Goal: Task Accomplishment & Management: Use online tool/utility

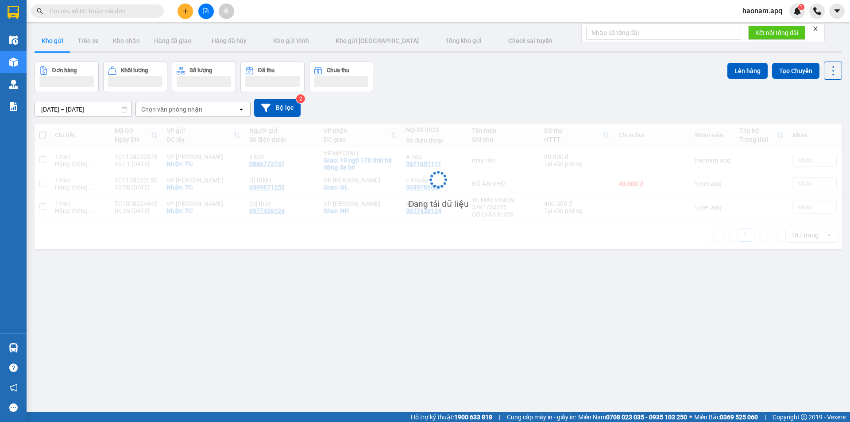
click at [750, 9] on span "haonam.apq" at bounding box center [762, 10] width 54 height 11
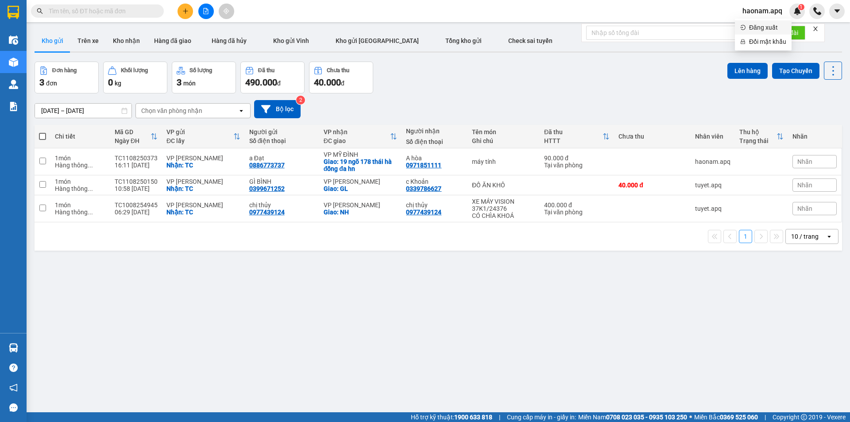
click at [745, 26] on li "Đăng xuất" at bounding box center [762, 27] width 57 height 14
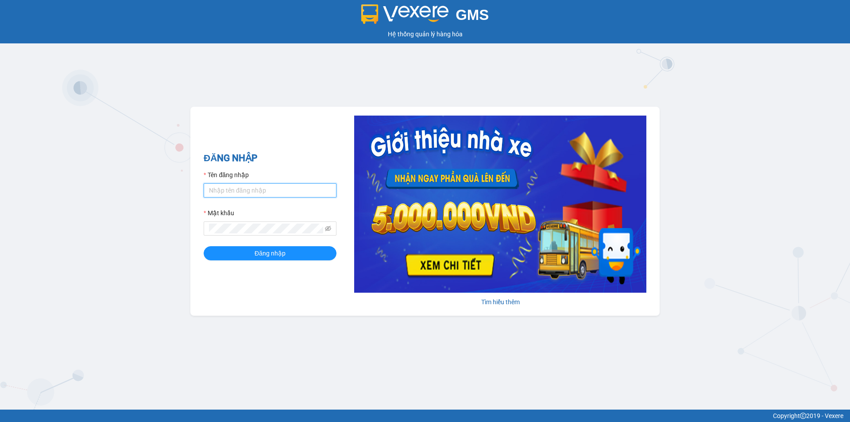
drag, startPoint x: 229, startPoint y: 192, endPoint x: 234, endPoint y: 190, distance: 4.6
click at [229, 191] on input "Tên đăng nhập" at bounding box center [270, 190] width 133 height 14
type input "haonam.apq"
click at [261, 252] on span "Đăng nhập" at bounding box center [269, 253] width 31 height 10
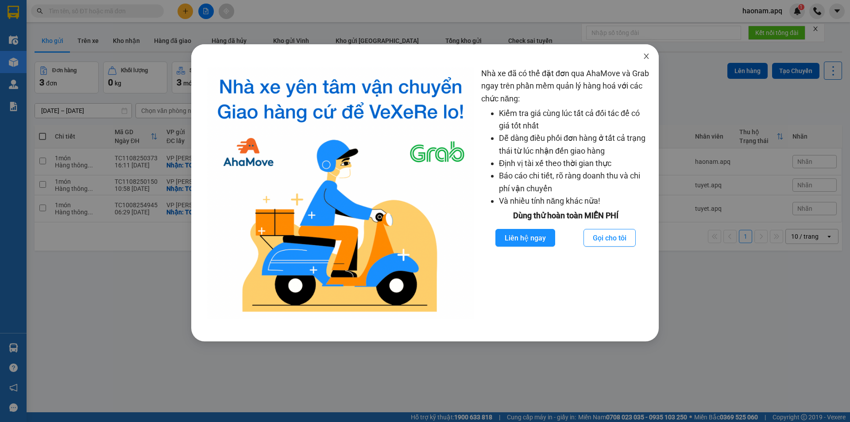
click at [648, 62] on span "Close" at bounding box center [646, 56] width 25 height 25
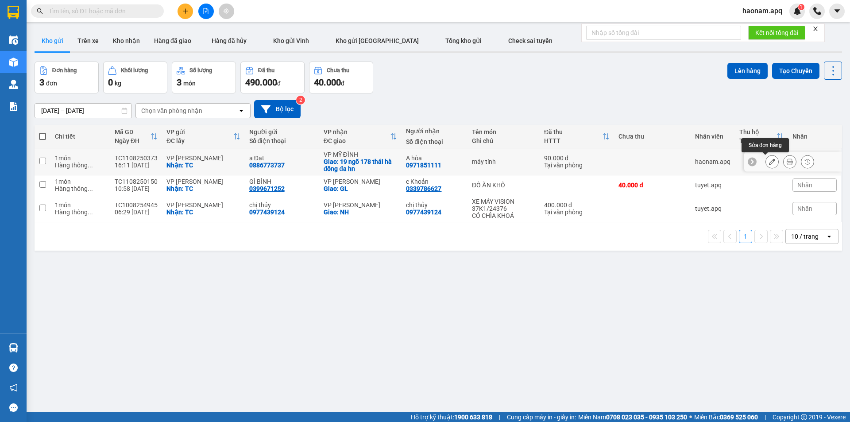
click at [769, 161] on icon at bounding box center [772, 161] width 6 height 6
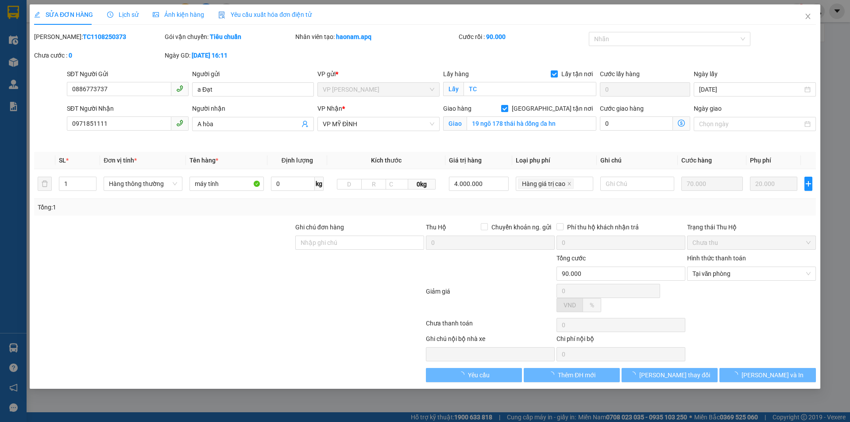
type input "0886773737"
type input "a Đạt"
checkbox input "true"
type input "TC"
type input "0971851111"
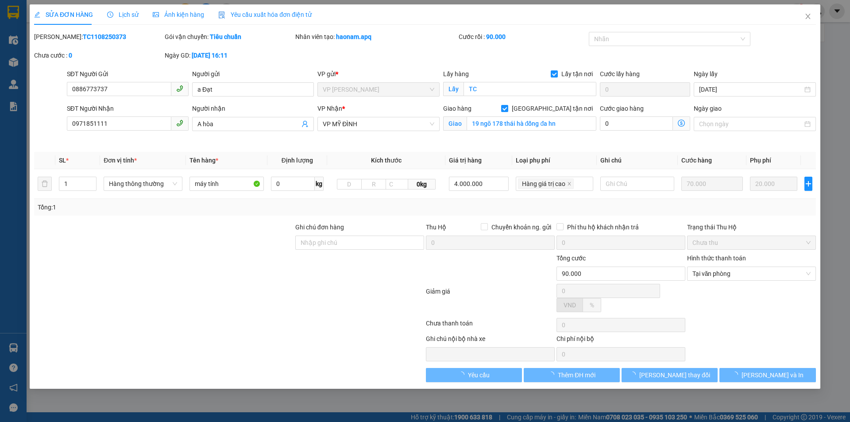
type input "A hòa"
checkbox input "true"
type input "19 ngõ 178 thái hà đống đa hn"
type input "90.000"
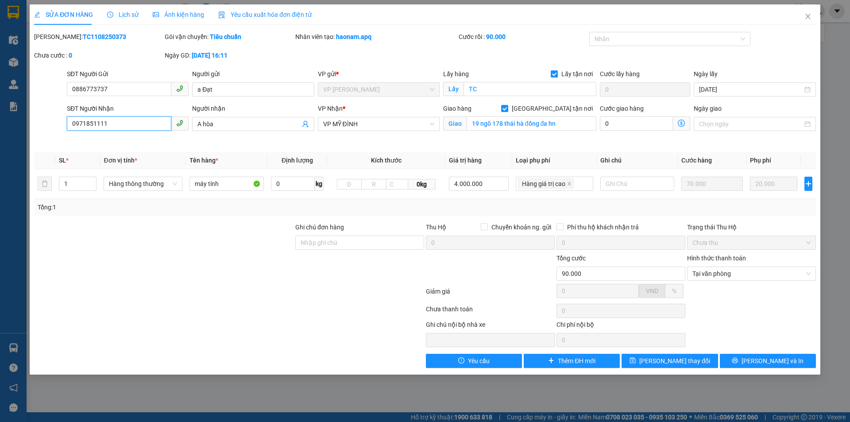
drag, startPoint x: 121, startPoint y: 122, endPoint x: 29, endPoint y: 140, distance: 93.9
click at [29, 140] on div "SỬA ĐƠN HÀNG Lịch sử Ảnh kiện hàng Yêu cầu xuất hóa đơn điện tử Total Paid Fee …" at bounding box center [425, 211] width 850 height 422
click at [133, 123] on input "0971851111" at bounding box center [119, 123] width 104 height 14
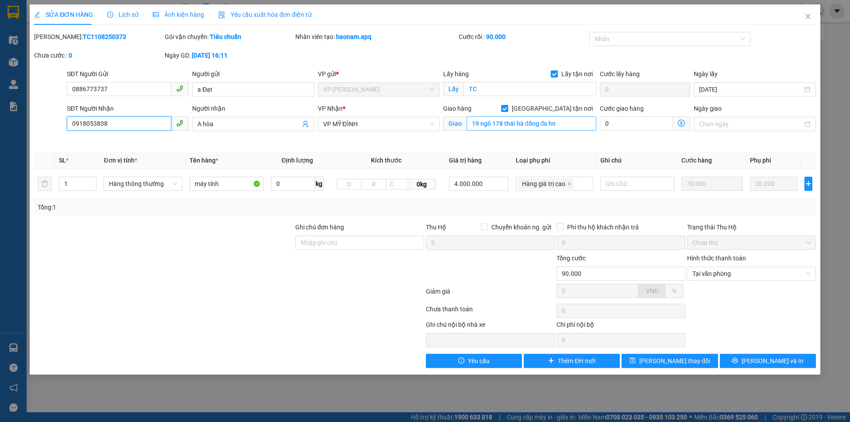
type input "0918053838"
click at [562, 126] on input "19 ngõ 178 thái hà đống đa hn" at bounding box center [531, 123] width 130 height 14
type input "MĐ"
click at [730, 302] on div "Chọn HT Thanh Toán" at bounding box center [751, 311] width 131 height 18
click at [672, 356] on span "[PERSON_NAME] thay đổi" at bounding box center [674, 361] width 71 height 10
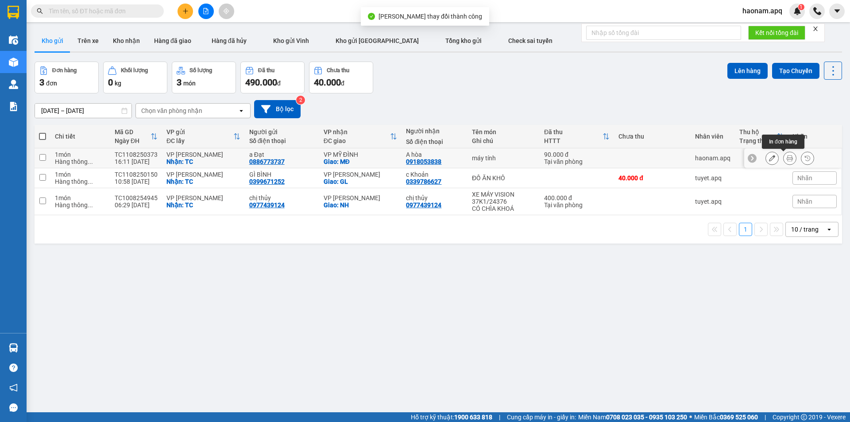
click at [786, 161] on button at bounding box center [789, 157] width 12 height 15
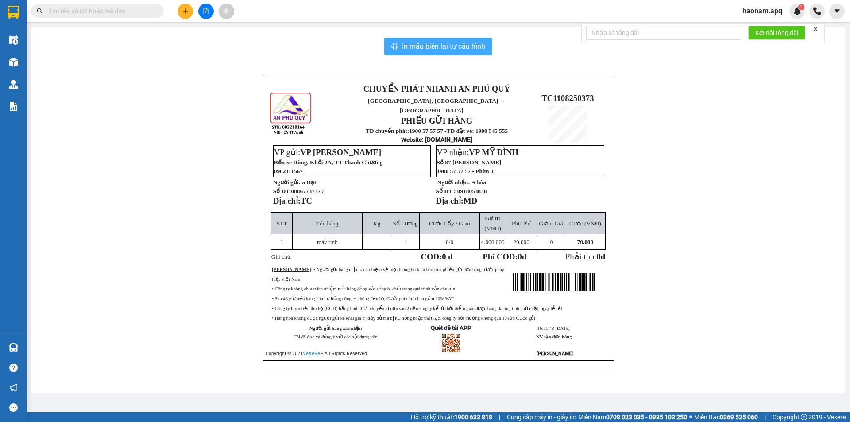
click at [459, 49] on span "In mẫu biên lai tự cấu hình" at bounding box center [443, 46] width 83 height 11
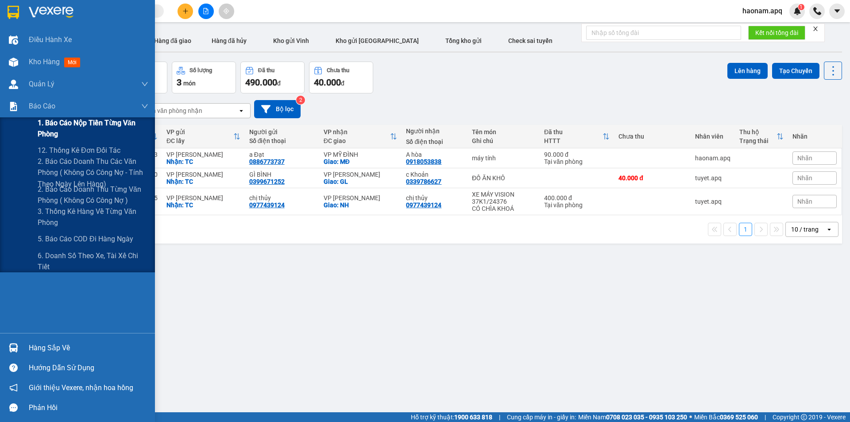
click at [80, 119] on span "1. Báo cáo nộp tiền từng văn phòng" at bounding box center [93, 128] width 111 height 22
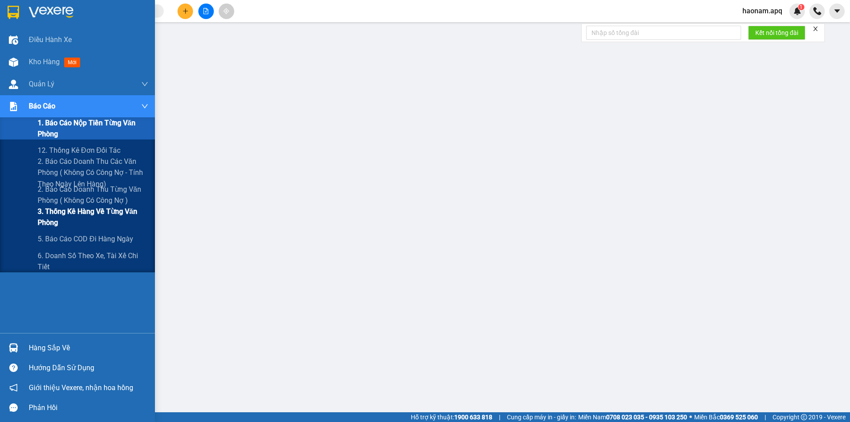
click at [128, 212] on span "3. Thống kê hàng về từng văn phòng" at bounding box center [93, 217] width 111 height 22
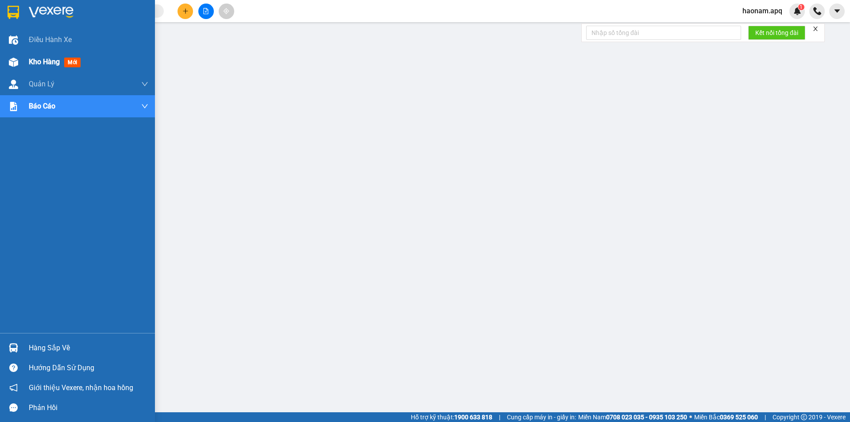
click at [46, 67] on div "Kho hàng mới" at bounding box center [56, 61] width 55 height 11
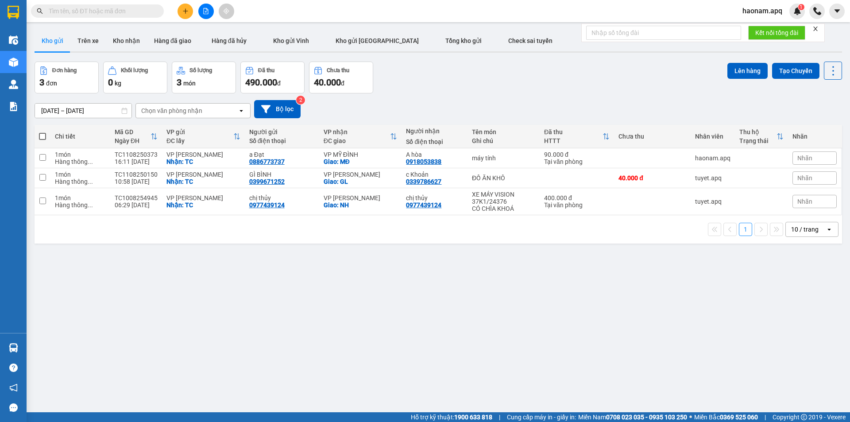
click at [189, 11] on button at bounding box center [184, 11] width 15 height 15
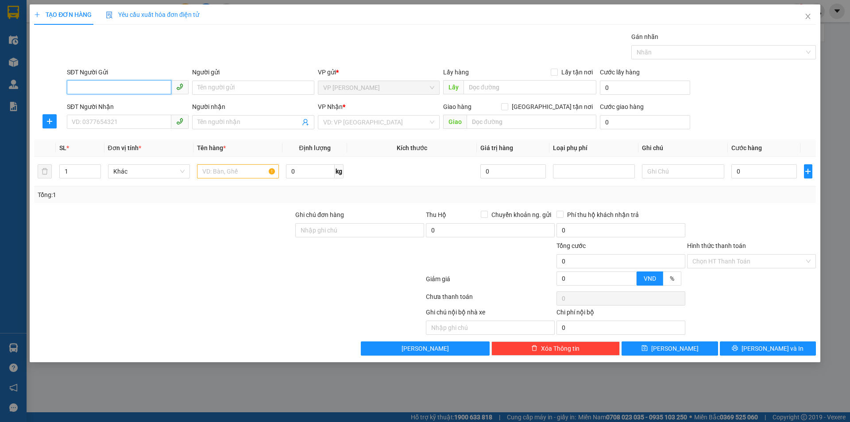
click at [158, 85] on input "SĐT Người Gửi" at bounding box center [119, 87] width 104 height 14
click at [122, 84] on input "SĐT Người Gửi" at bounding box center [119, 87] width 104 height 14
click at [128, 90] on input "SĐT Người Gửi" at bounding box center [119, 87] width 104 height 14
type input "0353972799"
drag, startPoint x: 129, startPoint y: 99, endPoint x: 134, endPoint y: 110, distance: 12.3
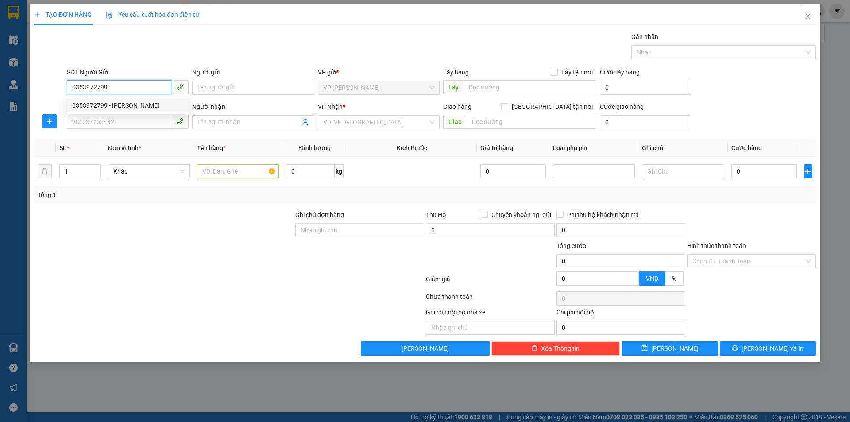
click at [129, 99] on div "0353972799 - anh tuấn LOAN" at bounding box center [128, 105] width 122 height 14
type input "anh tuấn LOAN"
checkbox input "true"
type input "TC"
type input "0353972799"
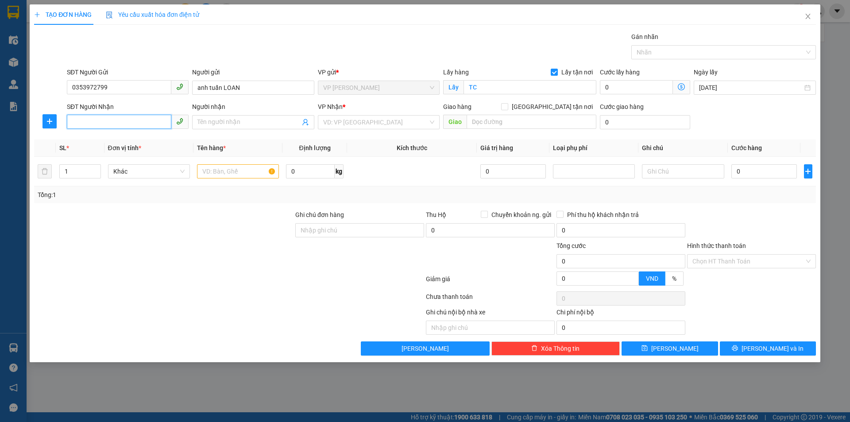
click at [143, 124] on input "SĐT Người Nhận" at bounding box center [119, 122] width 104 height 14
click at [155, 135] on div "0364863394 - C TÁM BÁNH ĐA" at bounding box center [127, 140] width 111 height 10
type input "0364863394"
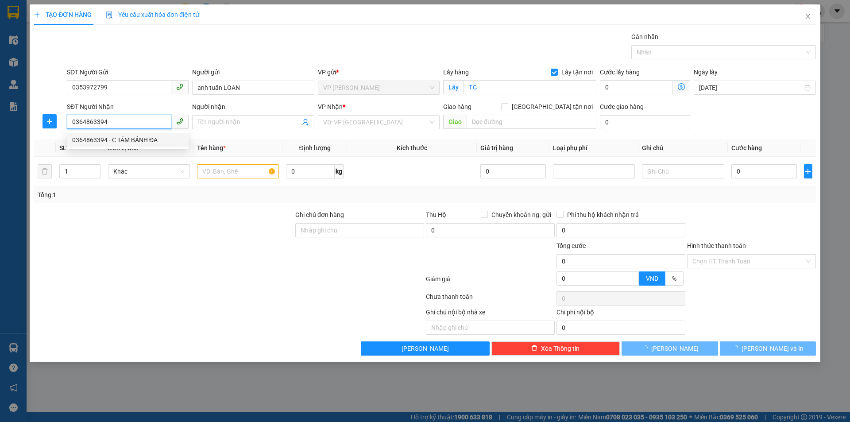
type input "C TÁM BÁNH ĐA"
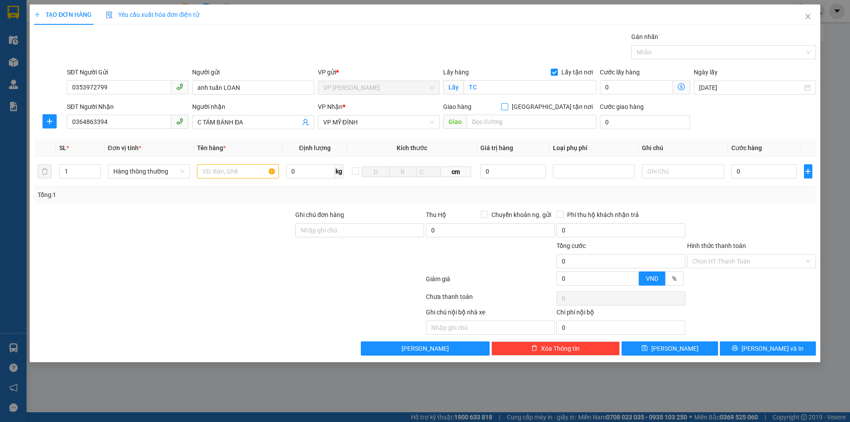
click at [556, 105] on span "[GEOGRAPHIC_DATA] tận nơi" at bounding box center [552, 107] width 88 height 10
click at [507, 105] on input "[GEOGRAPHIC_DATA] tận nơi" at bounding box center [504, 106] width 6 height 6
checkbox input "true"
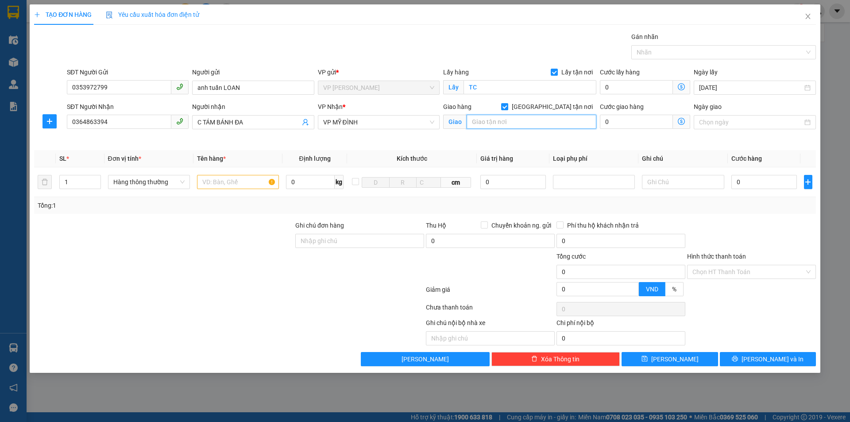
click at [511, 120] on input "text" at bounding box center [531, 122] width 130 height 14
type input "MĐ"
drag, startPoint x: 177, startPoint y: 239, endPoint x: 142, endPoint y: 202, distance: 51.3
click at [175, 235] on div at bounding box center [163, 235] width 261 height 31
click at [94, 180] on span "up" at bounding box center [95, 179] width 5 height 5
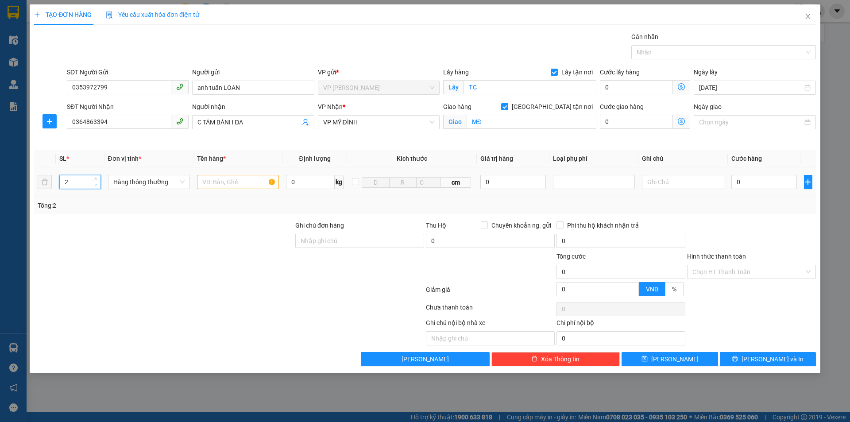
type input "3"
click at [94, 180] on span "up" at bounding box center [95, 178] width 5 height 5
click at [160, 235] on div at bounding box center [163, 235] width 261 height 31
click at [247, 181] on input "text" at bounding box center [238, 182] width 82 height 14
type input "n"
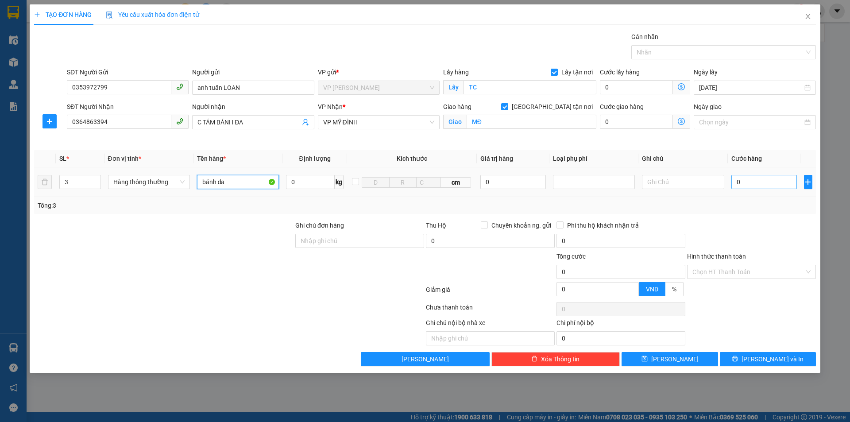
type input "bánh đa"
click at [757, 181] on input "0" at bounding box center [764, 182] width 66 height 14
type input "1"
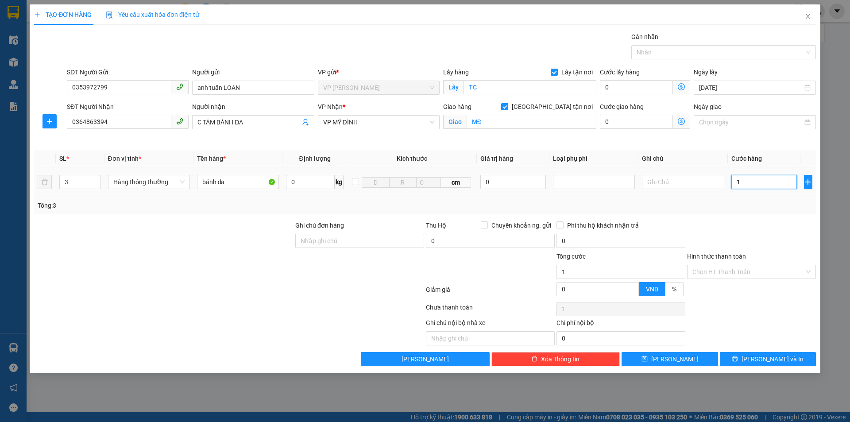
type input "18"
type input "180"
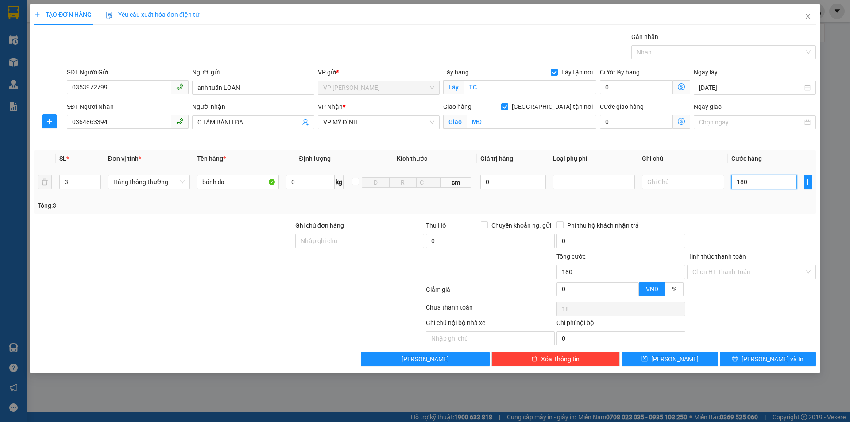
type input "180"
type input "1.800"
type input "18.000"
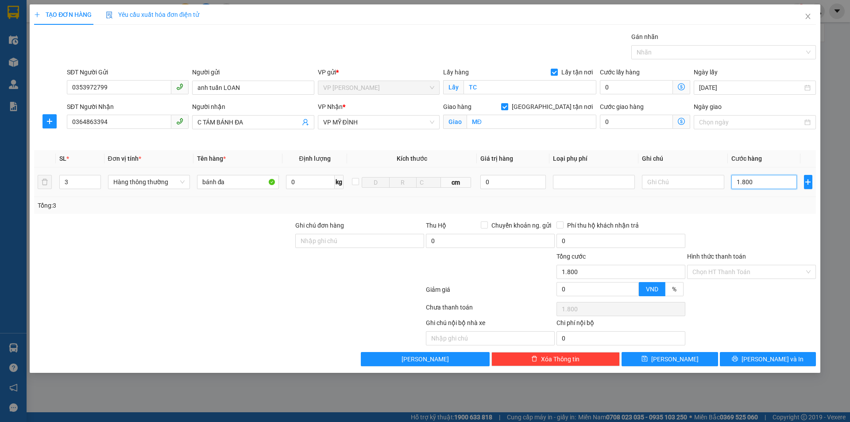
type input "18.000"
type input "180.000"
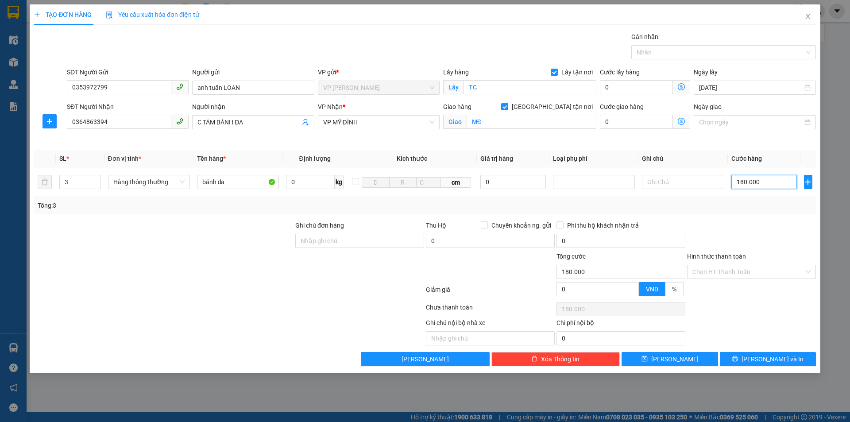
type input "180.000"
click at [754, 271] on input "Hình thức thanh toán" at bounding box center [748, 271] width 112 height 13
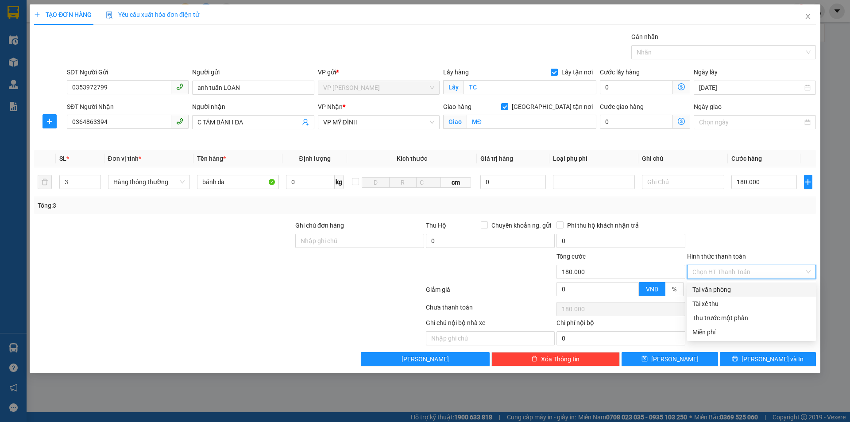
click at [758, 286] on div "Tại văn phòng" at bounding box center [751, 290] width 118 height 10
type input "0"
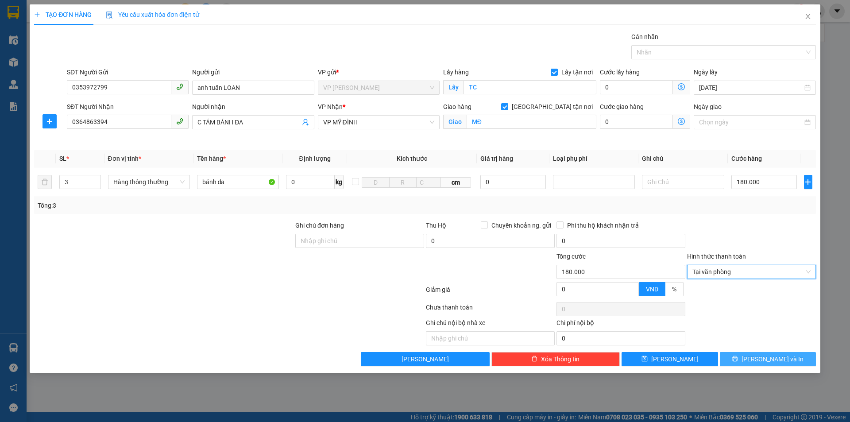
click at [751, 354] on button "[PERSON_NAME] và In" at bounding box center [767, 359] width 96 height 14
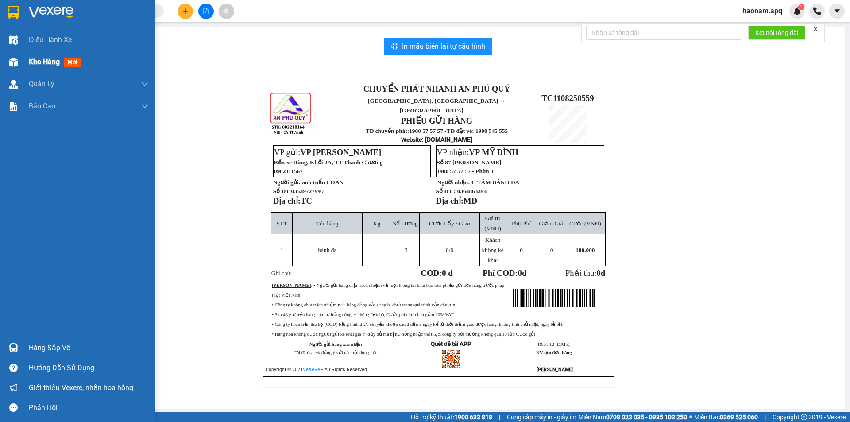
click at [36, 69] on div "Kho hàng mới" at bounding box center [88, 62] width 119 height 22
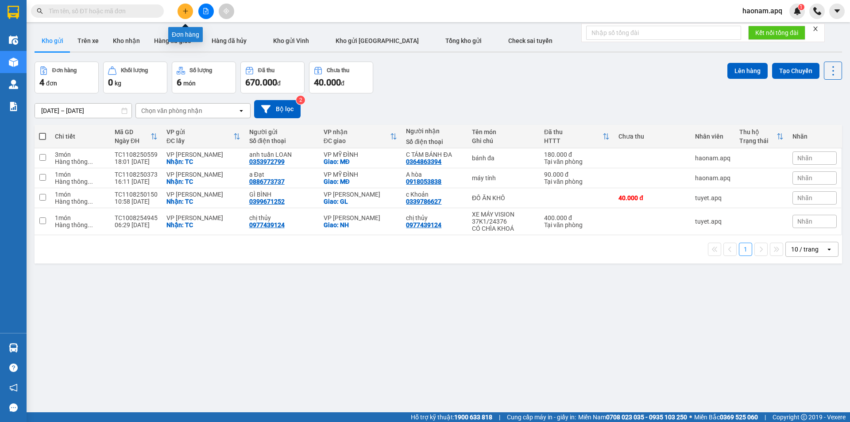
click at [186, 8] on icon "plus" at bounding box center [185, 11] width 6 height 6
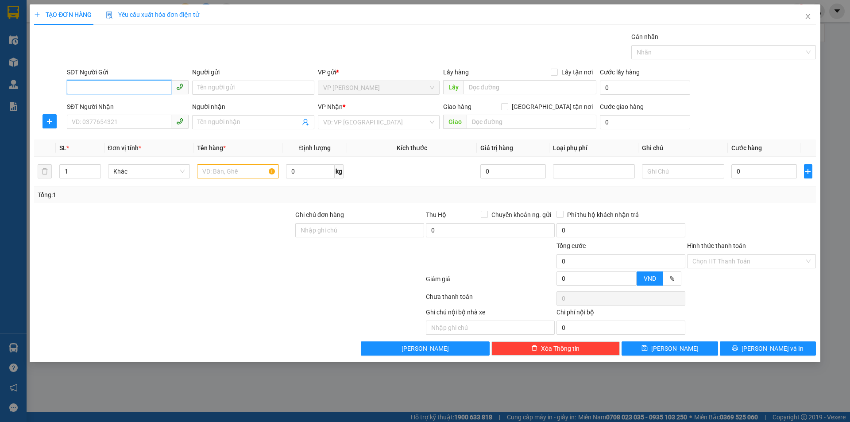
drag, startPoint x: 105, startPoint y: 86, endPoint x: 201, endPoint y: 127, distance: 104.5
click at [106, 86] on input "SĐT Người Gửi" at bounding box center [119, 87] width 104 height 14
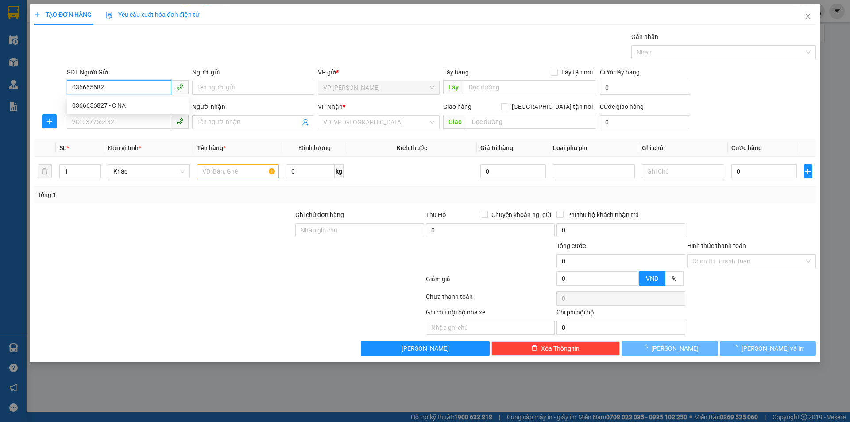
type input "0366656827"
click at [159, 106] on div "0366656827 - C NA" at bounding box center [127, 105] width 111 height 10
type input "C NA"
checkbox input "true"
type input "TC"
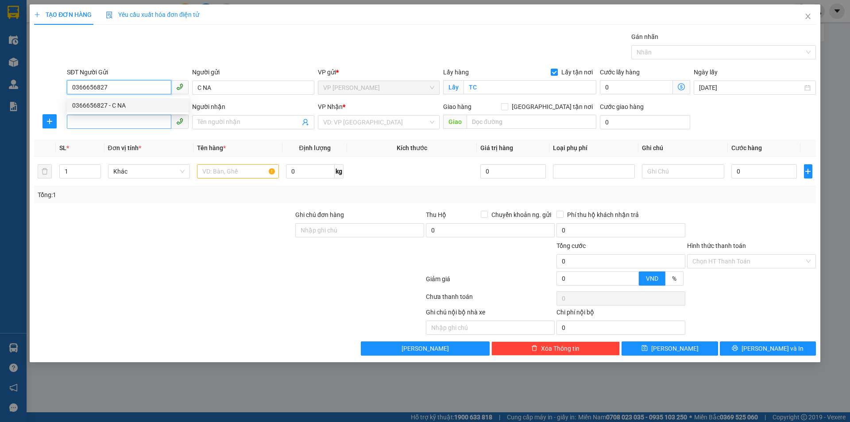
type input "0366656827"
click at [148, 121] on input "SĐT Người Nhận" at bounding box center [119, 122] width 104 height 14
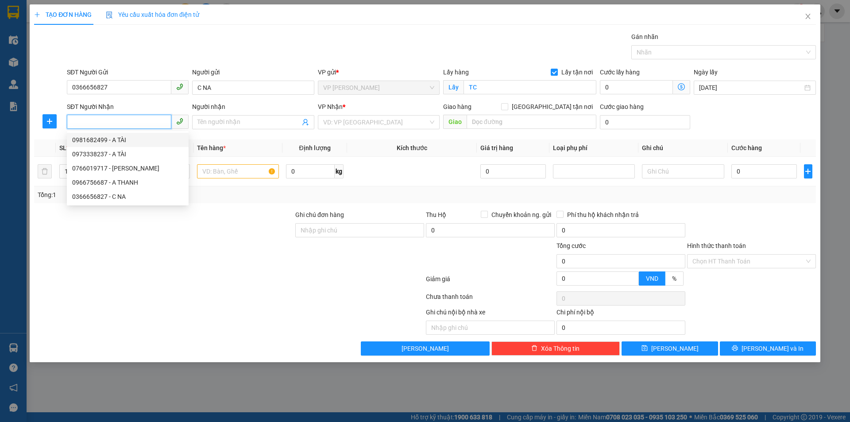
click at [130, 140] on div "0981682499 - A TÀI" at bounding box center [127, 140] width 111 height 10
type input "0981682499"
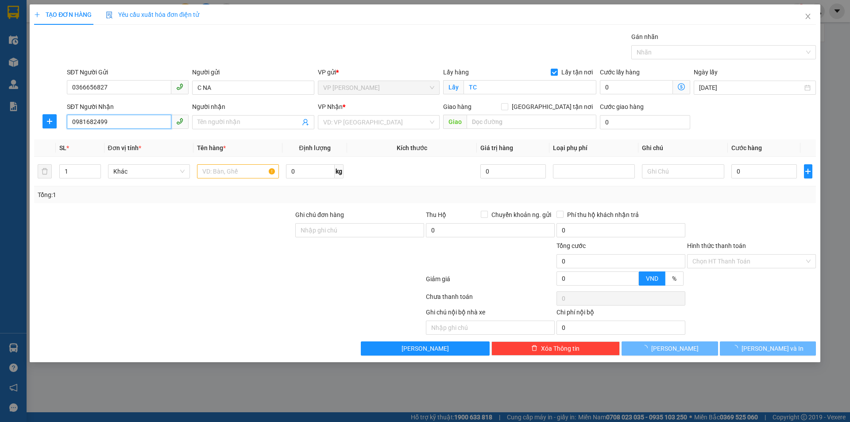
type input "A TÀI"
checkbox input "true"
type input "NH"
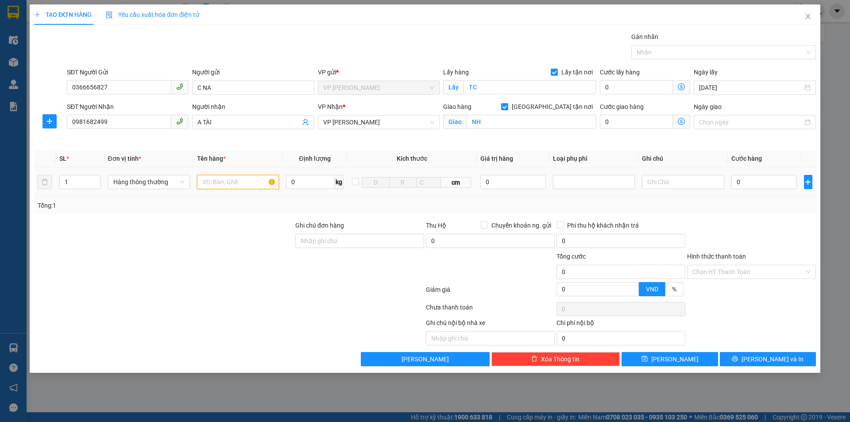
click at [223, 178] on input "text" at bounding box center [238, 182] width 82 height 14
type input "mít"
drag, startPoint x: 750, startPoint y: 228, endPoint x: 753, endPoint y: 207, distance: 21.4
click at [750, 226] on div at bounding box center [751, 235] width 131 height 31
click at [750, 180] on input "0" at bounding box center [764, 182] width 66 height 14
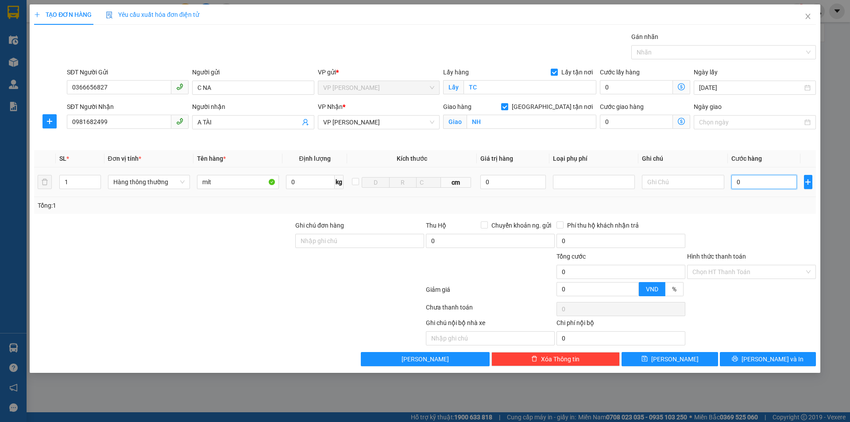
type input "4"
type input "40"
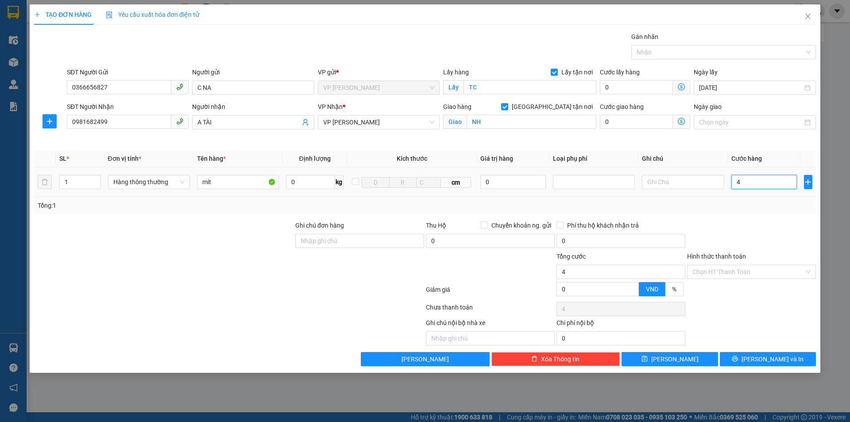
type input "40"
type input "400"
type input "4.000"
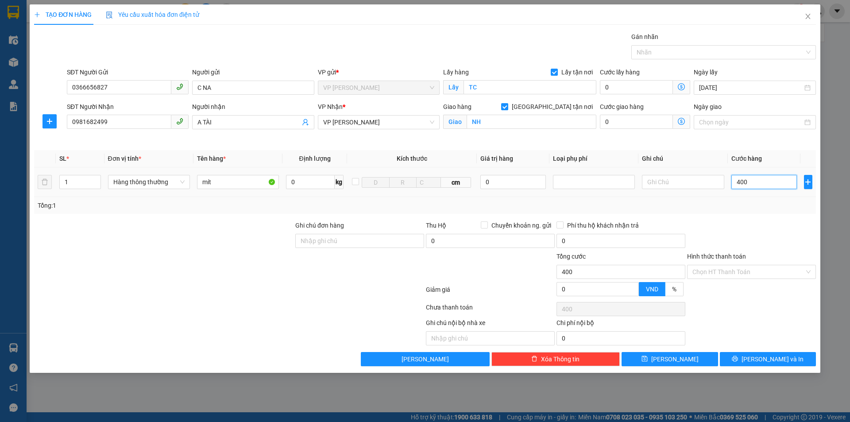
type input "4.000"
type input "40.000"
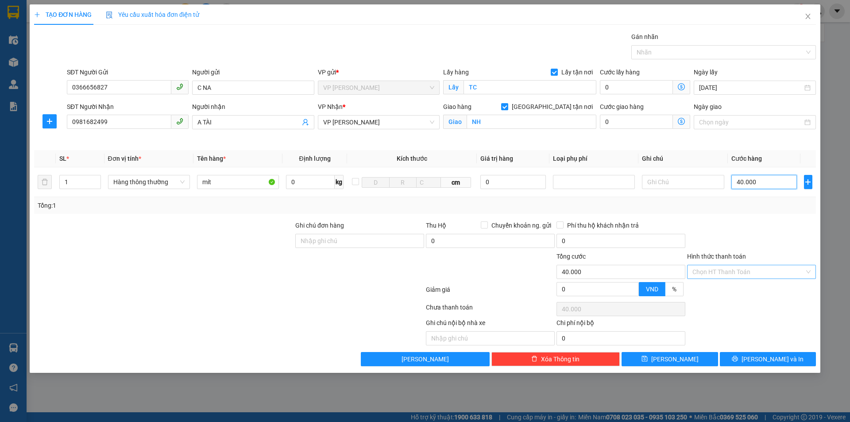
type input "40.000"
click at [745, 273] on input "Hình thức thanh toán" at bounding box center [748, 271] width 112 height 13
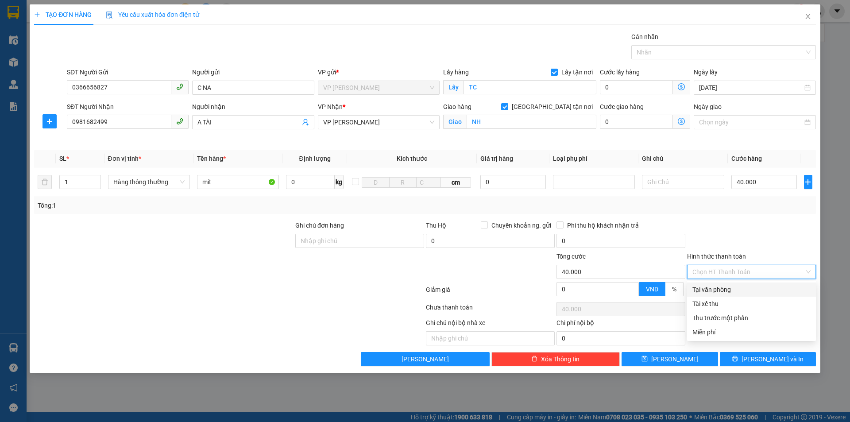
click at [739, 289] on div "Tại văn phòng" at bounding box center [751, 290] width 118 height 10
type input "0"
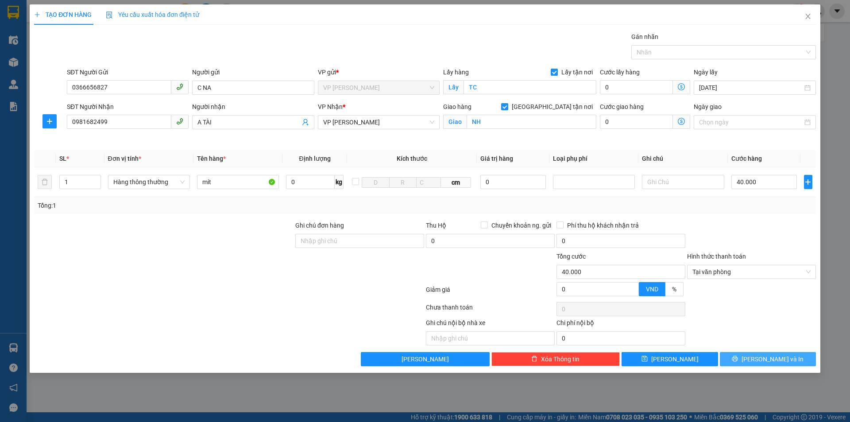
click at [762, 358] on span "[PERSON_NAME] và In" at bounding box center [772, 359] width 62 height 10
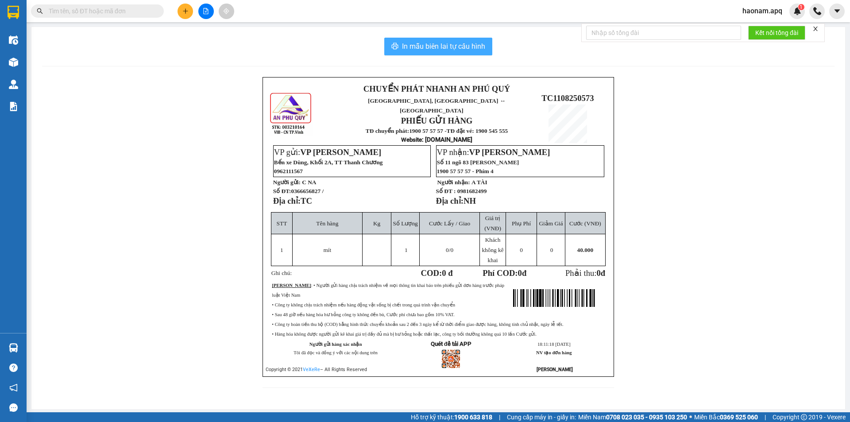
click at [463, 41] on span "In mẫu biên lai tự cấu hình" at bounding box center [443, 46] width 83 height 11
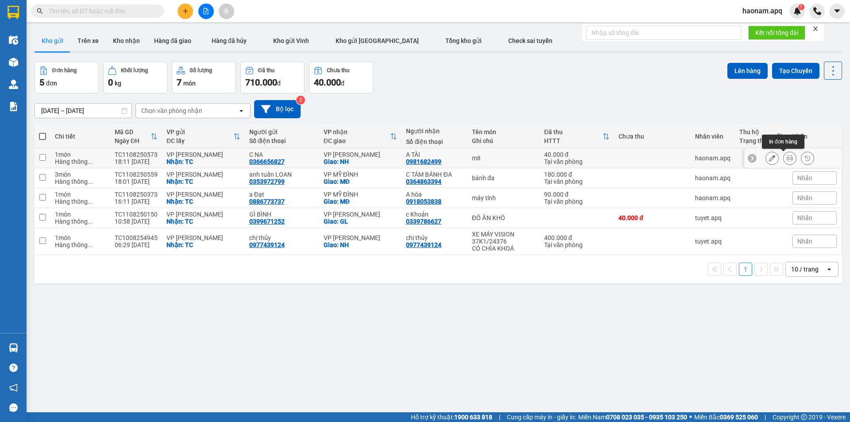
click at [786, 160] on icon at bounding box center [789, 158] width 6 height 6
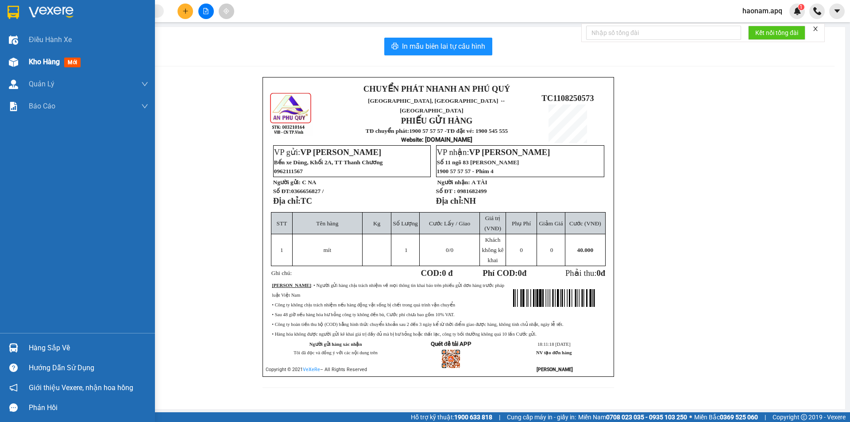
click at [34, 64] on span "Kho hàng" at bounding box center [44, 62] width 31 height 8
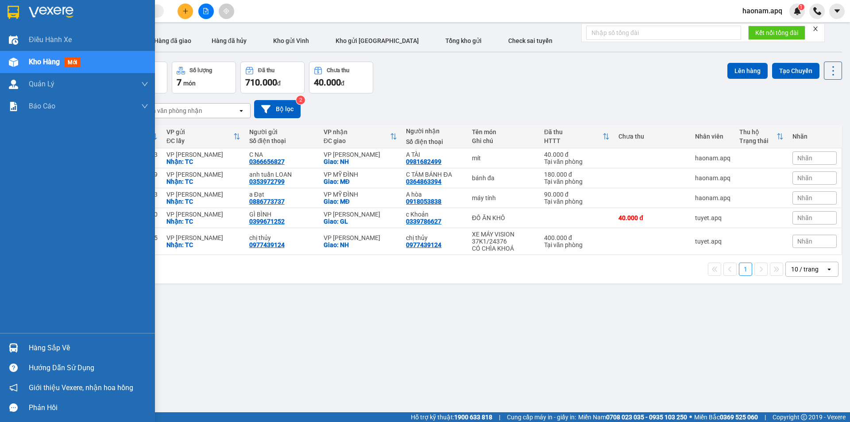
click at [51, 340] on div "Hàng sắp về" at bounding box center [77, 348] width 155 height 20
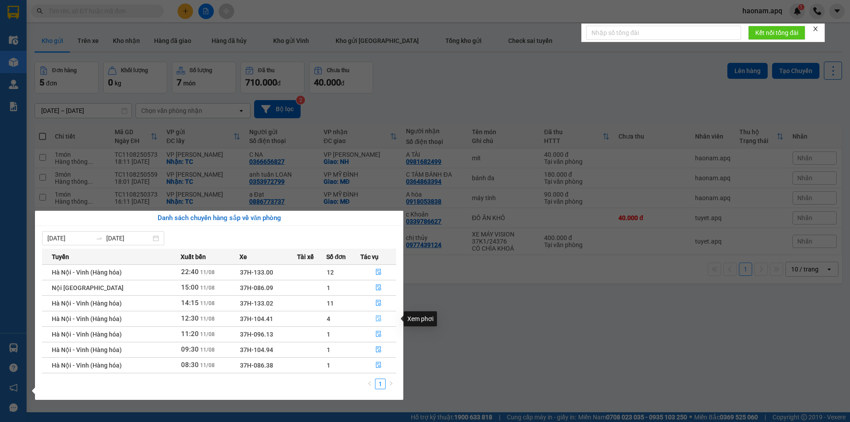
click at [369, 321] on button "button" at bounding box center [378, 318] width 35 height 14
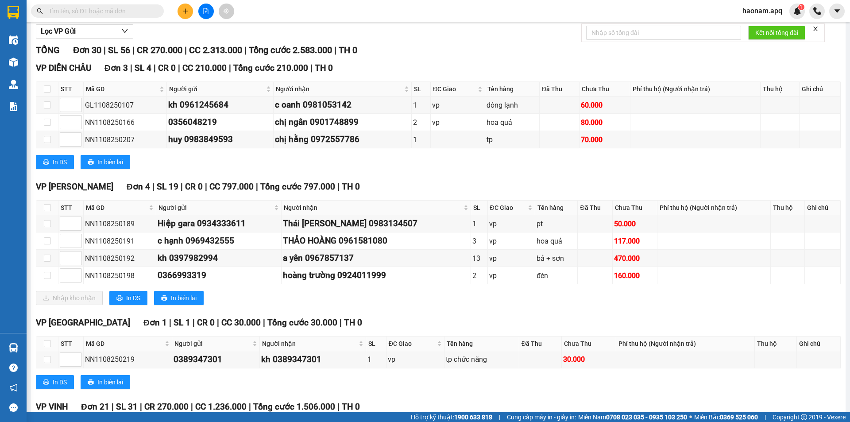
scroll to position [133, 0]
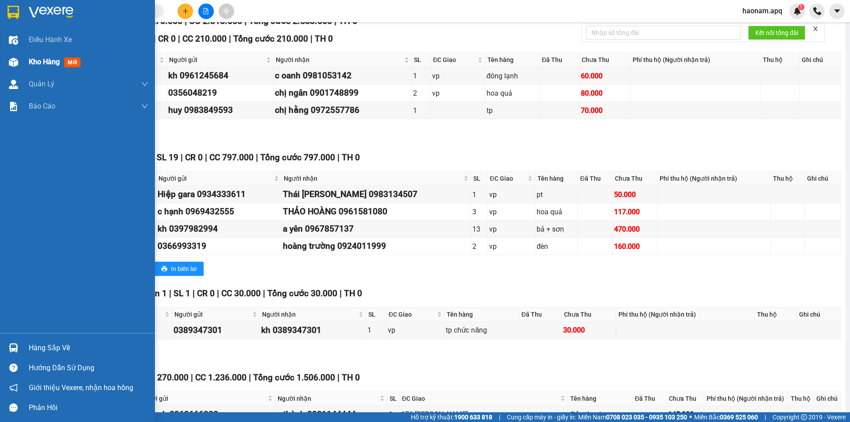
click at [40, 59] on span "Kho hàng" at bounding box center [44, 62] width 31 height 8
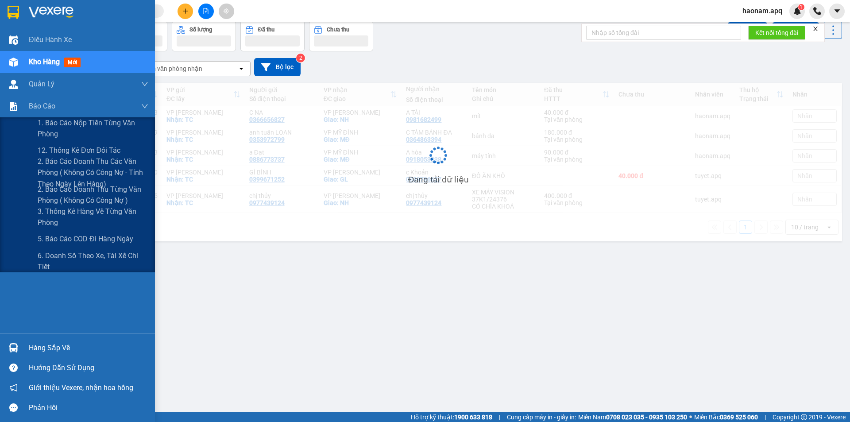
scroll to position [41, 0]
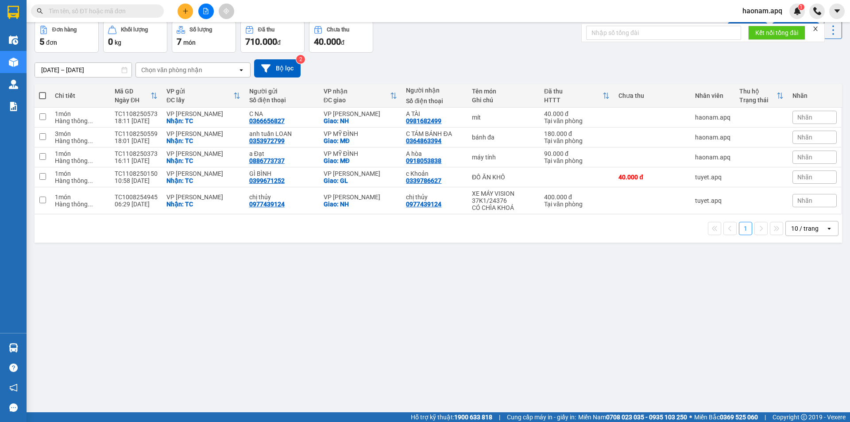
click at [189, 12] on button at bounding box center [184, 11] width 15 height 15
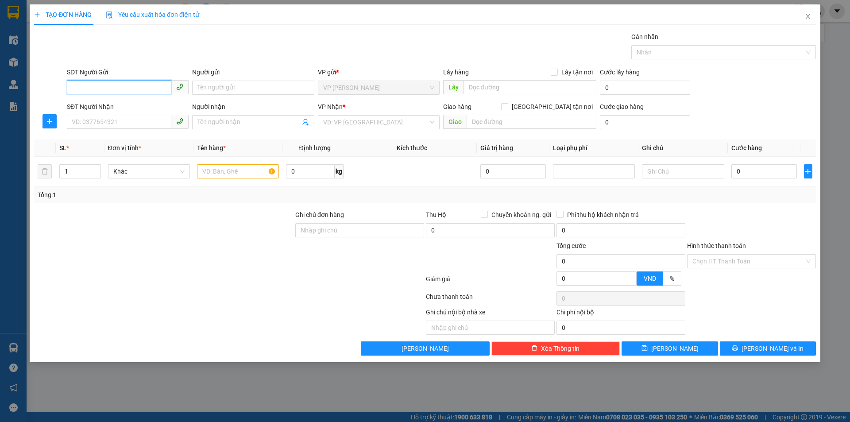
click at [146, 85] on input "SĐT Người Gửi" at bounding box center [119, 87] width 104 height 14
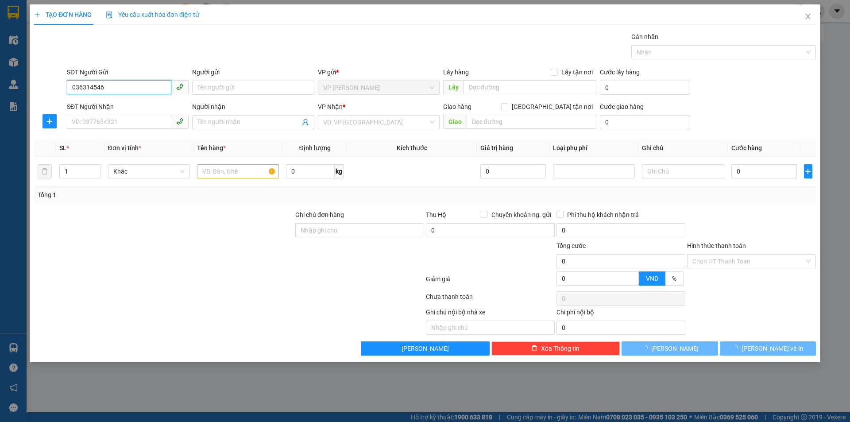
type input "0363145460"
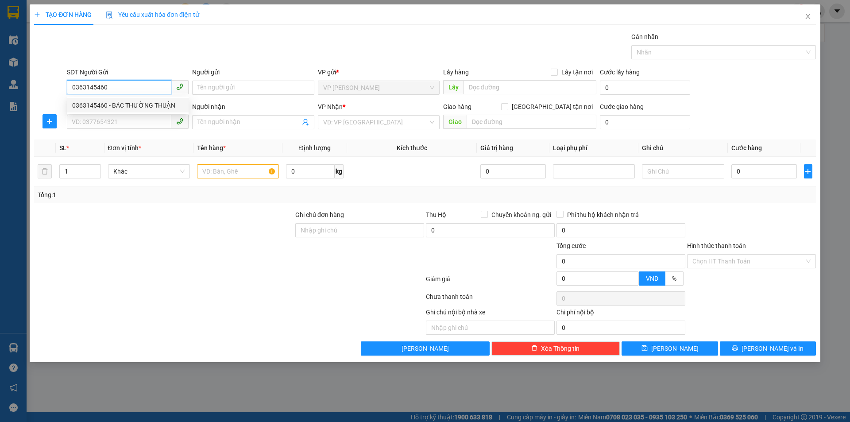
click at [141, 107] on div "0363145460 - BÁC THƯỜNG THUẬN" at bounding box center [127, 105] width 111 height 10
type input "BÁC THƯỜNG THUẬN"
checkbox input "true"
type input "TC"
type input "0363145460"
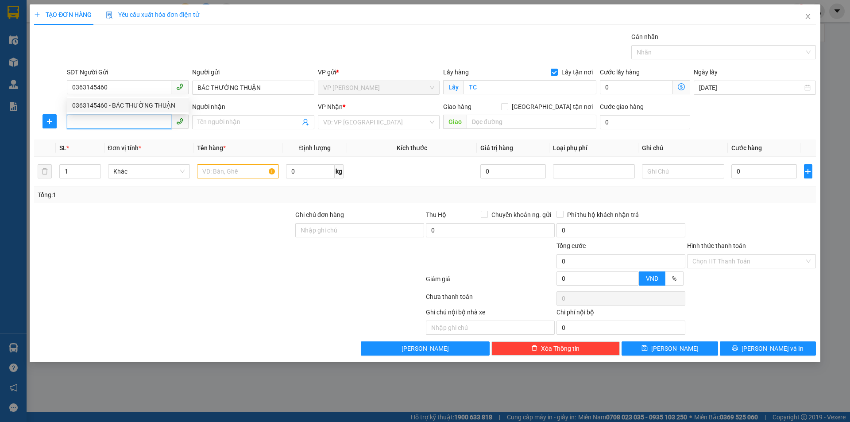
click at [142, 118] on input "SĐT Người Nhận" at bounding box center [119, 122] width 104 height 14
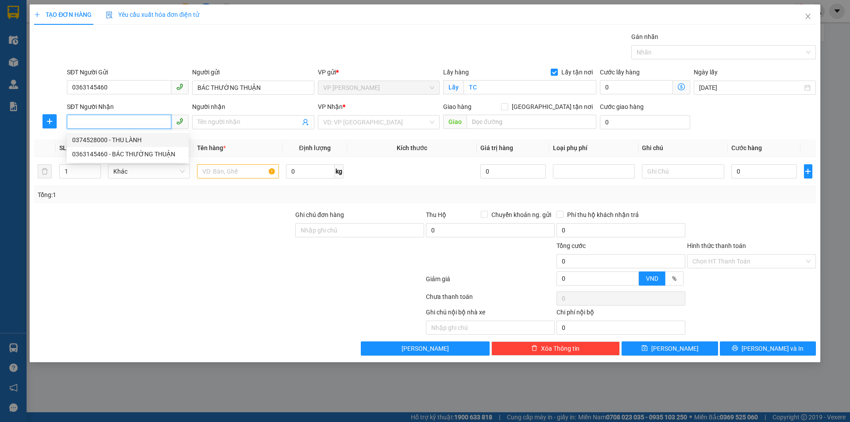
click at [162, 138] on div "0374528000 - THU LÀNH" at bounding box center [127, 140] width 111 height 10
type input "0374528000"
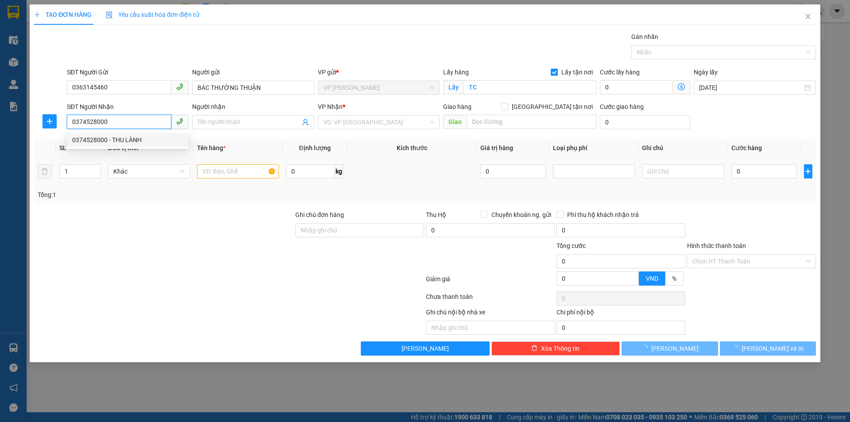
type input "THU LÀNH"
checkbox input "true"
type input "MĐ"
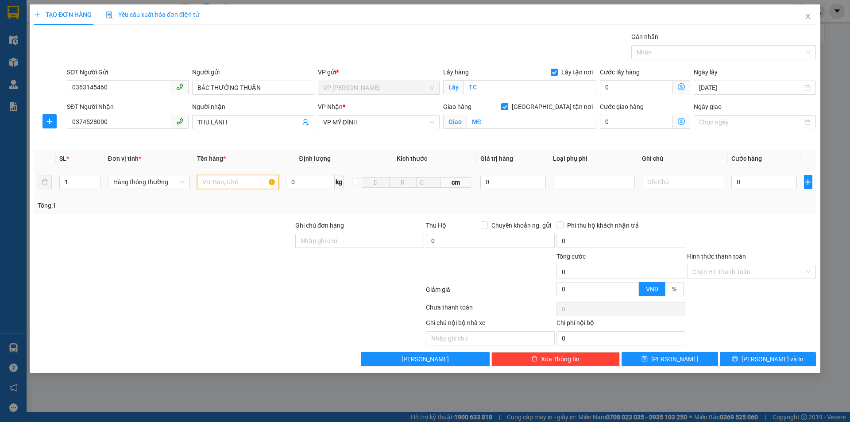
click at [249, 180] on input "text" at bounding box center [238, 182] width 82 height 14
type input "thực phẩm"
click at [778, 181] on input "0" at bounding box center [764, 182] width 66 height 14
type input "4"
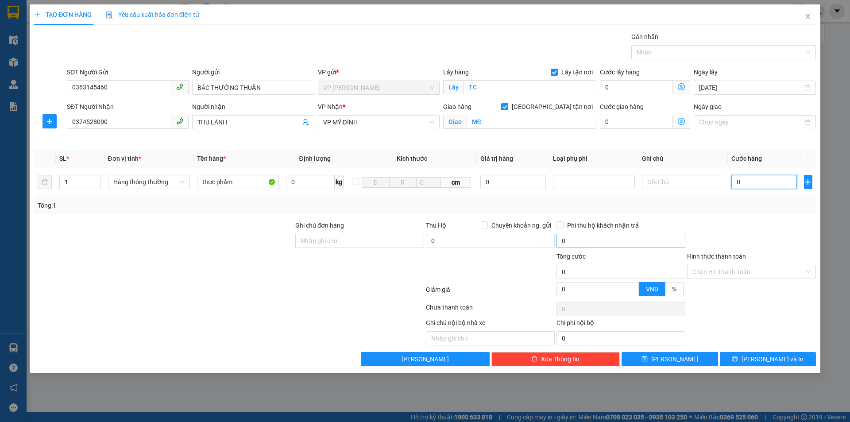
type input "4"
type input "40"
type input "400"
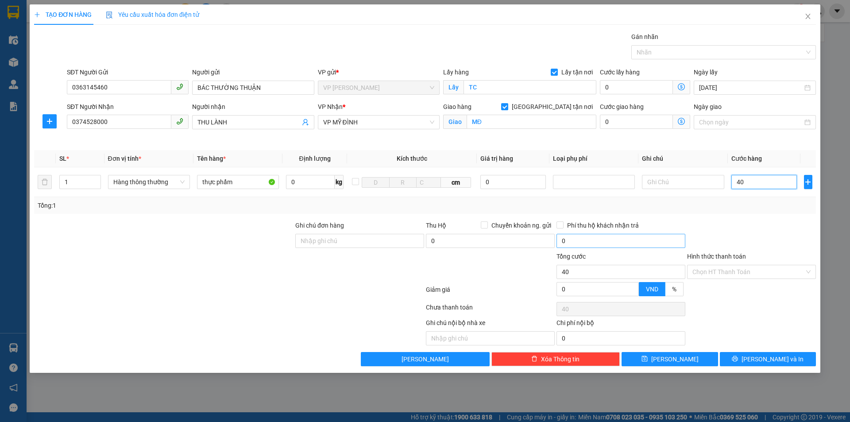
type input "400"
type input "4.000"
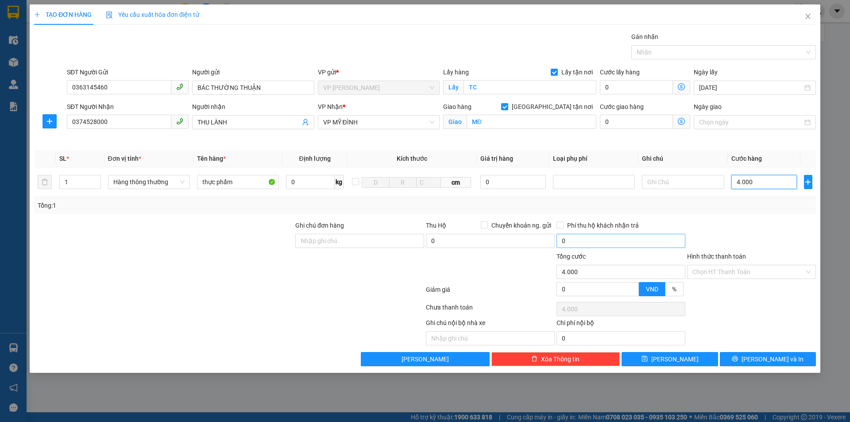
type input "40.000"
drag, startPoint x: 754, startPoint y: 362, endPoint x: 759, endPoint y: 357, distance: 7.5
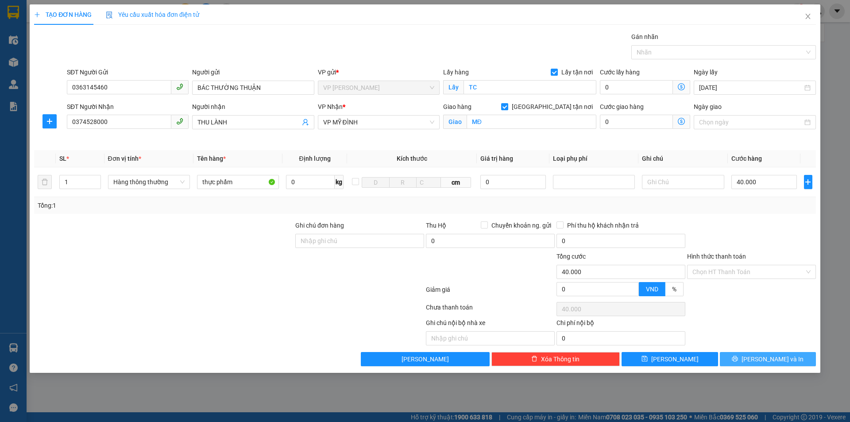
click at [738, 362] on span "printer" at bounding box center [734, 358] width 6 height 7
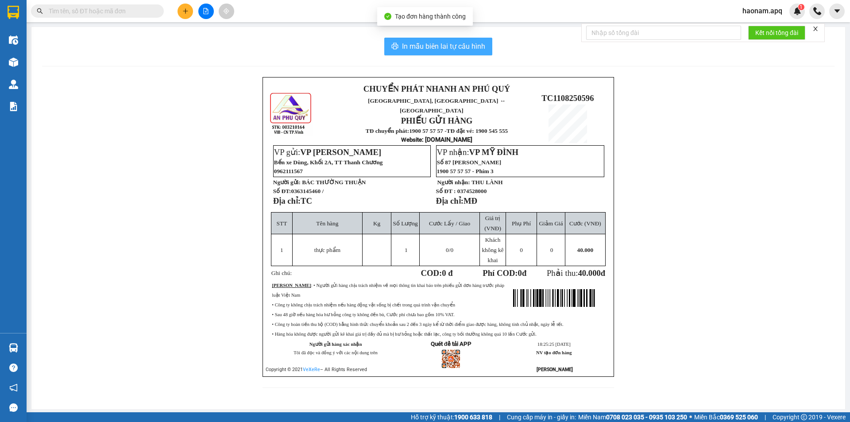
click at [461, 46] on span "In mẫu biên lai tự cấu hình" at bounding box center [443, 46] width 83 height 11
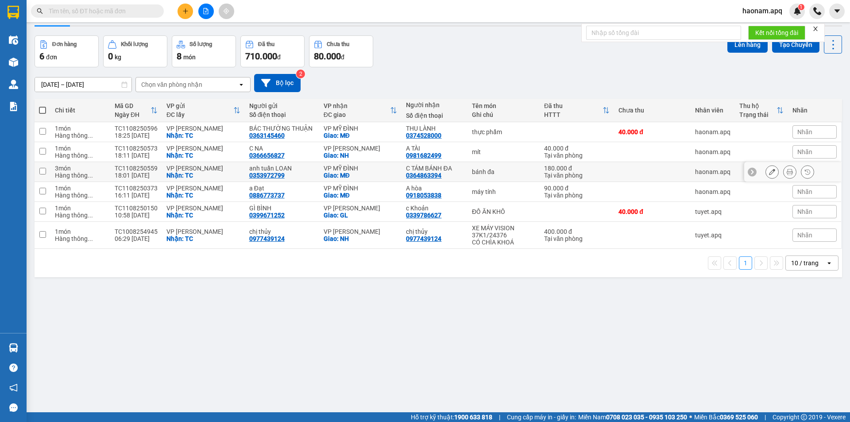
scroll to position [41, 0]
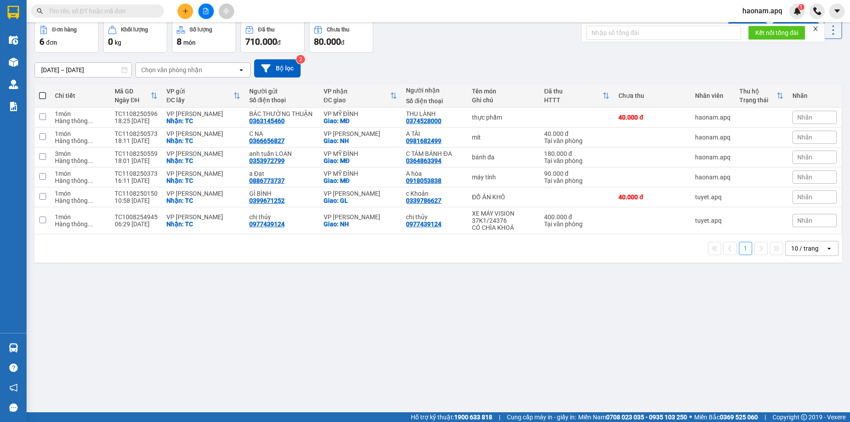
click at [186, 10] on icon "plus" at bounding box center [185, 11] width 6 height 6
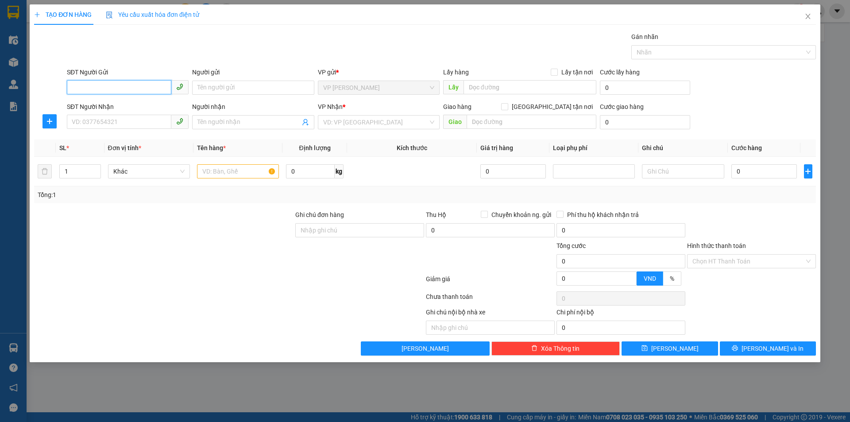
click at [154, 84] on input "SĐT Người Gửi" at bounding box center [119, 87] width 104 height 14
click at [134, 83] on input "SĐT Người Gửi" at bounding box center [119, 87] width 104 height 14
click at [149, 108] on div "0974142117 - [PERSON_NAME]" at bounding box center [127, 105] width 111 height 10
type input "0974142117"
type input "[PERSON_NAME]"
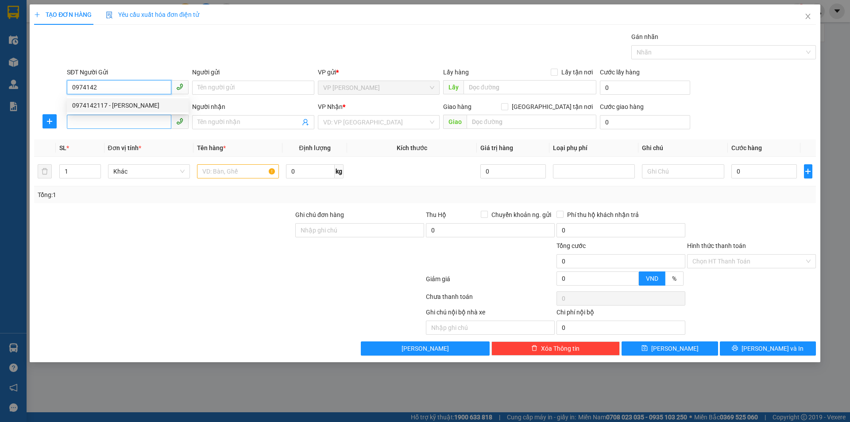
checkbox input "true"
type input "THANH CHƯƠNG"
type input "0974142117"
click at [150, 126] on input "SĐT Người Nhận" at bounding box center [119, 122] width 104 height 14
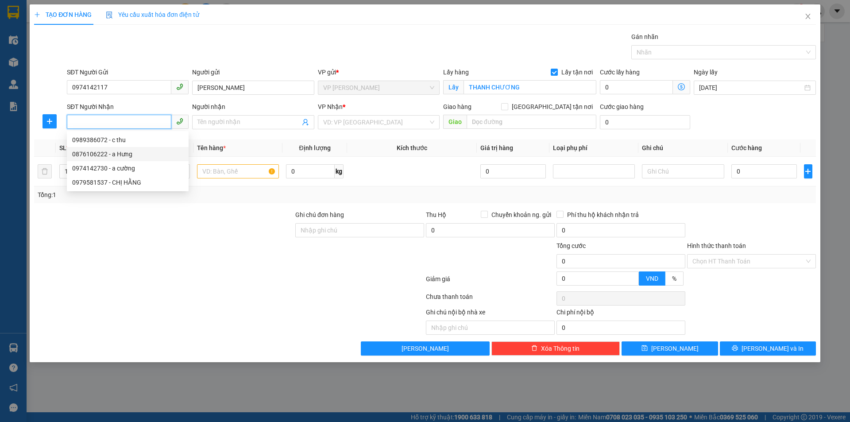
click at [135, 153] on div "0876106222 - a Hưng" at bounding box center [127, 154] width 111 height 10
type input "0876106222"
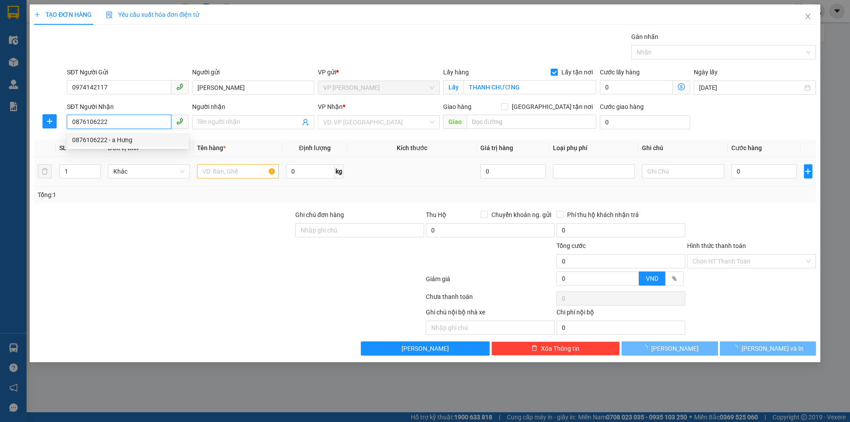
type input "a Hưng"
checkbox input "true"
type input "NH"
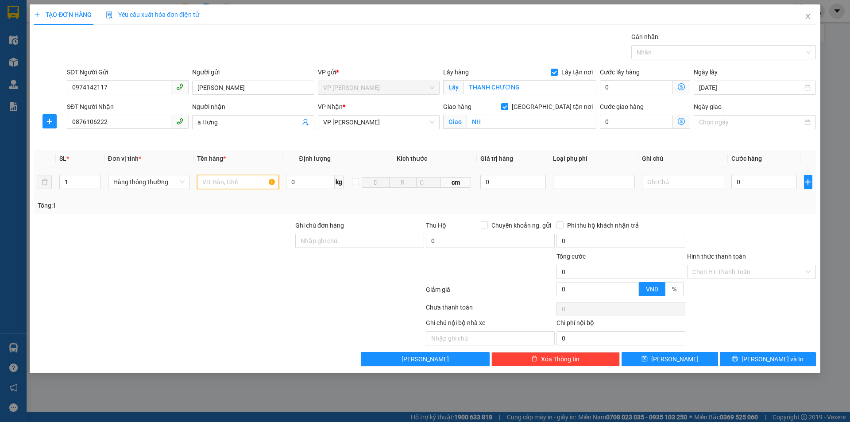
click at [236, 186] on input "text" at bounding box center [238, 182] width 82 height 14
type input "bánh đa"
click at [760, 180] on input "0" at bounding box center [764, 182] width 66 height 14
type input "4"
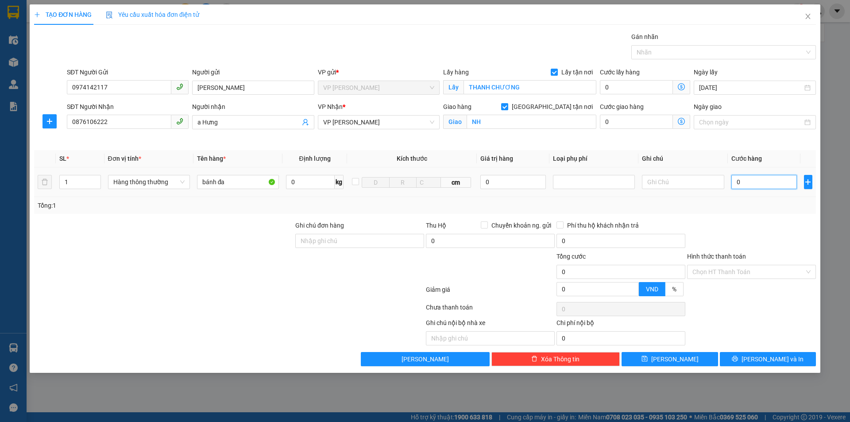
type input "4"
type input "40"
type input "400"
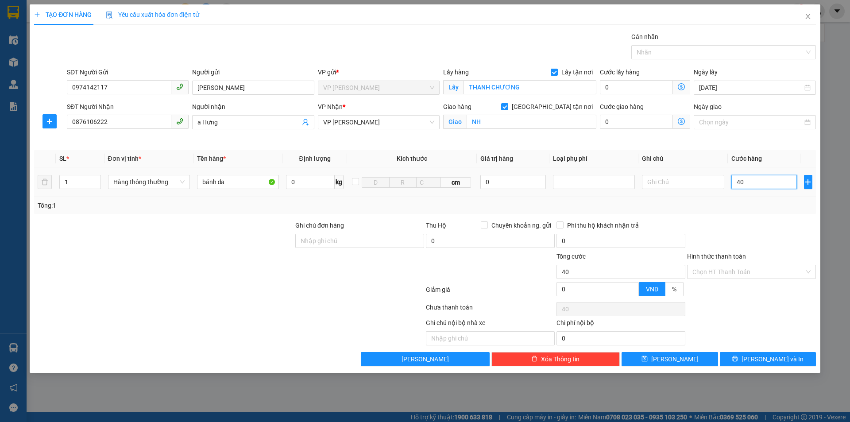
type input "400"
type input "4.000"
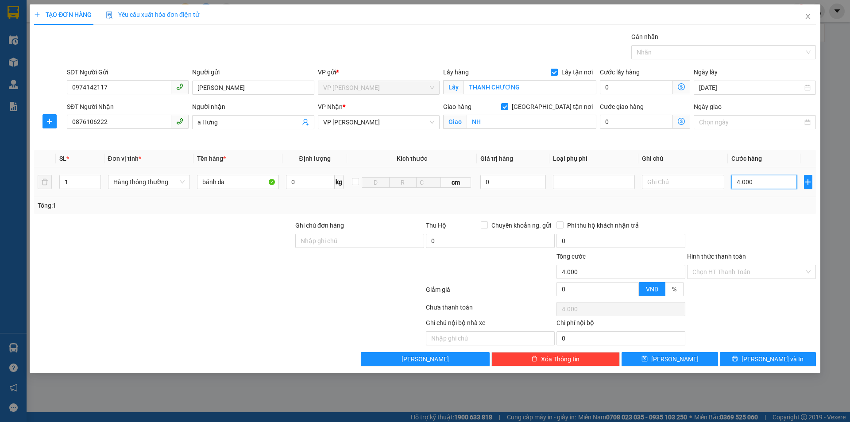
type input "40.000"
click at [756, 271] on input "Hình thức thanh toán" at bounding box center [748, 271] width 112 height 13
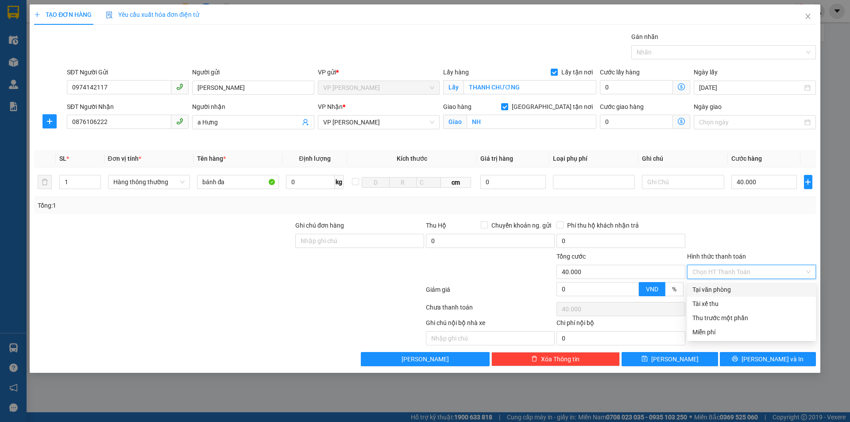
click at [742, 284] on div "Tại văn phòng" at bounding box center [751, 289] width 129 height 14
type input "0"
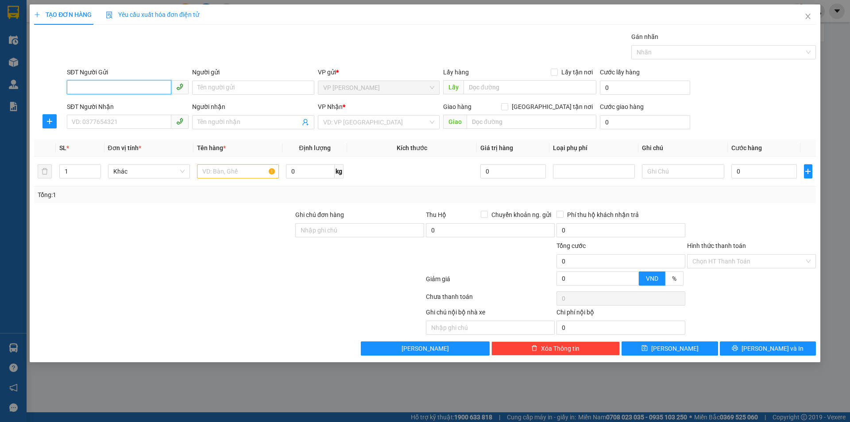
click at [131, 86] on input "SĐT Người Gửi" at bounding box center [119, 87] width 104 height 14
click at [111, 92] on input "SĐT Người Gửi" at bounding box center [119, 87] width 104 height 14
type input "0974142117"
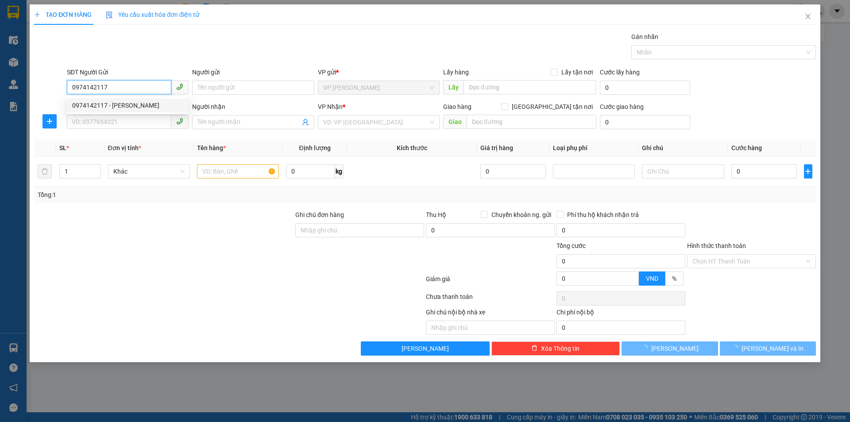
click at [126, 99] on div "0974142117 - [PERSON_NAME]" at bounding box center [128, 105] width 122 height 14
type input "[PERSON_NAME]"
checkbox input "true"
type input "THANH CHƯƠNG"
type input "0974142117"
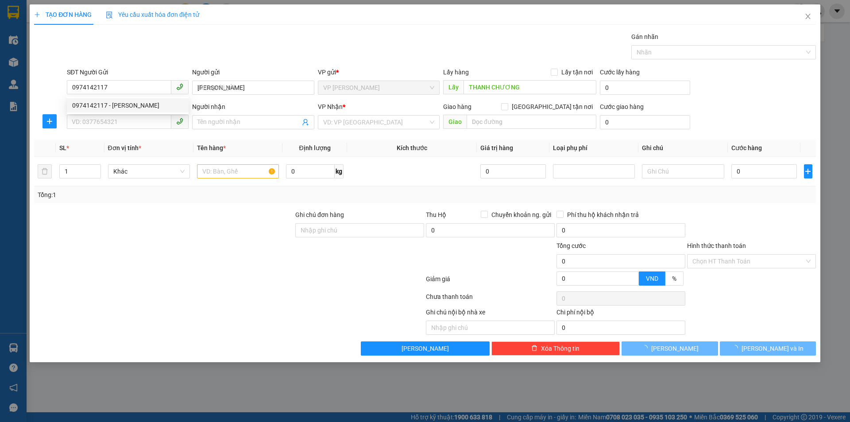
click at [134, 134] on div "Transit Pickup Surcharge Ids Transit Deliver Surcharge Ids Transit Deliver Surc…" at bounding box center [424, 193] width 781 height 323
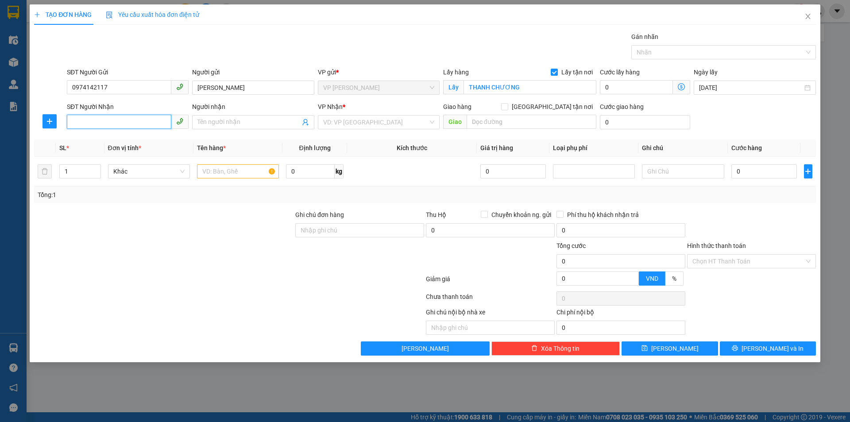
click at [140, 127] on input "SĐT Người Nhận" at bounding box center [119, 122] width 104 height 14
click at [146, 154] on div "0876106222 - a Hưng" at bounding box center [127, 154] width 111 height 10
type input "0876106222"
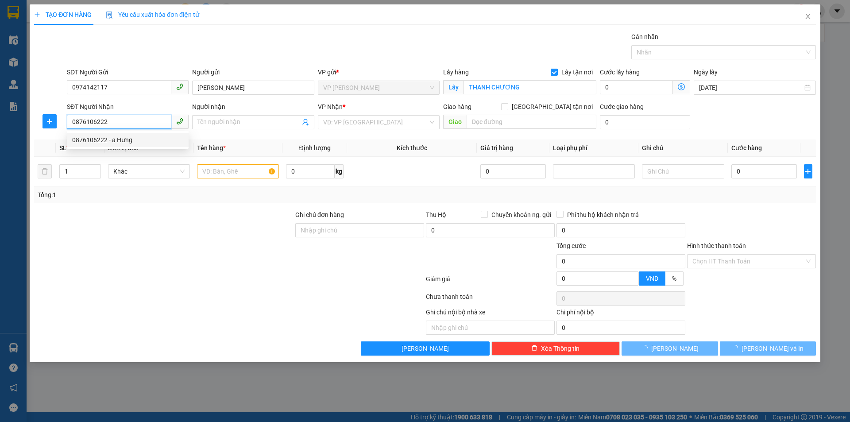
type input "a Hưng"
checkbox input "true"
type input "NH"
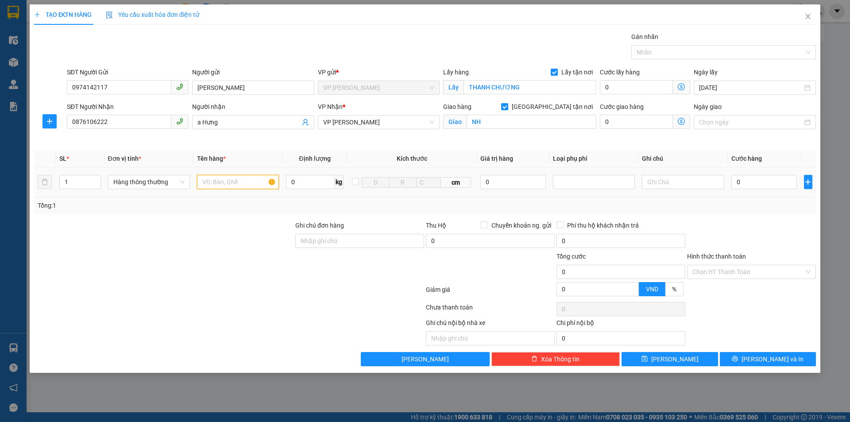
click at [246, 182] on input "text" at bounding box center [238, 182] width 82 height 14
type input "bánh đa"
click at [767, 180] on input "0" at bounding box center [764, 182] width 66 height 14
type input "4"
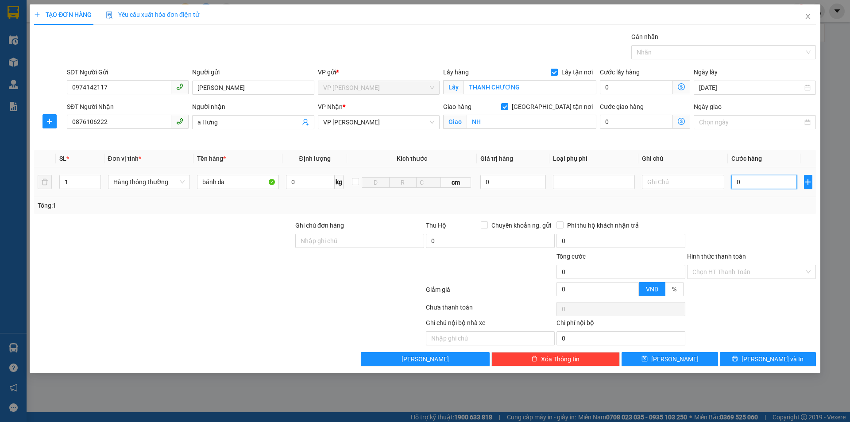
type input "4"
type input "40"
type input "400"
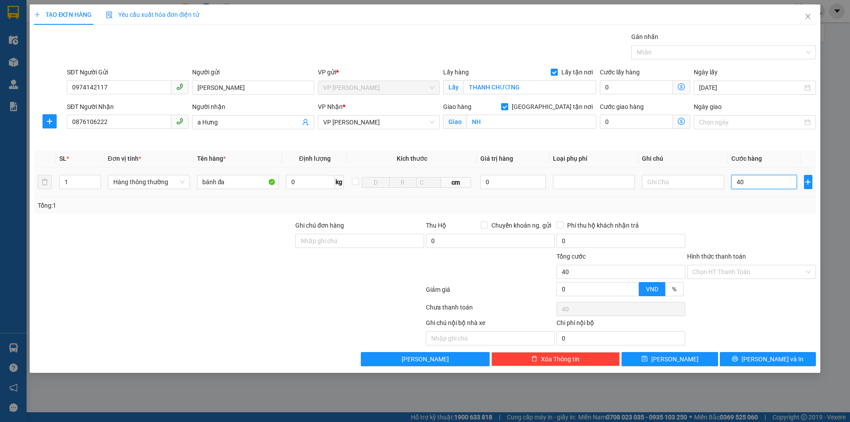
type input "400"
type input "4.000"
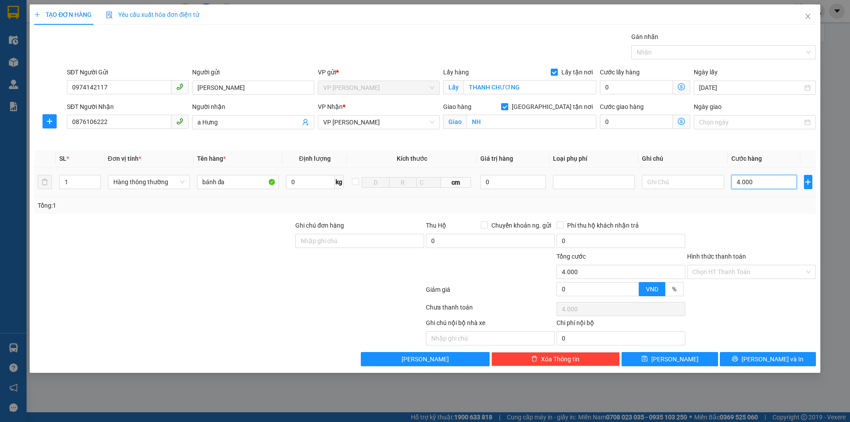
type input "40.000"
click at [742, 273] on input "Hình thức thanh toán" at bounding box center [748, 271] width 112 height 13
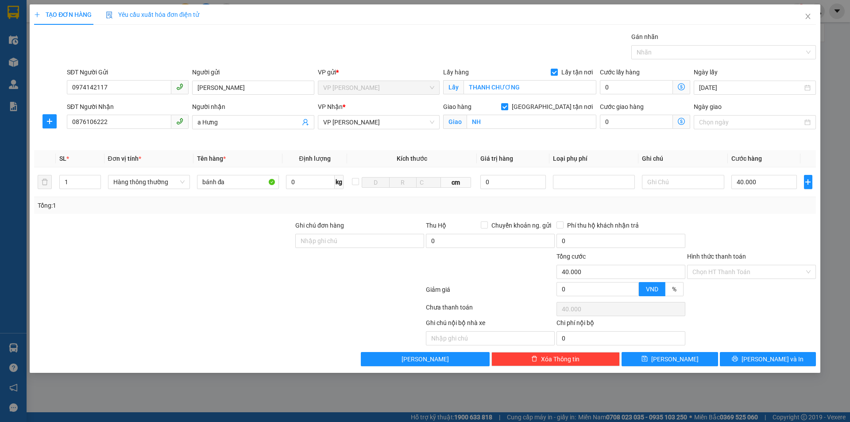
click at [742, 279] on div "Hình thức thanh toán Chọn HT Thanh Toán" at bounding box center [751, 266] width 129 height 31
drag, startPoint x: 742, startPoint y: 271, endPoint x: 733, endPoint y: 281, distance: 13.5
click at [742, 271] on input "Hình thức thanh toán" at bounding box center [748, 271] width 112 height 13
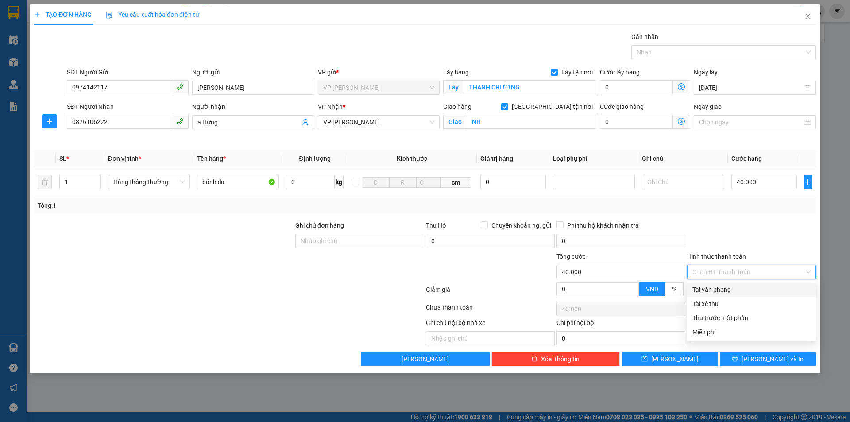
drag, startPoint x: 730, startPoint y: 285, endPoint x: 727, endPoint y: 312, distance: 27.7
click at [730, 285] on div "Tại văn phòng" at bounding box center [751, 290] width 118 height 10
type input "0"
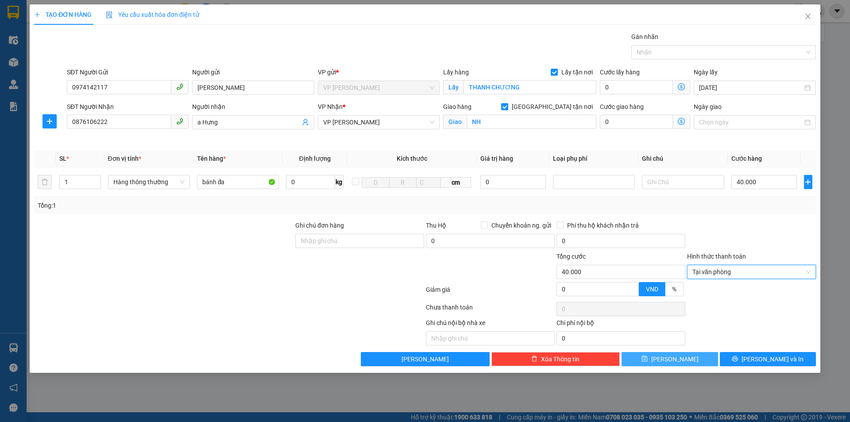
click at [701, 356] on button "[PERSON_NAME]" at bounding box center [669, 359] width 96 height 14
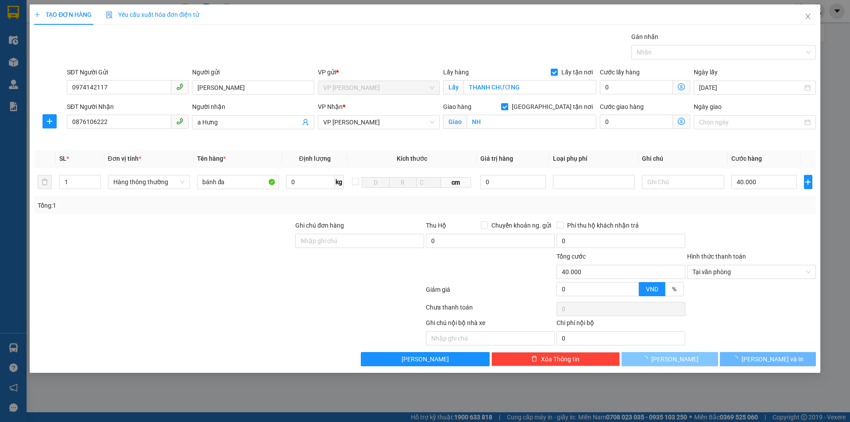
checkbox input "false"
type input "0"
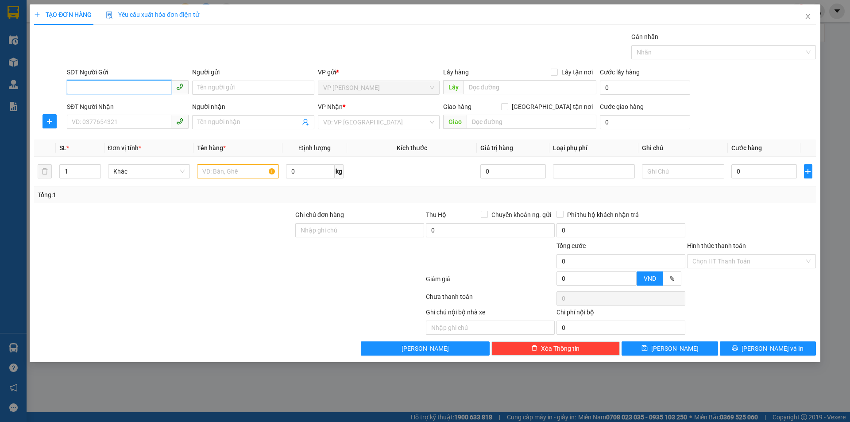
click at [131, 92] on input "SĐT Người Gửi" at bounding box center [119, 87] width 104 height 14
type input "0393256550"
click at [197, 86] on input "Người gửi" at bounding box center [253, 88] width 122 height 14
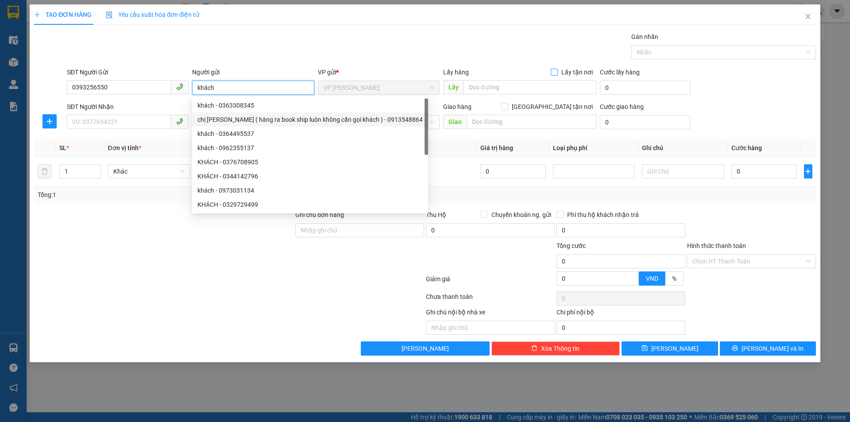
type input "khách"
click at [561, 74] on span "Lấy tận nơi" at bounding box center [576, 72] width 38 height 10
click at [557, 74] on input "Lấy tận nơi" at bounding box center [553, 72] width 6 height 6
checkbox input "true"
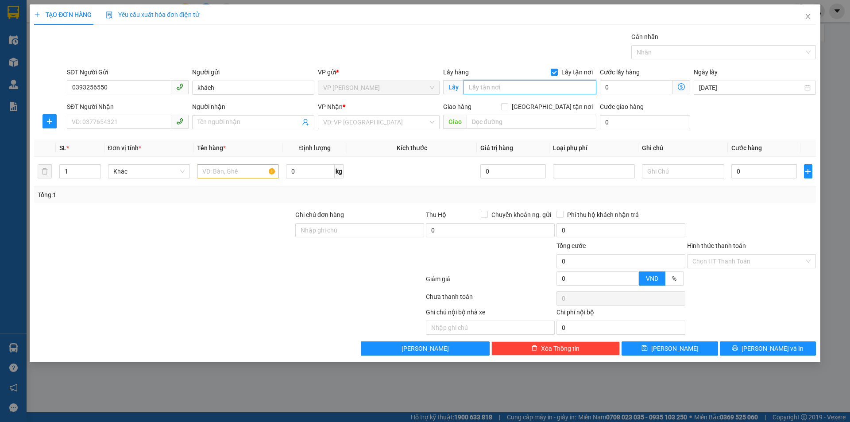
click at [521, 91] on input "text" at bounding box center [529, 87] width 133 height 14
type input "TC"
click at [154, 118] on input "SĐT Người Nhận" at bounding box center [119, 122] width 104 height 14
type input "0345252405"
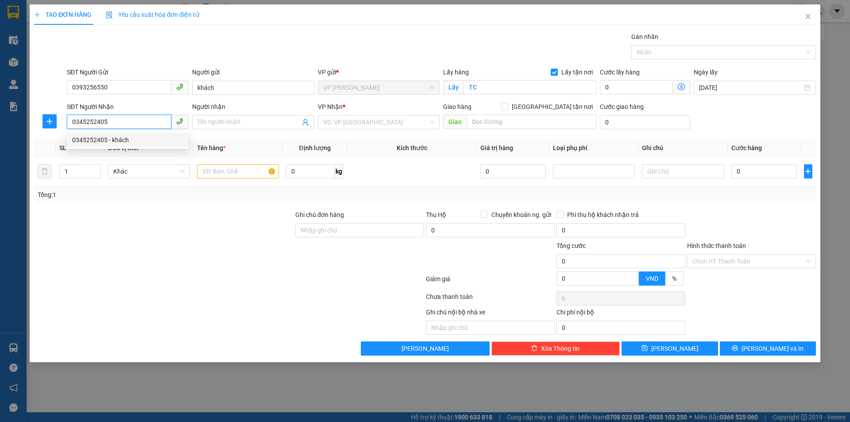
click at [146, 140] on div "0345252405 - khách" at bounding box center [127, 140] width 111 height 10
type input "khách"
type input "VP Nước ngầm"
type input "0345252405"
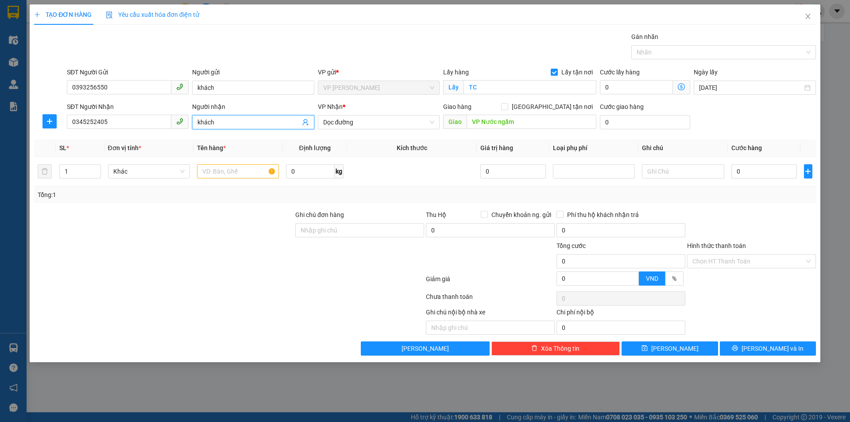
drag, startPoint x: 224, startPoint y: 120, endPoint x: 181, endPoint y: 121, distance: 42.9
click at [181, 121] on div "SĐT Người Nhận 0345252405 Người nhận khách khách VP Nhận * Dọc đường Giao hàng …" at bounding box center [441, 117] width 752 height 31
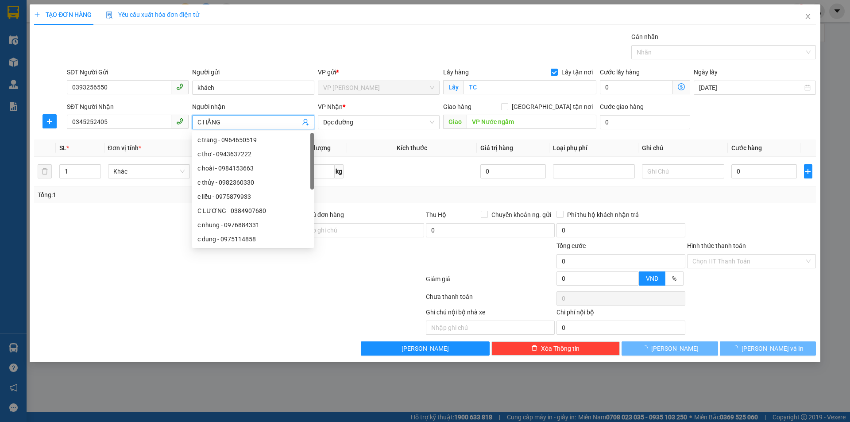
drag, startPoint x: 379, startPoint y: 125, endPoint x: 383, endPoint y: 130, distance: 6.0
click at [379, 126] on span "Dọc đường" at bounding box center [378, 121] width 111 height 13
type input "C HẰNG"
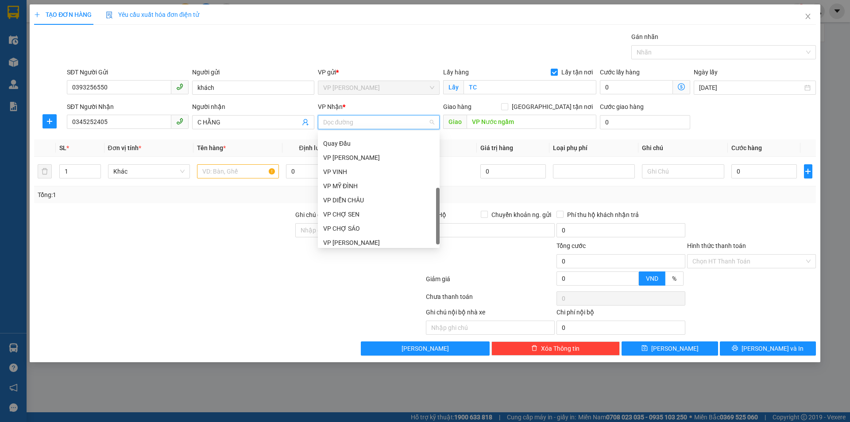
scroll to position [127, 0]
drag, startPoint x: 414, startPoint y: 153, endPoint x: 517, endPoint y: 131, distance: 105.3
click at [414, 153] on div "VP [PERSON_NAME]" at bounding box center [378, 154] width 111 height 10
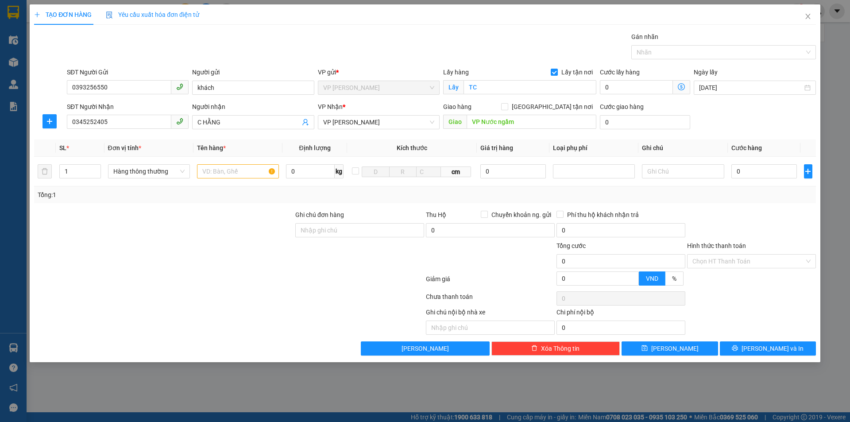
click at [548, 106] on div "Giao hàng [GEOGRAPHIC_DATA] tận nơi" at bounding box center [519, 107] width 153 height 10
click at [507, 108] on input "[GEOGRAPHIC_DATA] tận nơi" at bounding box center [504, 106] width 6 height 6
checkbox input "true"
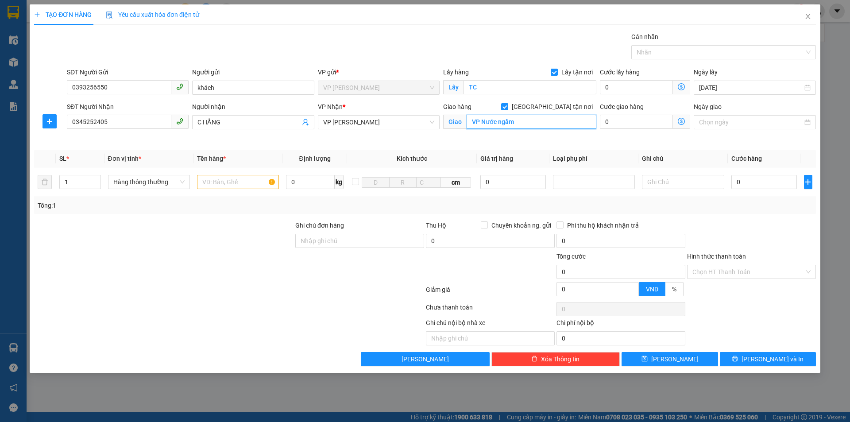
click at [519, 117] on input "VP Nước ngầm" at bounding box center [531, 122] width 130 height 14
type input "NH"
click at [236, 179] on input "text" at bounding box center [238, 182] width 82 height 14
type input "mít"
click at [754, 185] on input "0" at bounding box center [764, 182] width 66 height 14
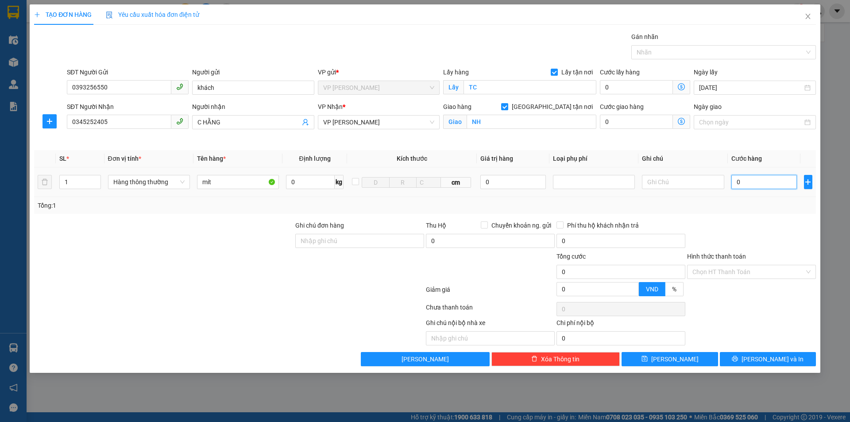
type input "4"
type input "40"
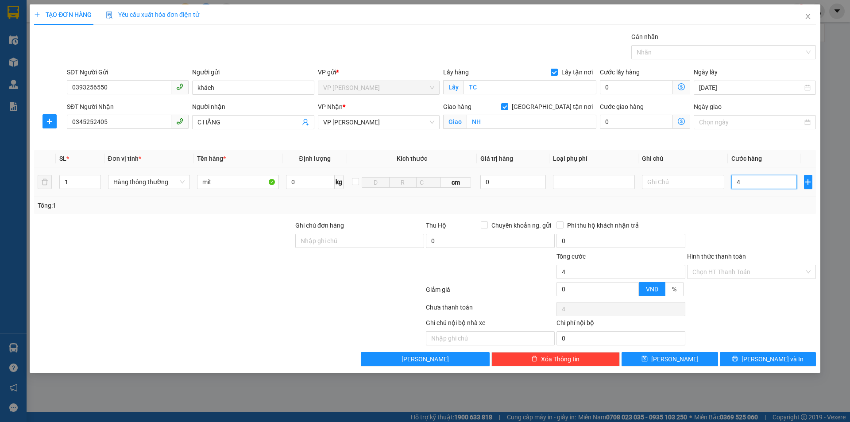
type input "40"
type input "400"
type input "4.000"
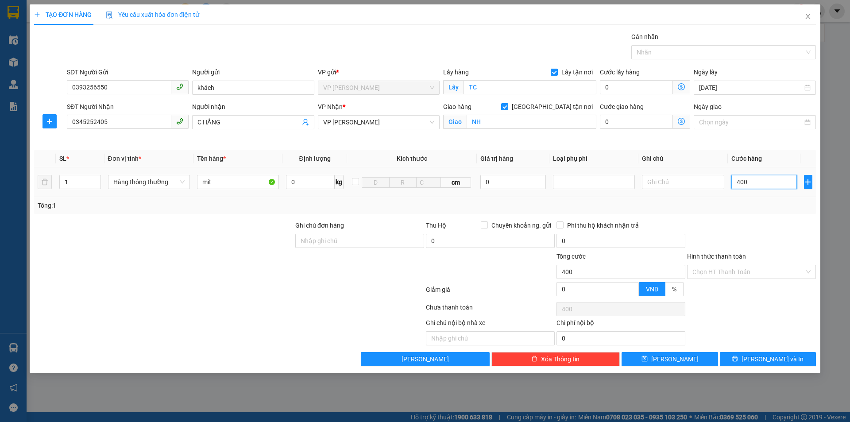
type input "4.000"
type input "40.000"
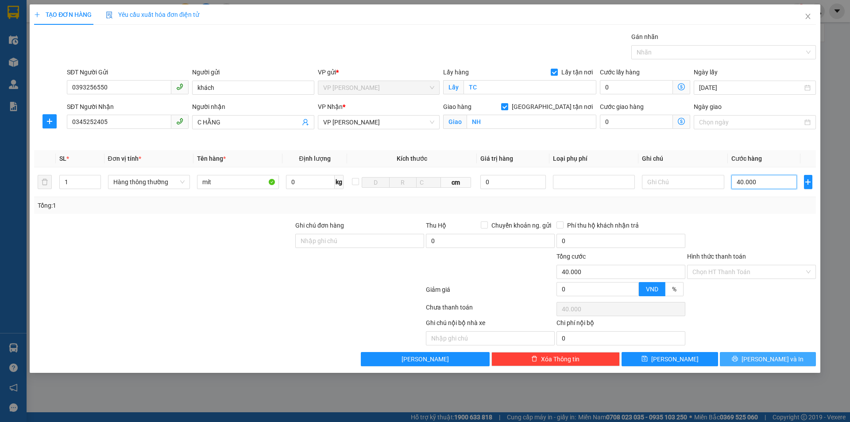
type input "40.000"
click at [738, 360] on icon "printer" at bounding box center [735, 359] width 6 height 6
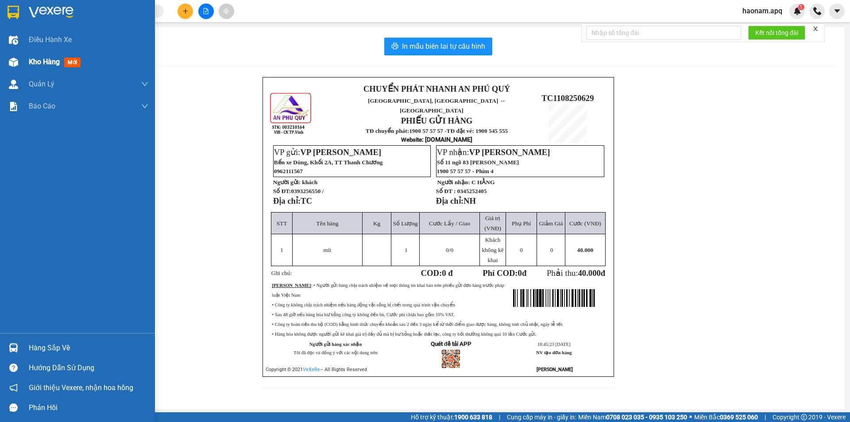
click at [35, 62] on span "Kho hàng" at bounding box center [44, 62] width 31 height 8
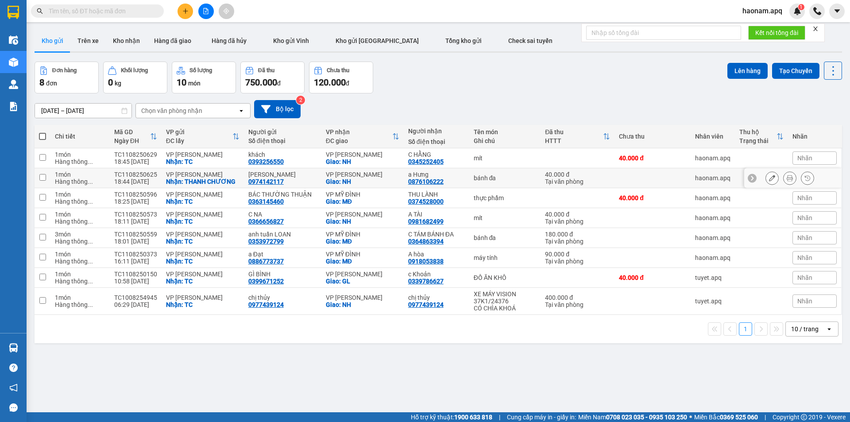
click at [786, 177] on icon at bounding box center [789, 178] width 6 height 6
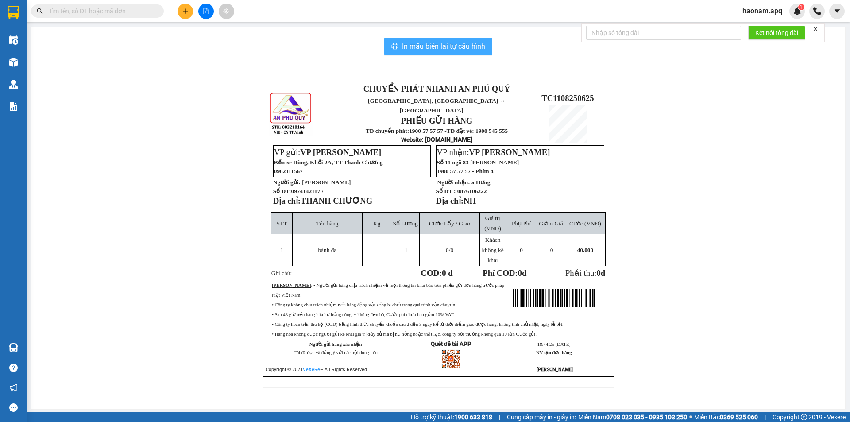
click at [457, 49] on span "In mẫu biên lai tự cấu hình" at bounding box center [443, 46] width 83 height 11
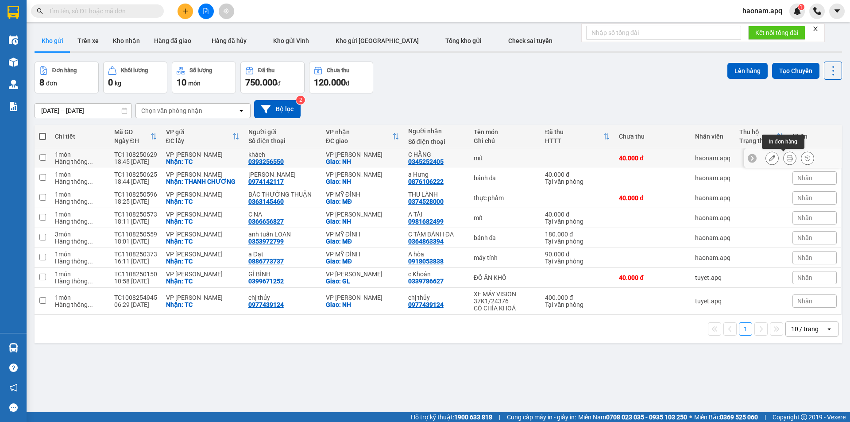
click at [787, 158] on button at bounding box center [789, 157] width 12 height 15
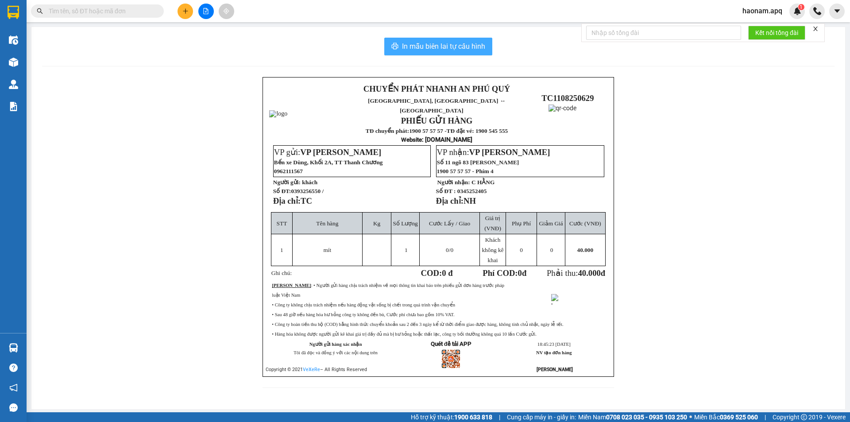
click at [447, 38] on button "In mẫu biên lai tự cấu hình" at bounding box center [438, 47] width 108 height 18
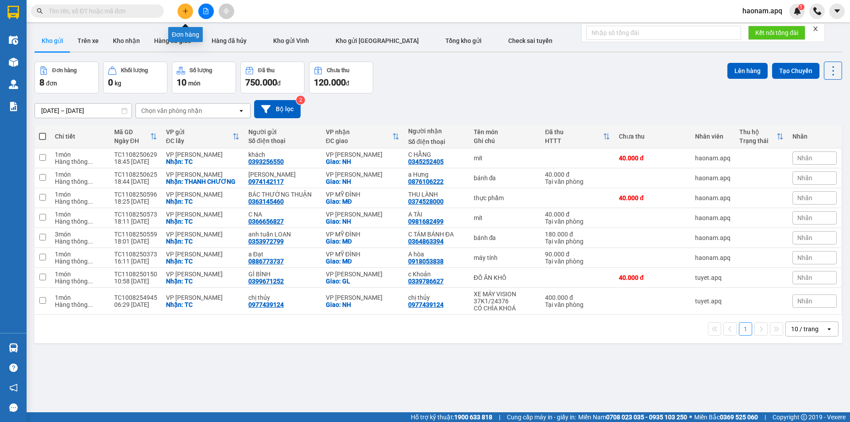
click at [188, 12] on icon "plus" at bounding box center [185, 11] width 6 height 6
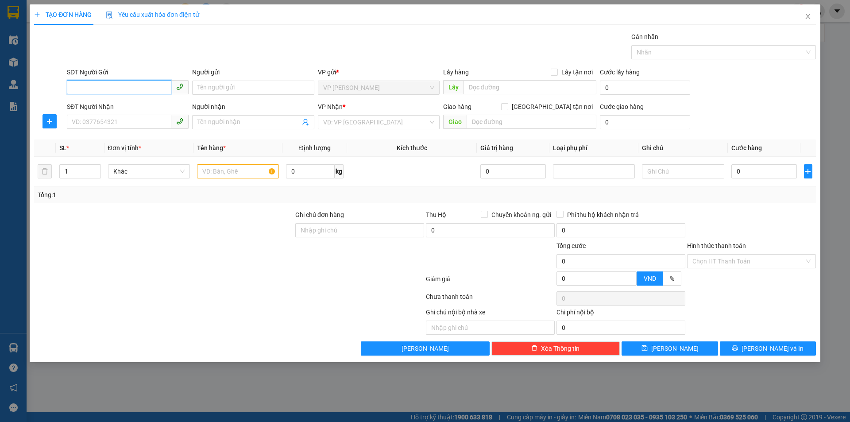
click at [141, 90] on input "SĐT Người Gửi" at bounding box center [119, 87] width 104 height 14
click at [129, 78] on div "SĐT Người Gửi" at bounding box center [128, 73] width 122 height 13
click at [129, 85] on input "096557" at bounding box center [119, 87] width 104 height 14
click at [129, 86] on input "096557" at bounding box center [119, 87] width 104 height 14
click at [139, 90] on input "0965579" at bounding box center [119, 87] width 104 height 14
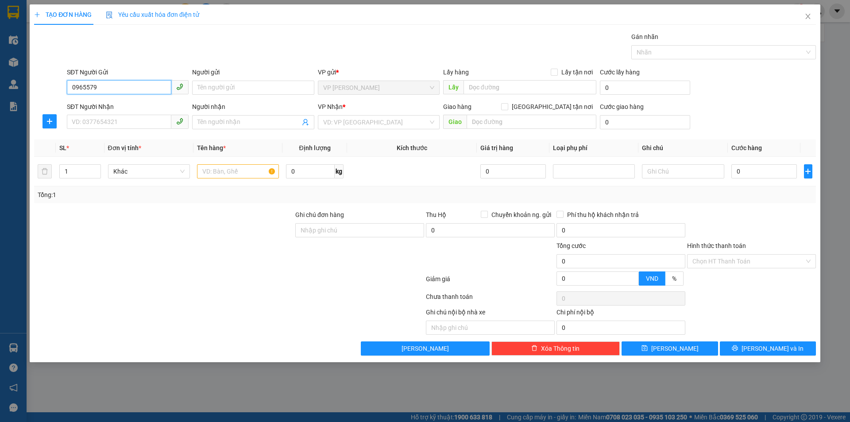
click at [105, 90] on input "0965579" at bounding box center [119, 87] width 104 height 14
type input "0965579026"
click at [139, 107] on div "0965579026 - dì Loan" at bounding box center [127, 105] width 111 height 10
type input "dì Loan"
checkbox input "true"
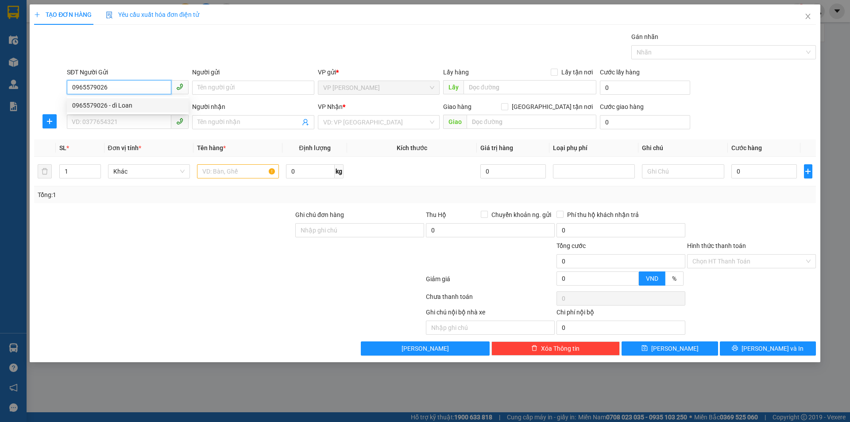
type input "TC"
type input "0965579026"
click at [140, 116] on input "SĐT Người Nhận" at bounding box center [119, 122] width 104 height 14
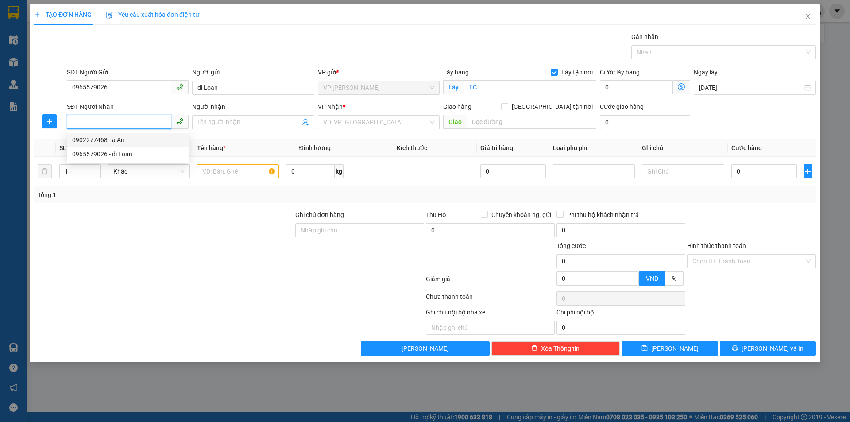
click at [121, 119] on input "SĐT Người Nhận" at bounding box center [119, 122] width 104 height 14
drag, startPoint x: 127, startPoint y: 136, endPoint x: 150, endPoint y: 139, distance: 24.2
click at [127, 137] on div "0902277468 - a An" at bounding box center [127, 140] width 111 height 10
type input "0902277468"
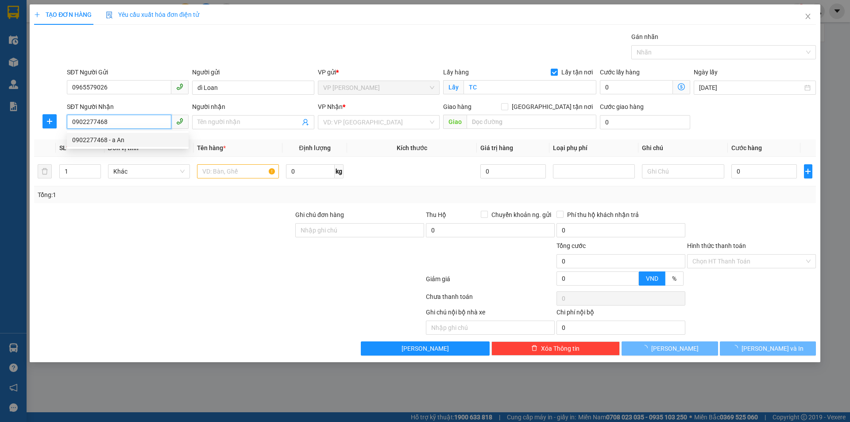
type input "a An"
checkbox input "true"
type input "MĐ"
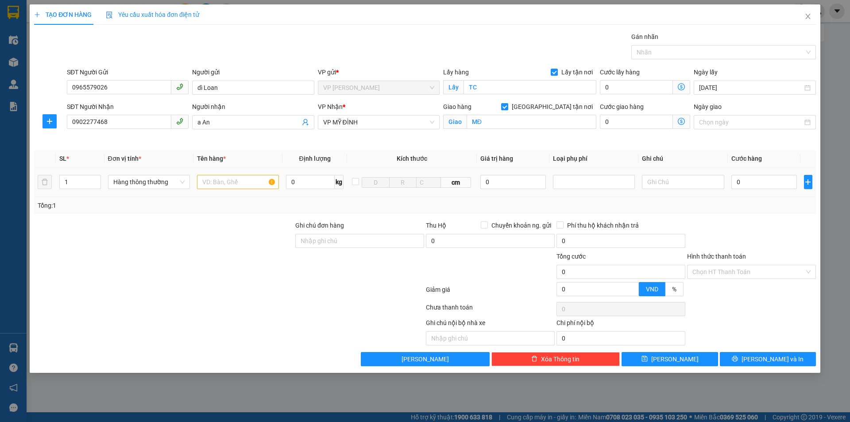
click at [240, 174] on div at bounding box center [238, 182] width 82 height 18
click at [242, 182] on input "text" at bounding box center [238, 182] width 82 height 14
type input "nhạn"
click at [765, 185] on input "0" at bounding box center [764, 182] width 66 height 14
type input "3"
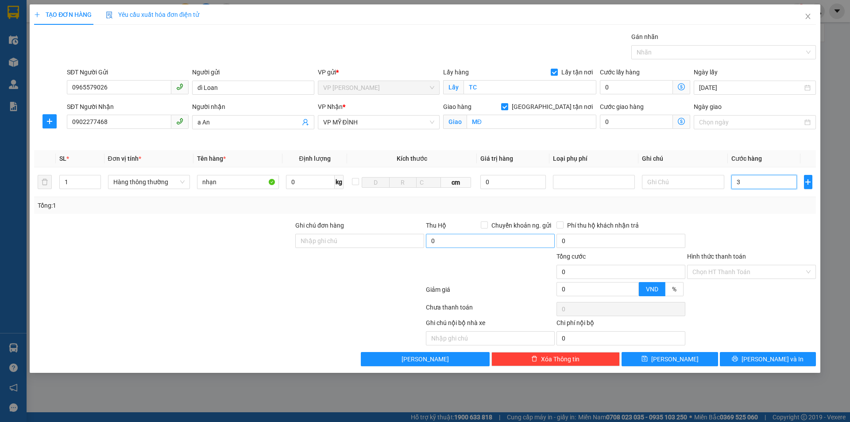
type input "3"
type input "30"
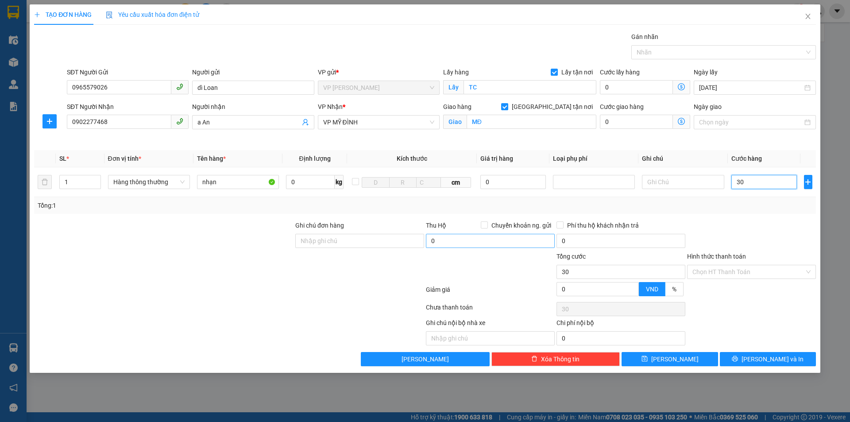
type input "300"
type input "3.000"
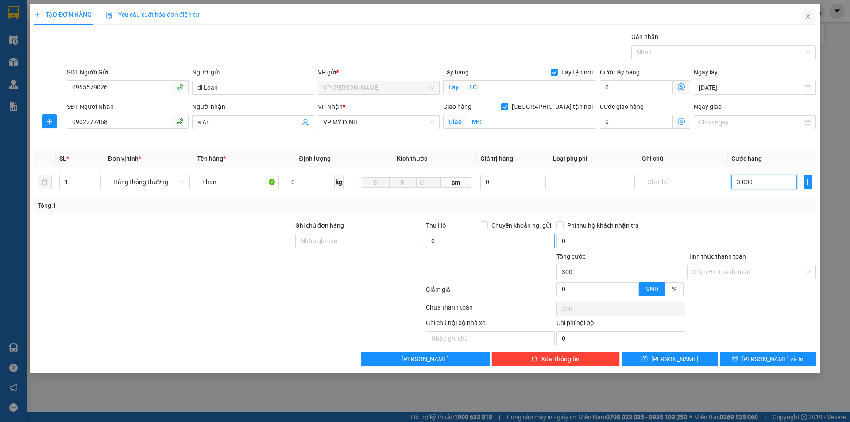
type input "3.000"
type input "30.000"
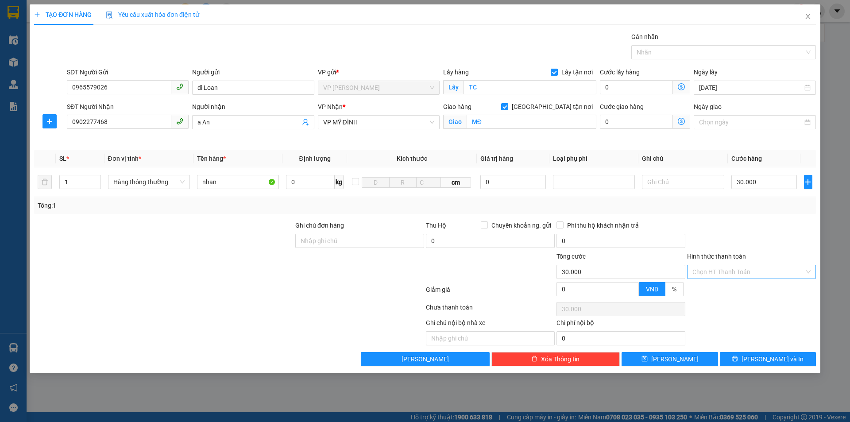
drag, startPoint x: 771, startPoint y: 245, endPoint x: 749, endPoint y: 275, distance: 37.7
click at [771, 246] on div at bounding box center [751, 235] width 131 height 31
click at [745, 277] on input "Hình thức thanh toán" at bounding box center [748, 271] width 112 height 13
click at [736, 288] on div "Tại văn phòng" at bounding box center [751, 290] width 118 height 10
type input "0"
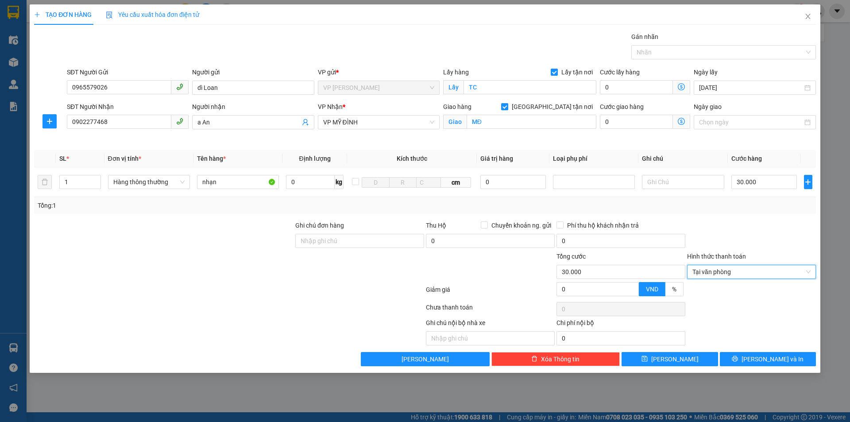
click at [763, 236] on div at bounding box center [751, 235] width 131 height 31
click at [757, 364] on button "[PERSON_NAME] và In" at bounding box center [767, 359] width 96 height 14
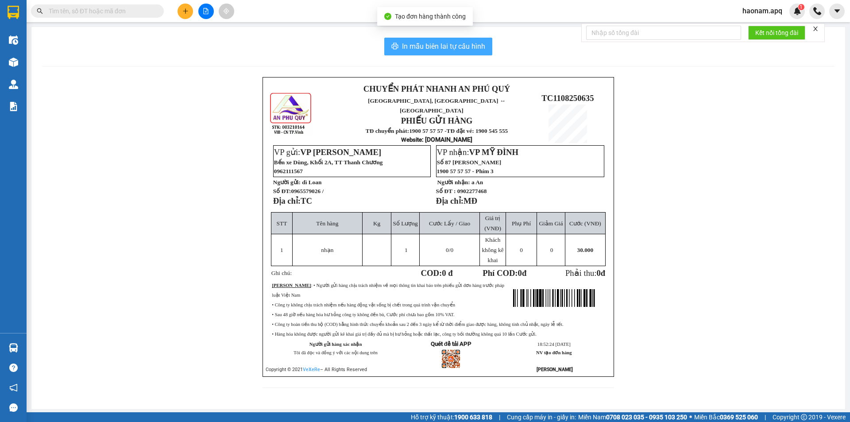
click at [460, 51] on span "In mẫu biên lai tự cấu hình" at bounding box center [443, 46] width 83 height 11
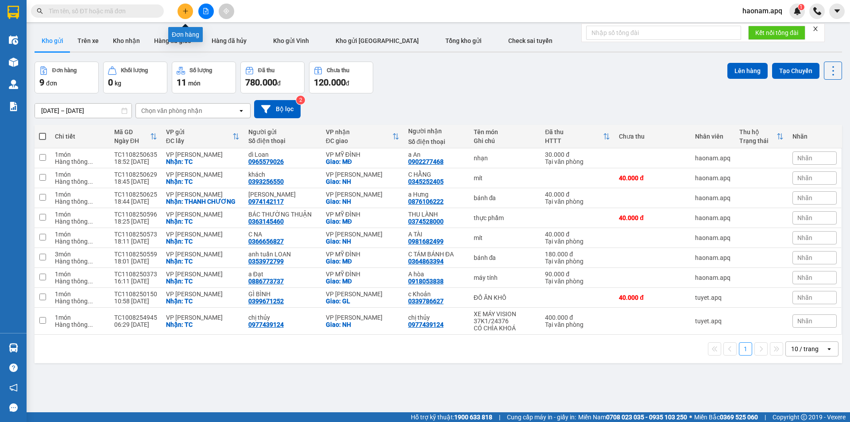
click at [183, 6] on button at bounding box center [184, 11] width 15 height 15
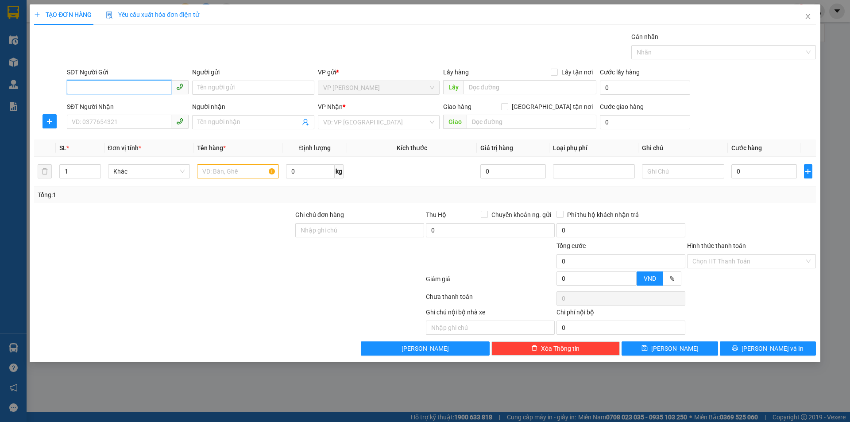
click at [153, 86] on input "SĐT Người Gửi" at bounding box center [119, 87] width 104 height 14
click at [150, 93] on input "SĐT Người Gửi" at bounding box center [119, 87] width 104 height 14
click at [134, 102] on div "0348122130 - CHÚ HỒNG (hàng về Gọi kh lấy hàng)" at bounding box center [143, 105] width 142 height 10
type input "0348122130"
type input "CHÚ HỒNG (hàng về Gọi kh lấy hàng)"
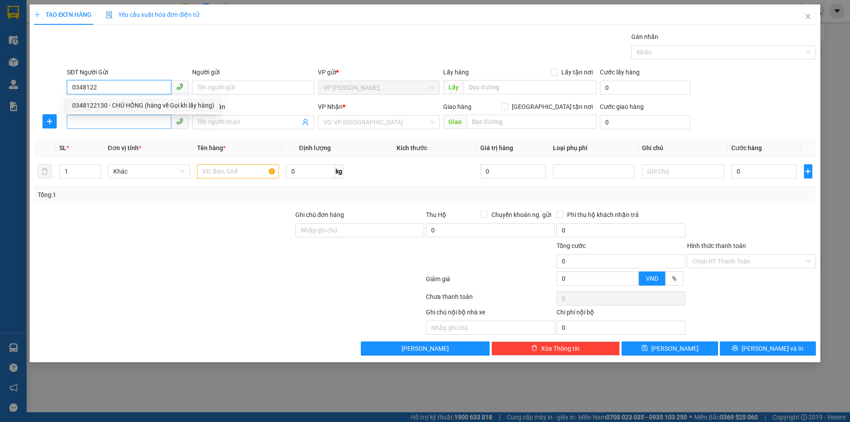
checkbox input "true"
type input "TC"
type input "0348122130"
click at [136, 123] on input "SĐT Người Nhận" at bounding box center [119, 122] width 104 height 14
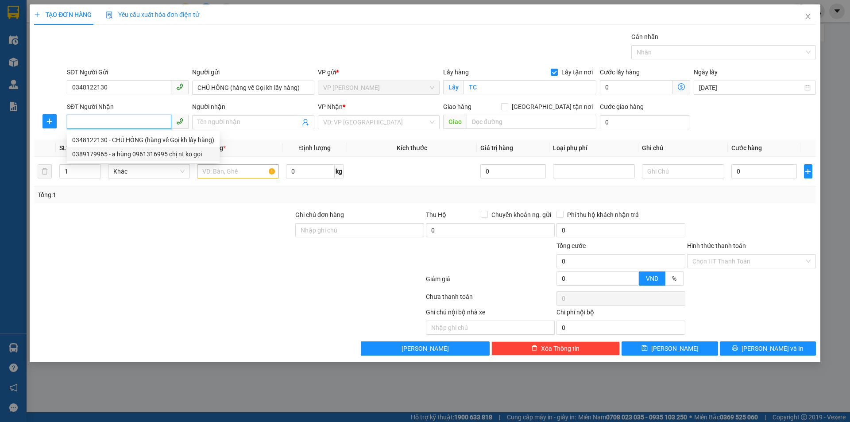
click at [159, 151] on div "0389179965 - a hùng 0961316995 chị nt ko gọi" at bounding box center [143, 154] width 142 height 10
type input "0389179965"
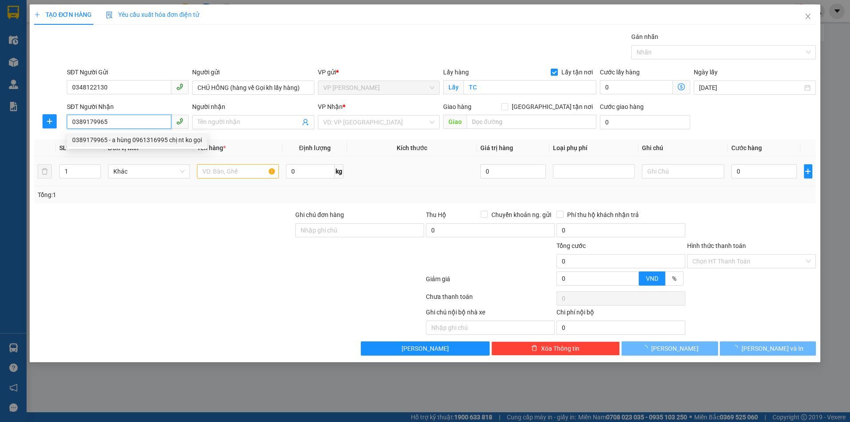
type input "a hùng 0961316995 chị nt ko gọi"
checkbox input "true"
type input "MĐ"
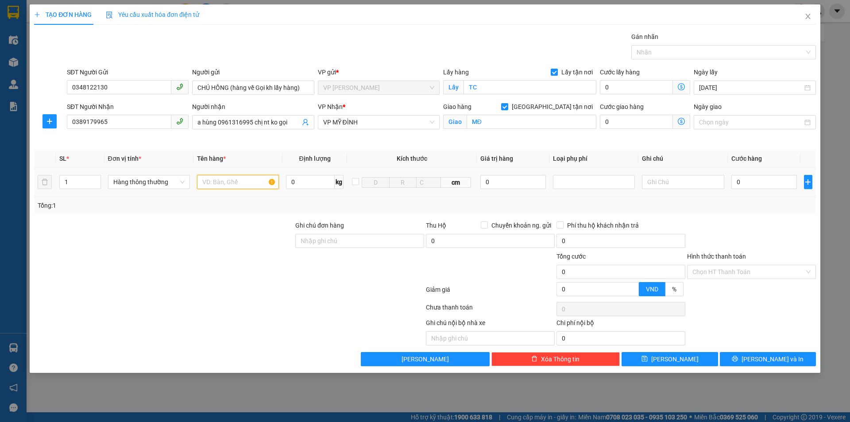
click at [246, 187] on input "text" at bounding box center [238, 182] width 82 height 14
type input "mẫu may"
click at [750, 181] on input "0" at bounding box center [764, 182] width 66 height 14
type input "3"
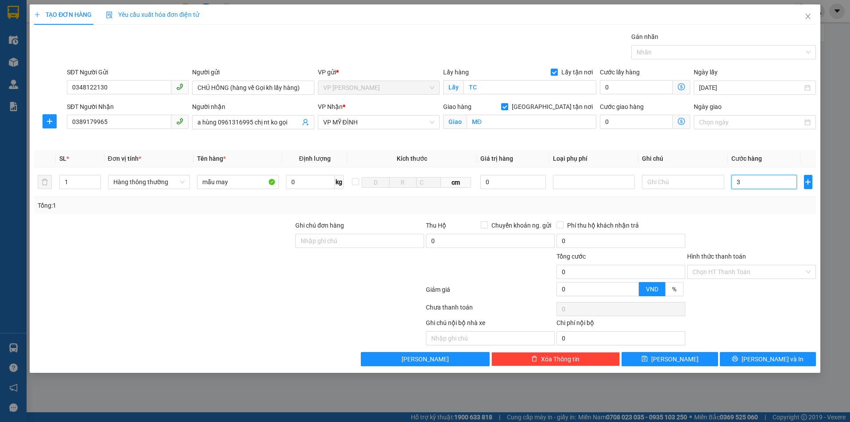
type input "3"
type input "30"
type input "300"
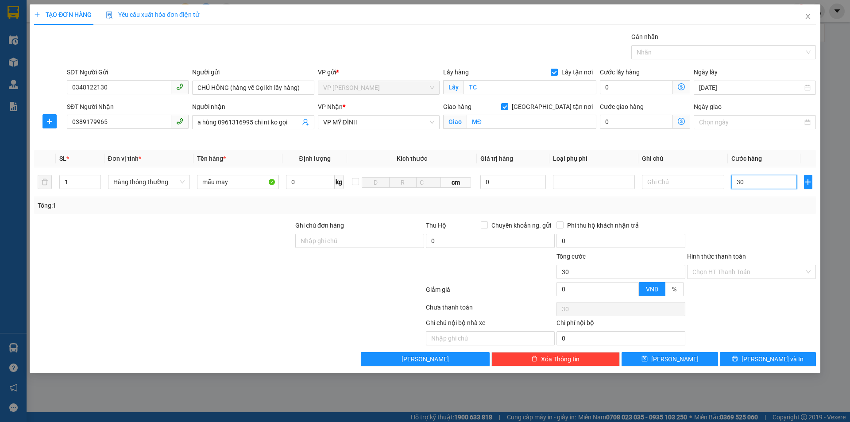
type input "300"
drag, startPoint x: 709, startPoint y: 183, endPoint x: 677, endPoint y: 191, distance: 33.4
click at [677, 188] on tr "1 Hàng thông thường mẫu may 0 kg cm 0 300" at bounding box center [424, 182] width 781 height 30
type input "4"
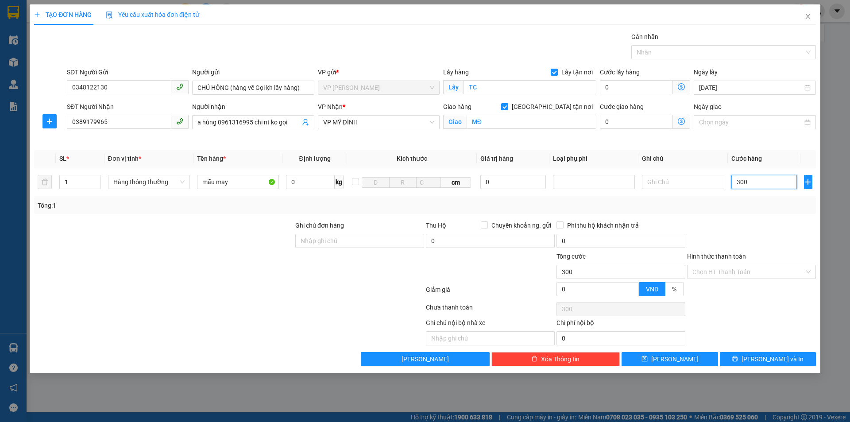
type input "4"
type input "40"
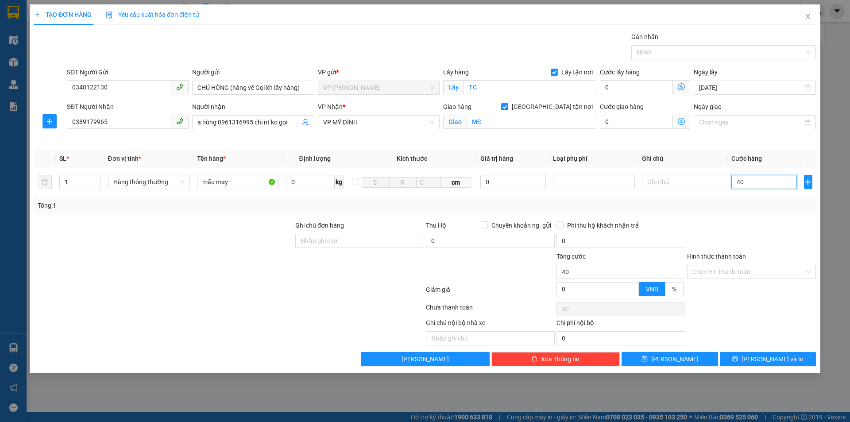
type input "400"
type input "4.000"
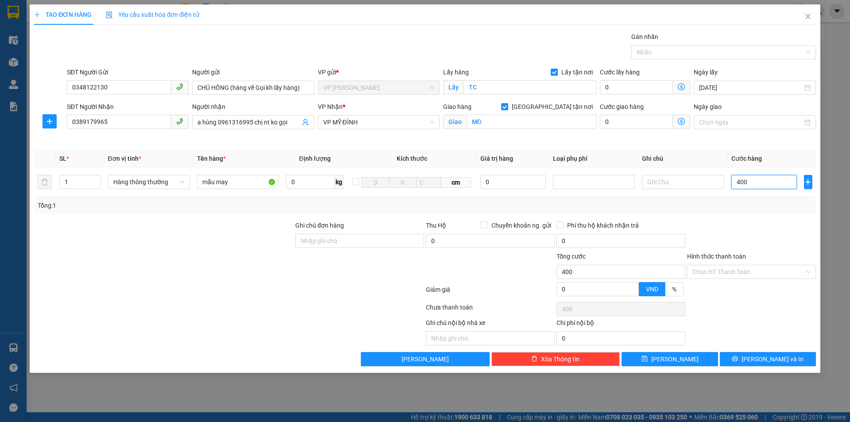
type input "4.000"
type input "40.000"
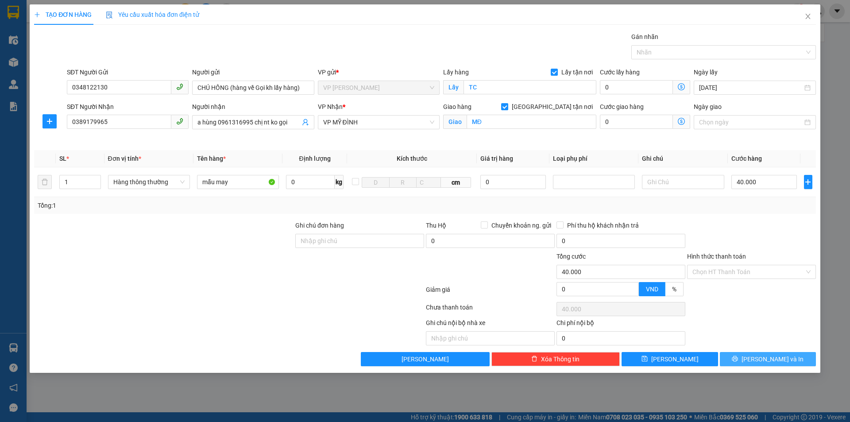
click at [762, 360] on span "[PERSON_NAME] và In" at bounding box center [772, 359] width 62 height 10
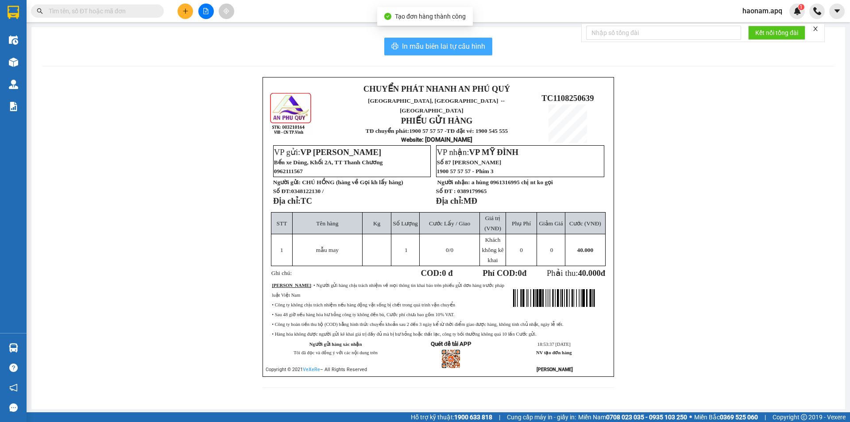
drag, startPoint x: 461, startPoint y: 41, endPoint x: 467, endPoint y: 75, distance: 34.9
click at [461, 40] on button "In mẫu biên lai tự cấu hình" at bounding box center [438, 47] width 108 height 18
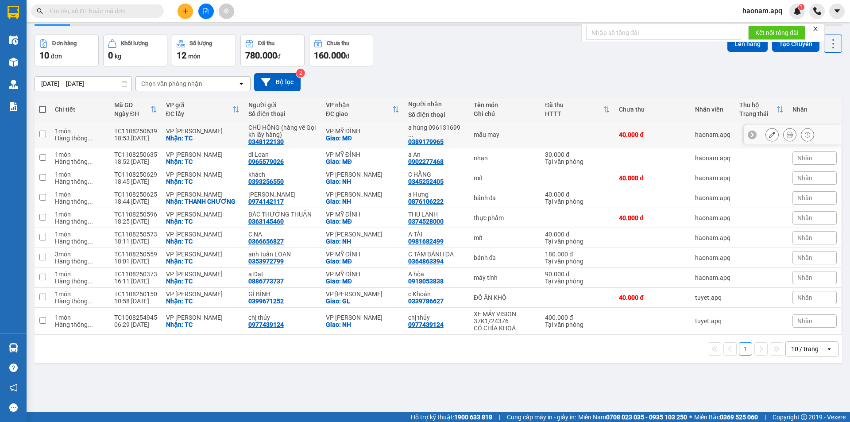
scroll to position [41, 0]
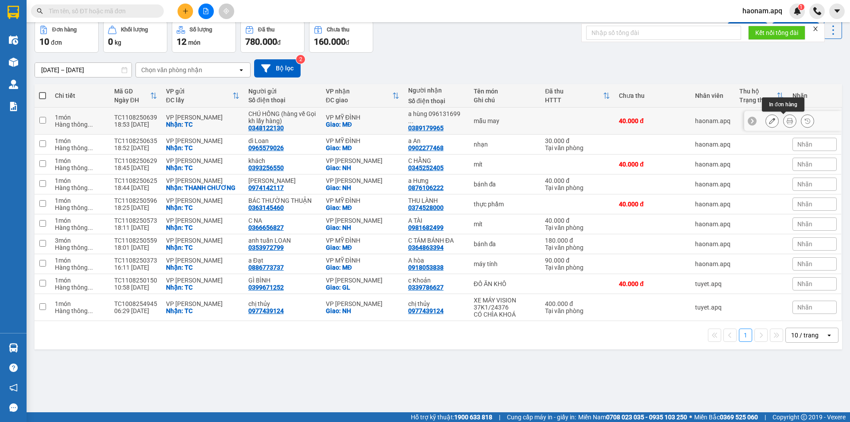
click at [786, 123] on icon at bounding box center [789, 121] width 6 height 6
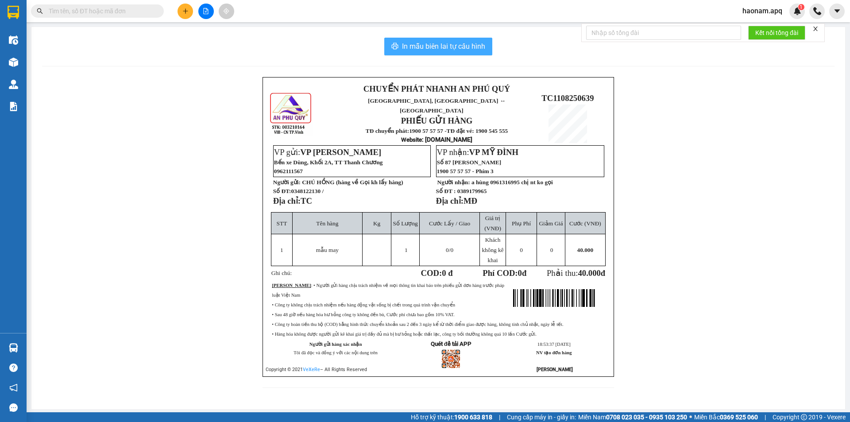
click at [439, 47] on span "In mẫu biên lai tự cấu hình" at bounding box center [443, 46] width 83 height 11
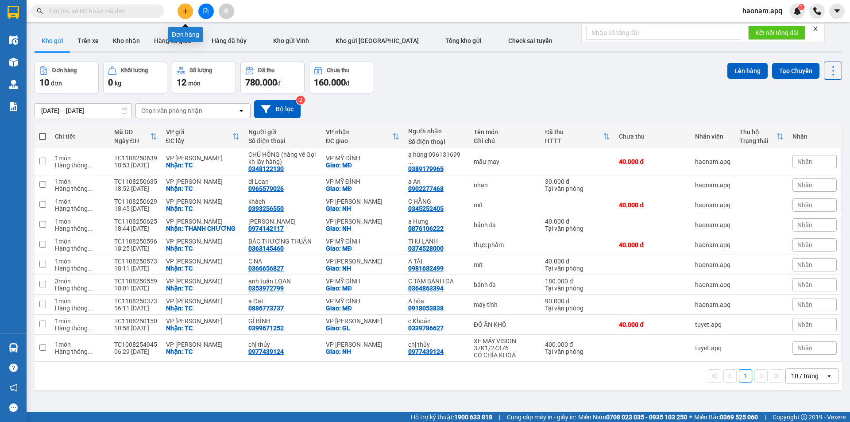
click at [187, 14] on icon "plus" at bounding box center [185, 11] width 6 height 6
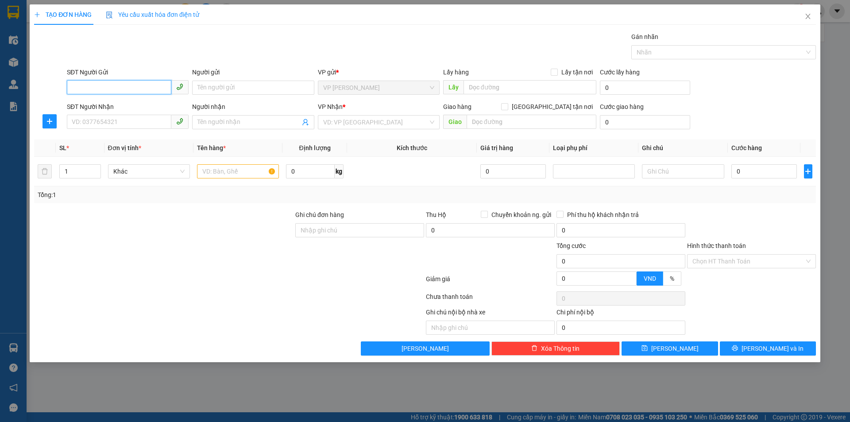
click at [137, 83] on input "SĐT Người Gửi" at bounding box center [119, 87] width 104 height 14
click at [130, 90] on input "SĐT Người Gửi" at bounding box center [119, 87] width 104 height 14
click at [135, 89] on input "SĐT Người Gửi" at bounding box center [119, 87] width 104 height 14
click at [137, 88] on input "SĐT Người Gửi" at bounding box center [119, 87] width 104 height 14
click at [100, 88] on input "SĐT Người Gửi" at bounding box center [119, 87] width 104 height 14
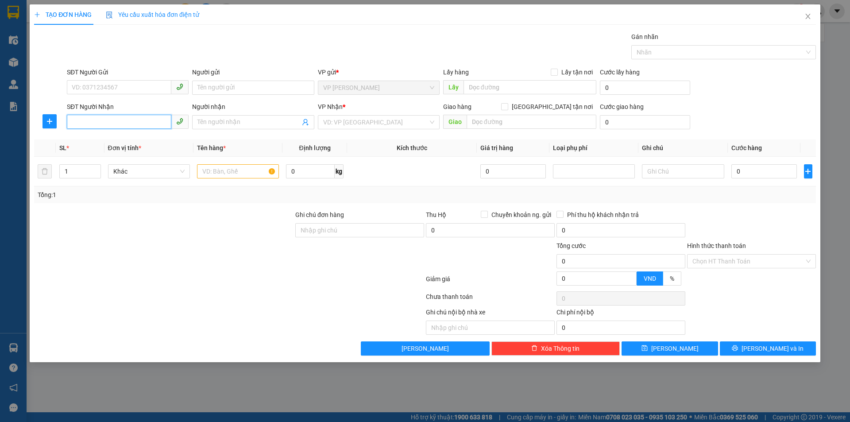
click at [134, 124] on input "SĐT Người Nhận" at bounding box center [119, 122] width 104 height 14
click at [142, 121] on input "SĐT Người Nhận" at bounding box center [119, 122] width 104 height 14
click at [137, 118] on input "SĐT Người Nhận" at bounding box center [119, 122] width 104 height 14
type input "0357925471"
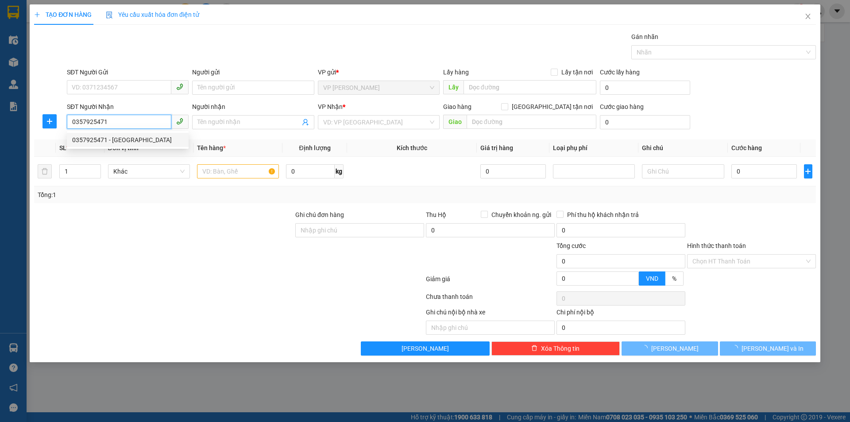
drag, startPoint x: 152, startPoint y: 142, endPoint x: 148, endPoint y: 105, distance: 36.9
click at [152, 141] on div "0357925471 - [GEOGRAPHIC_DATA]" at bounding box center [127, 140] width 111 height 10
type input "[PERSON_NAME]"
checkbox input "true"
type input "NH"
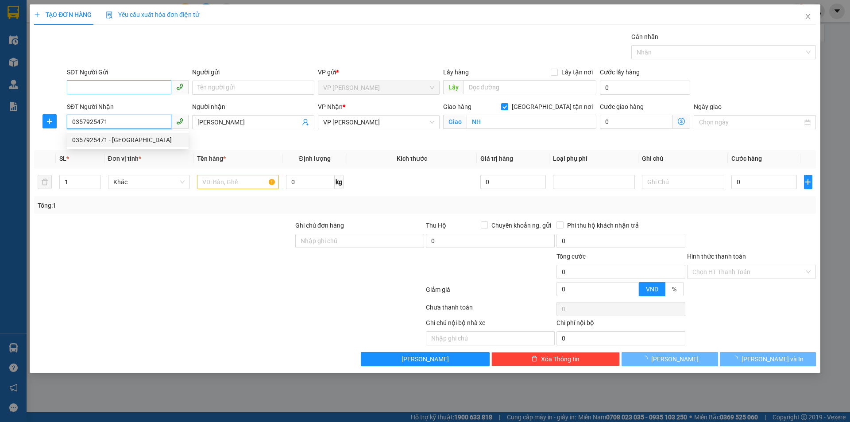
type input "0357925471"
click at [140, 87] on input "SĐT Người Gửi" at bounding box center [119, 87] width 104 height 14
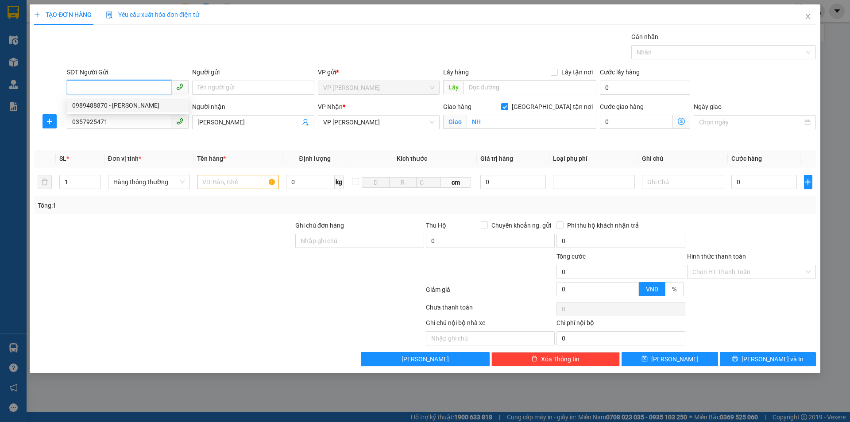
click at [142, 100] on div "0989488870 - [PERSON_NAME]" at bounding box center [128, 105] width 122 height 14
type input "0989488870"
type input "MINH DECAL"
checkbox input "true"
type input "TC"
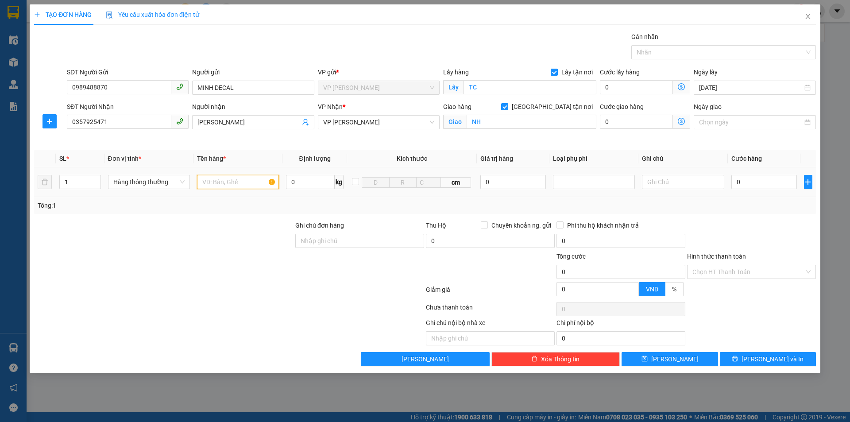
click at [239, 181] on input "text" at bounding box center [238, 182] width 82 height 14
type input "phụ tùng"
click at [761, 183] on input "0" at bounding box center [764, 182] width 66 height 14
drag, startPoint x: 763, startPoint y: 188, endPoint x: 736, endPoint y: 188, distance: 27.0
click at [736, 188] on input "0" at bounding box center [764, 182] width 66 height 14
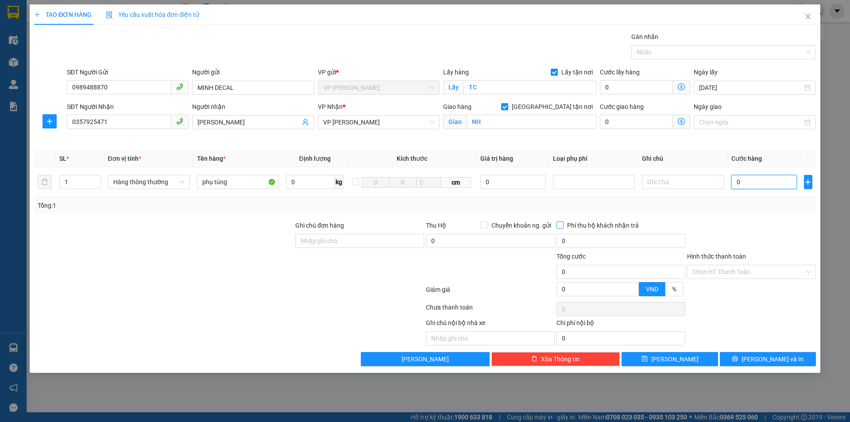
type input "4"
type input "40"
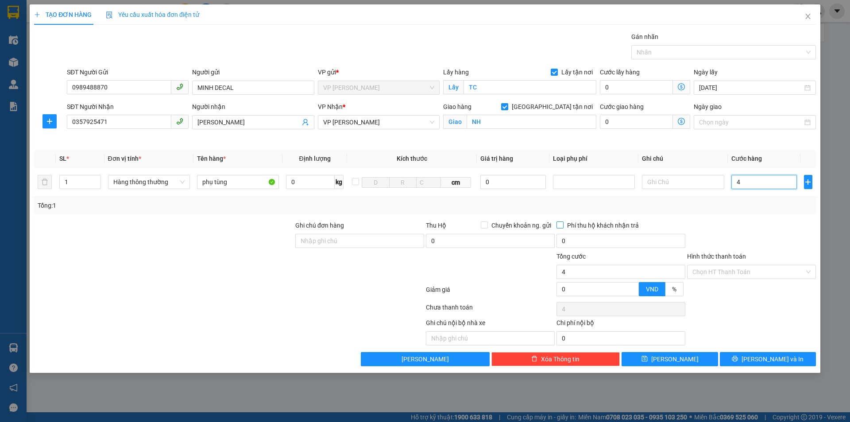
type input "40"
type input "400"
type input "4.000"
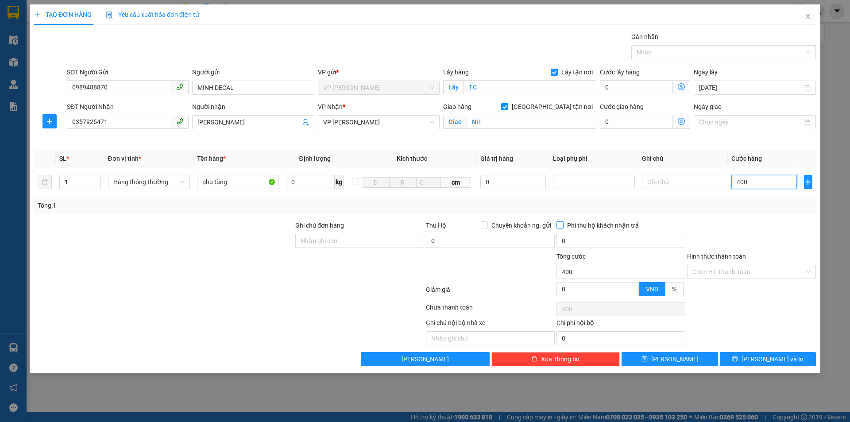
type input "4.000"
type input "40.000"
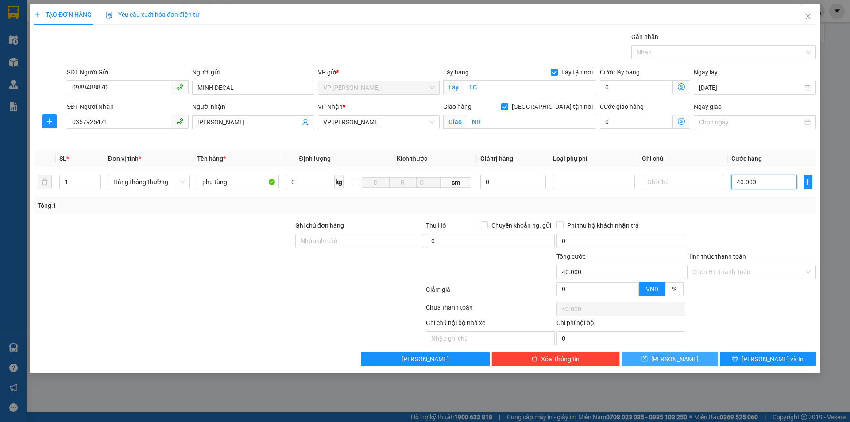
type input "40.000"
click at [681, 355] on button "[PERSON_NAME]" at bounding box center [669, 359] width 96 height 14
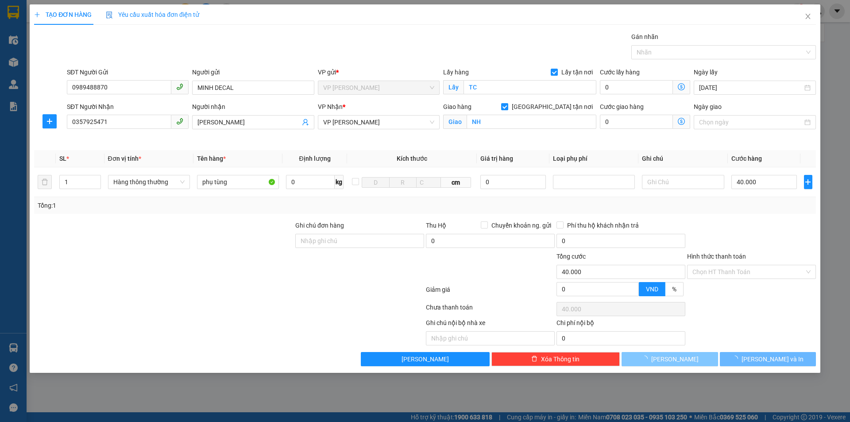
checkbox input "false"
type input "0"
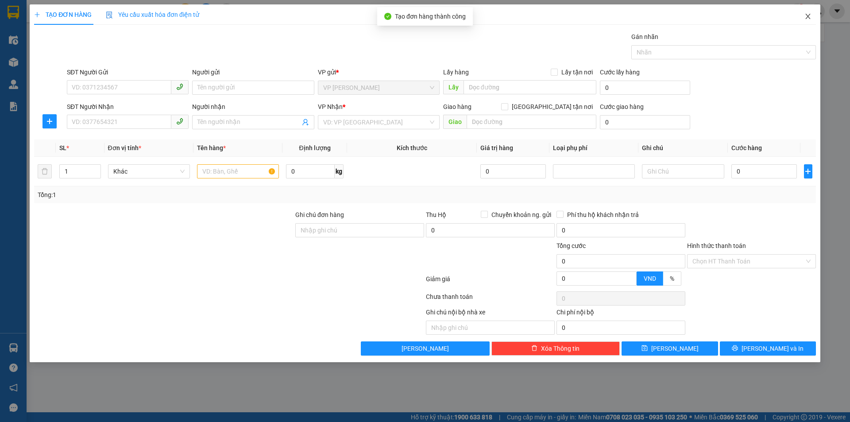
click at [814, 20] on span "Close" at bounding box center [807, 16] width 25 height 25
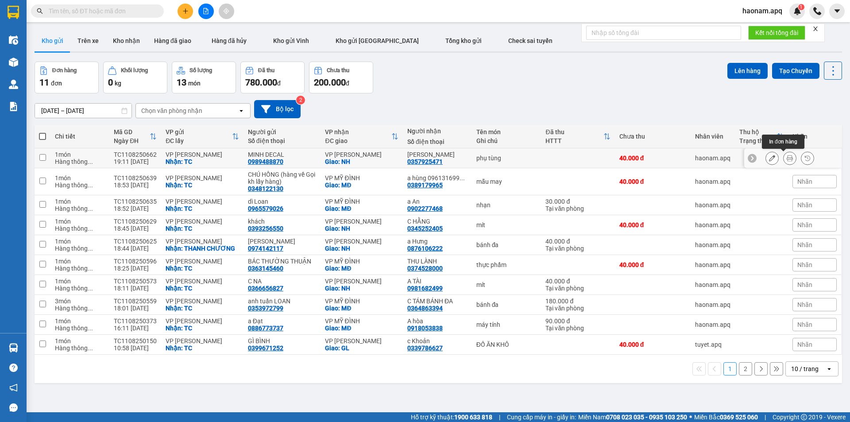
click at [786, 158] on icon at bounding box center [789, 158] width 6 height 6
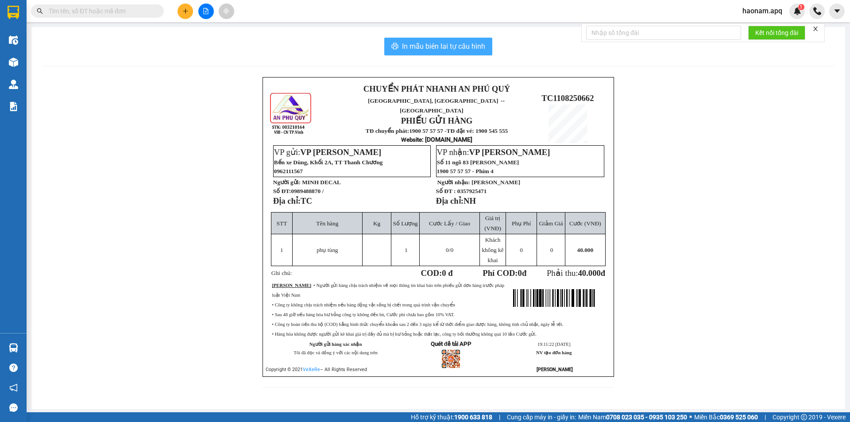
click at [435, 50] on span "In mẫu biên lai tự cấu hình" at bounding box center [443, 46] width 83 height 11
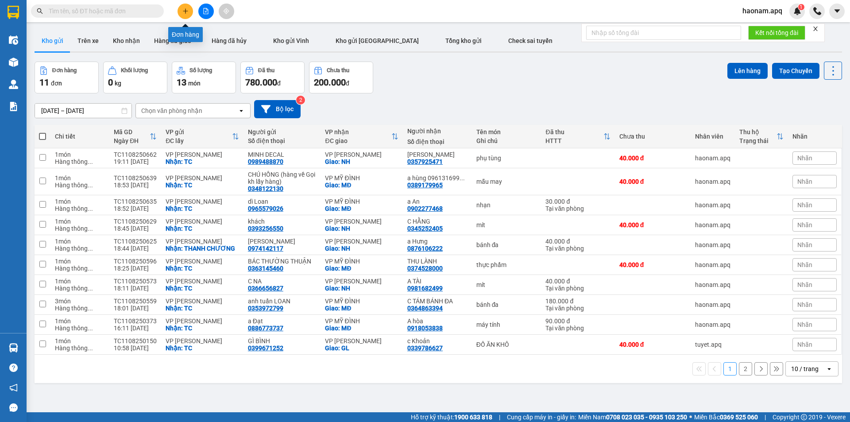
click at [180, 13] on button at bounding box center [184, 11] width 15 height 15
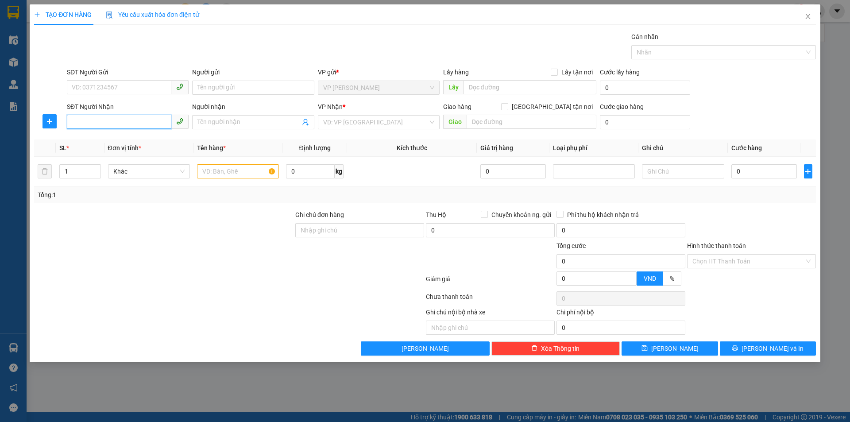
click at [136, 122] on input "SĐT Người Nhận" at bounding box center [119, 122] width 104 height 14
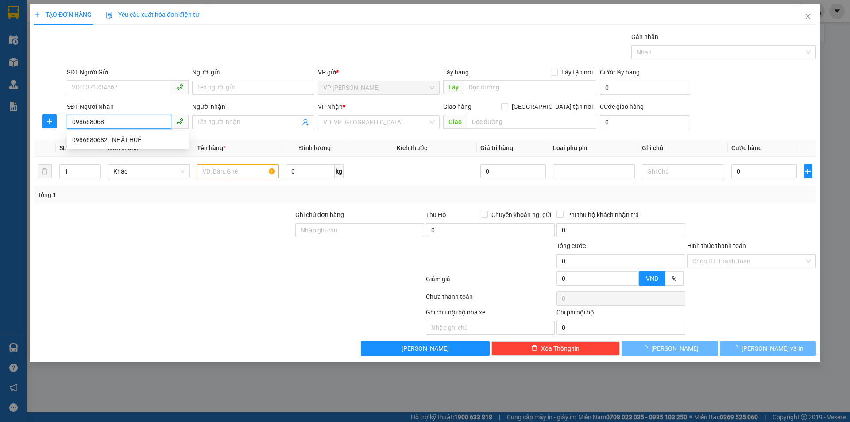
type input "0986680682"
click at [148, 140] on div "0986680682 - NHẤT HUỆ" at bounding box center [127, 140] width 111 height 10
type input "NHẤT HUỆ"
type input "VP Nước Ngầm"
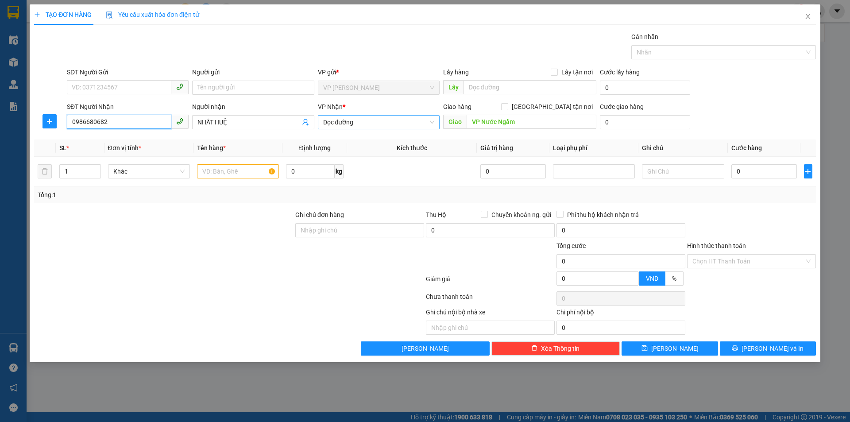
click at [374, 124] on span "Dọc đường" at bounding box center [378, 121] width 111 height 13
type input "0986680682"
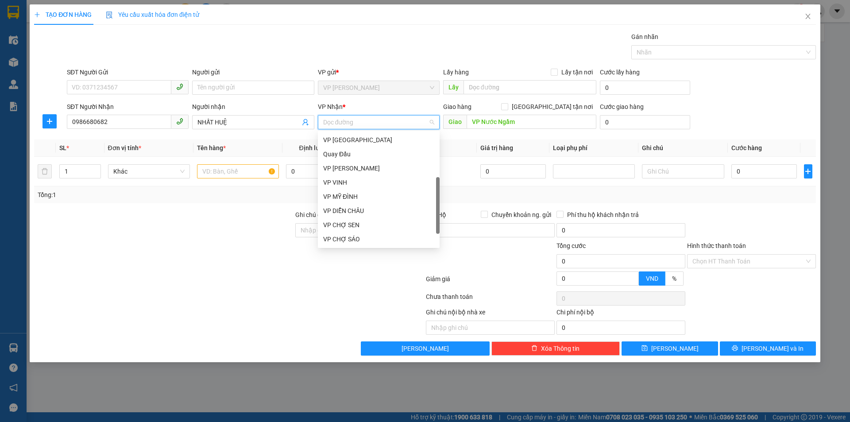
scroll to position [127, 0]
drag, startPoint x: 391, startPoint y: 152, endPoint x: 427, endPoint y: 143, distance: 37.9
click at [391, 152] on div "VP [PERSON_NAME]" at bounding box center [378, 154] width 111 height 10
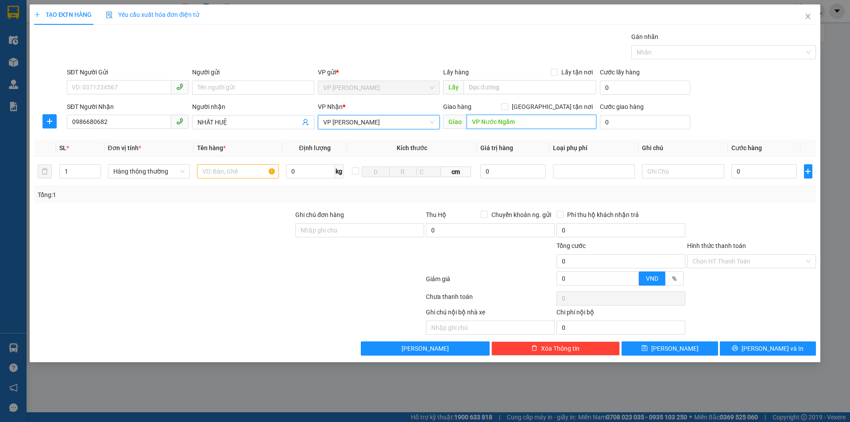
click at [530, 119] on input "VP Nước Ngầm" at bounding box center [531, 122] width 130 height 14
type input "NH"
click at [548, 108] on div "Giao hàng [GEOGRAPHIC_DATA] tận nơi" at bounding box center [519, 107] width 153 height 10
click at [507, 107] on input "[GEOGRAPHIC_DATA] tận nơi" at bounding box center [504, 106] width 6 height 6
checkbox input "true"
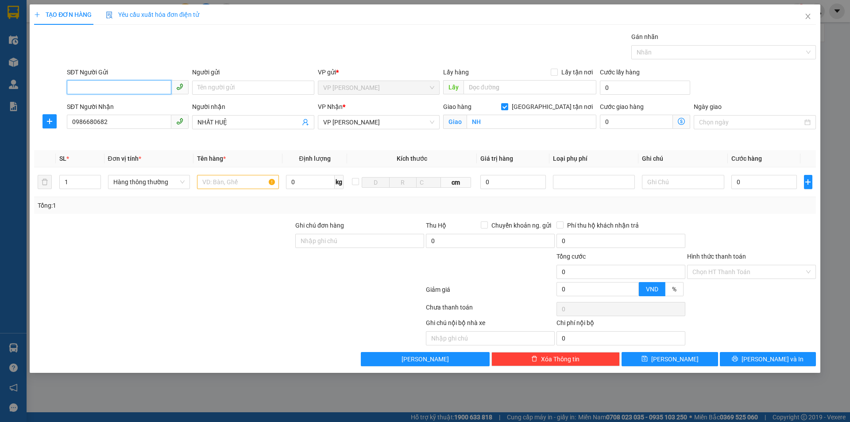
click at [99, 88] on input "SĐT Người Gửi" at bounding box center [119, 87] width 104 height 14
click at [167, 134] on div "0868867934 - ĐÌNH NHÂN" at bounding box center [127, 134] width 111 height 10
type input "0868867934"
type input "ĐÌNH NHÂN"
checkbox input "true"
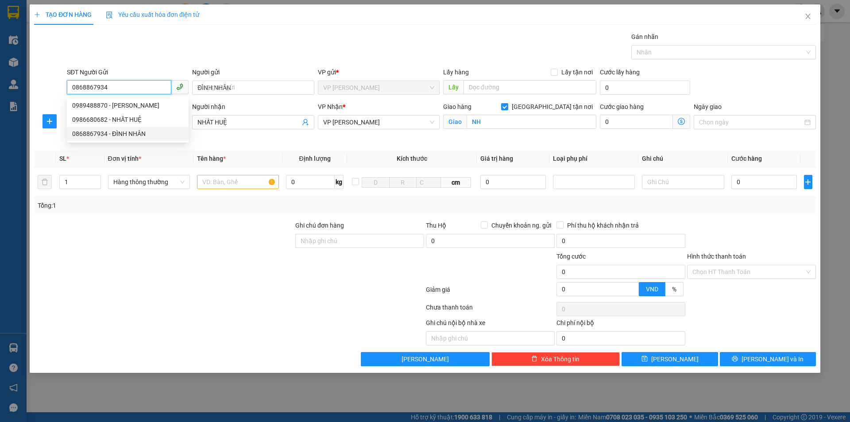
type input "TC"
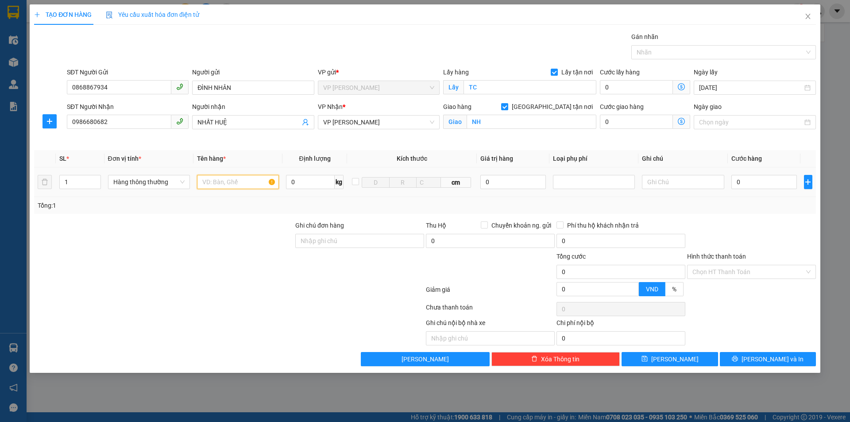
click at [246, 185] on input "text" at bounding box center [238, 182] width 82 height 14
type input "linh kiện"
click at [745, 183] on input "0" at bounding box center [764, 182] width 66 height 14
type input "5"
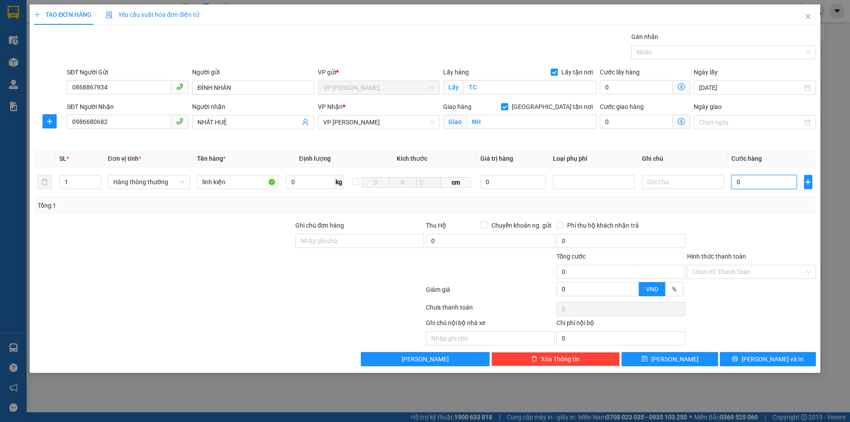
type input "5"
type input "50"
type input "500"
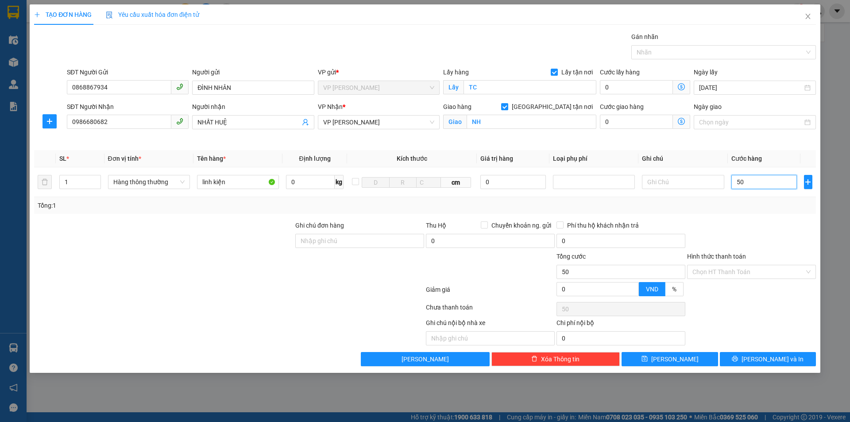
type input "500"
type input "5.000"
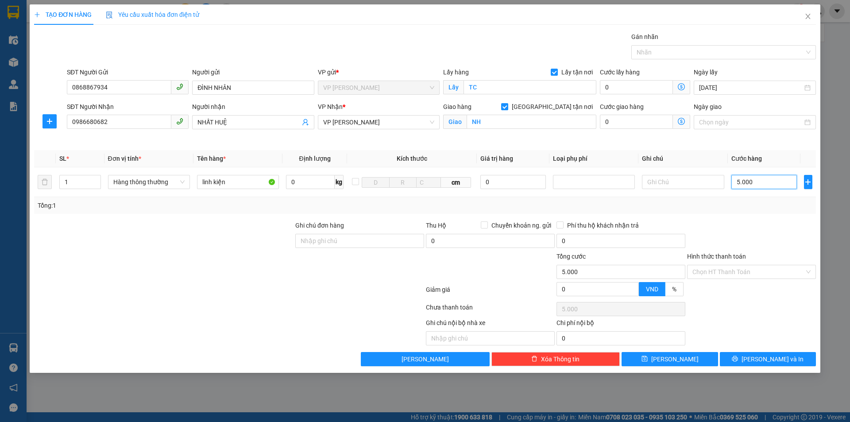
type input "50.000"
drag, startPoint x: 767, startPoint y: 360, endPoint x: 766, endPoint y: 311, distance: 49.6
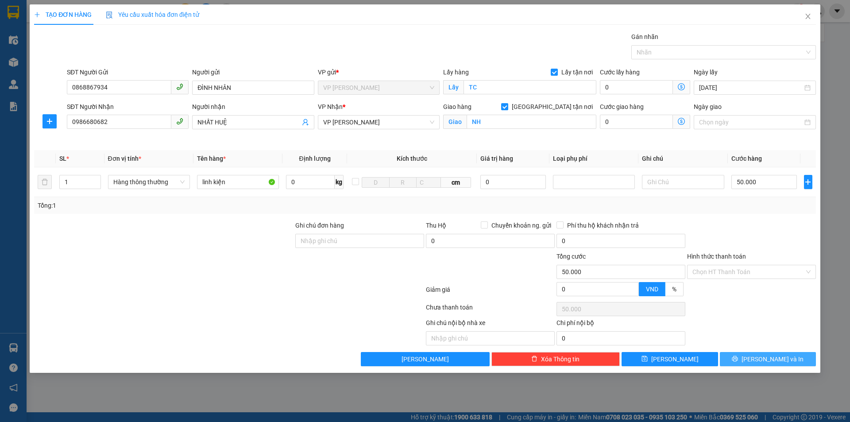
click at [767, 360] on span "[PERSON_NAME] và In" at bounding box center [772, 359] width 62 height 10
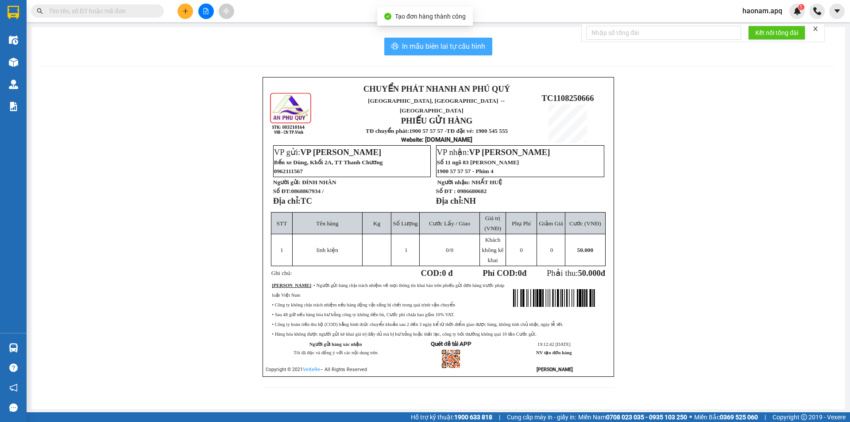
click at [471, 49] on span "In mẫu biên lai tự cấu hình" at bounding box center [443, 46] width 83 height 11
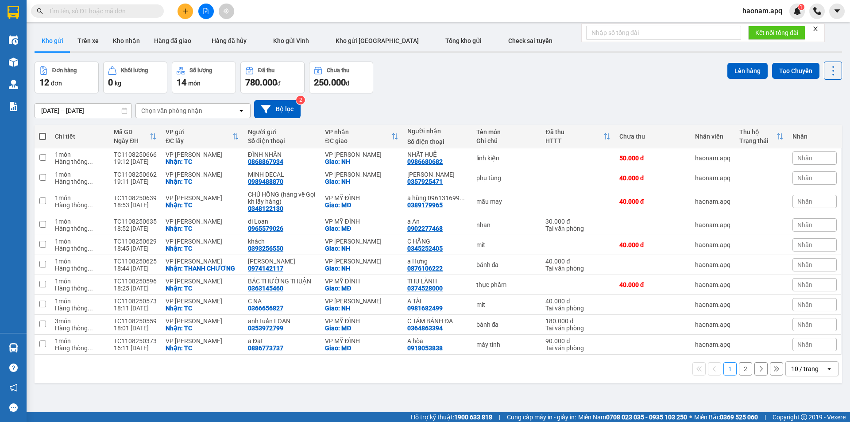
click at [179, 11] on button at bounding box center [184, 11] width 15 height 15
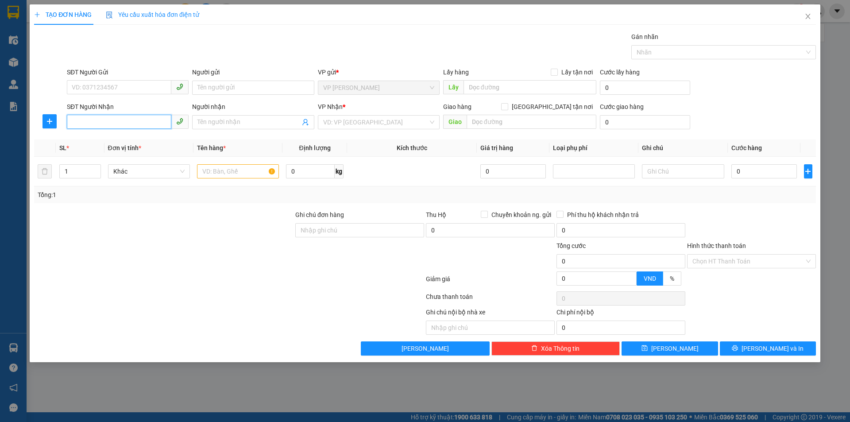
click at [124, 115] on input "SĐT Người Nhận" at bounding box center [119, 122] width 104 height 14
type input "0332563301"
click at [233, 124] on input "Người nhận" at bounding box center [248, 122] width 102 height 10
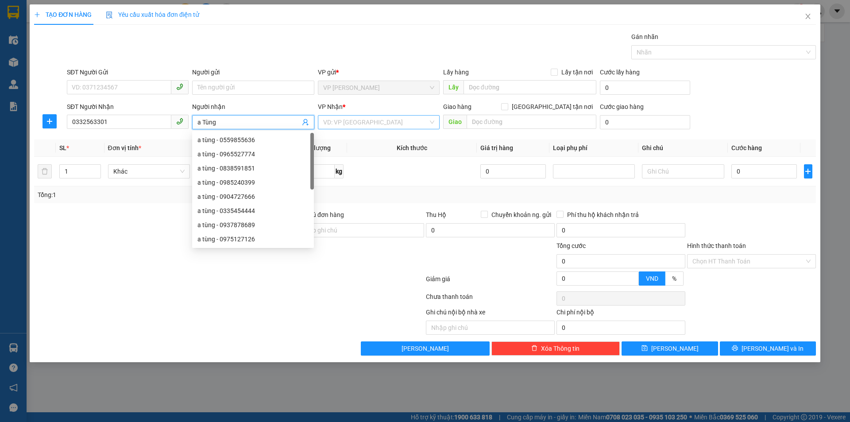
type input "a Tùng"
drag, startPoint x: 357, startPoint y: 125, endPoint x: 365, endPoint y: 125, distance: 8.0
click at [358, 125] on input "search" at bounding box center [375, 121] width 105 height 13
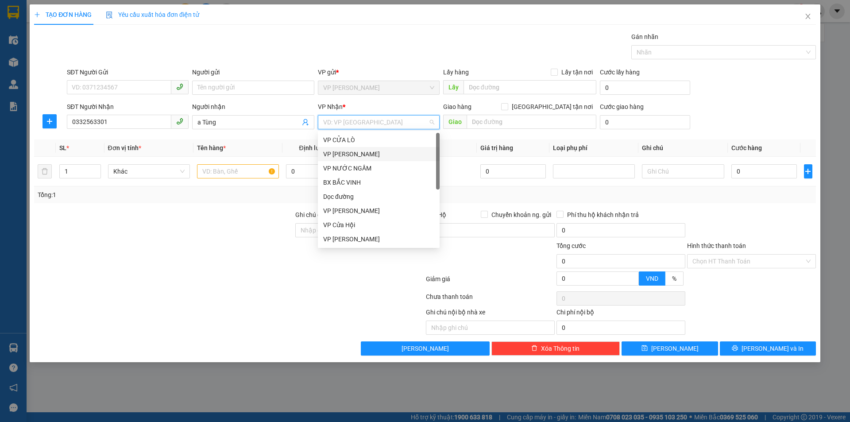
click at [389, 153] on div "VP [PERSON_NAME]" at bounding box center [378, 154] width 111 height 10
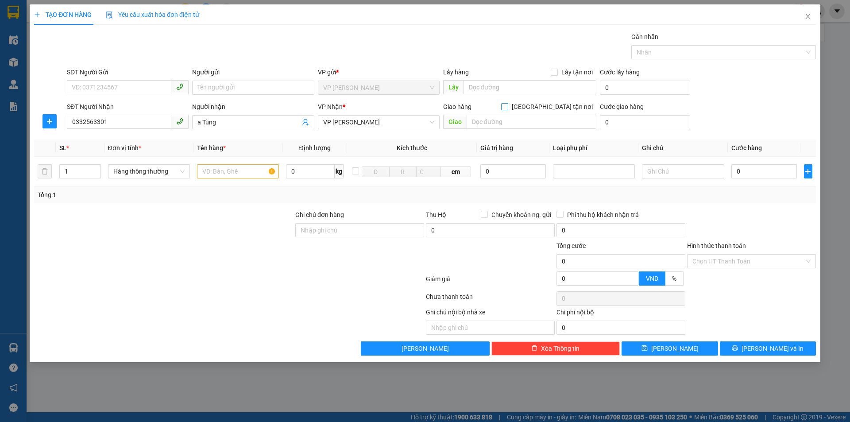
click at [507, 106] on input "[GEOGRAPHIC_DATA] tận nơi" at bounding box center [504, 106] width 6 height 6
checkbox input "true"
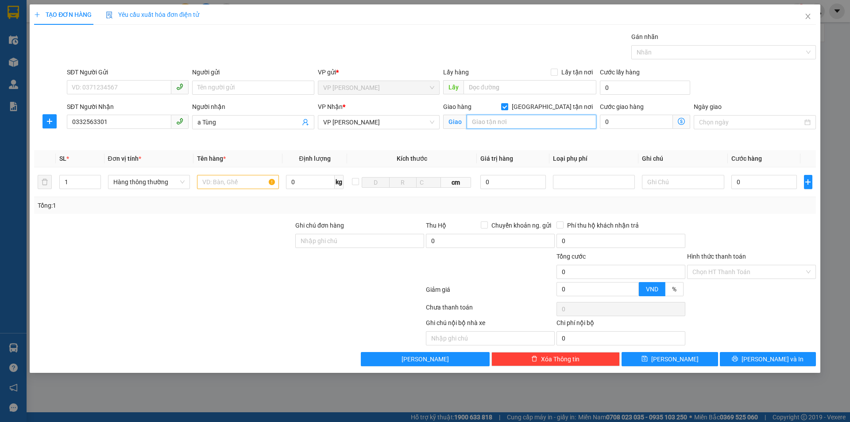
click at [529, 118] on input "text" at bounding box center [531, 122] width 130 height 14
type input "GL"
drag, startPoint x: 117, startPoint y: 85, endPoint x: 121, endPoint y: 103, distance: 18.1
click at [117, 86] on input "SĐT Người Gửi" at bounding box center [119, 87] width 104 height 14
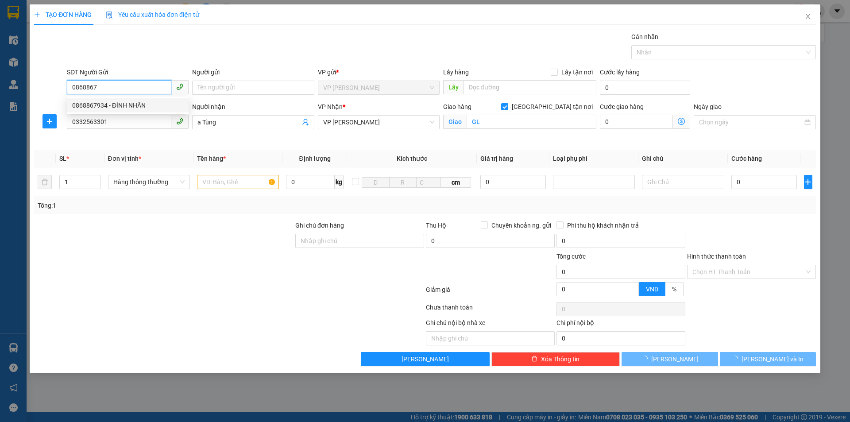
click at [144, 108] on div "0868867934 - ĐÌNH NHÂN" at bounding box center [127, 105] width 111 height 10
type input "0868867934"
type input "ĐÌNH NHÂN"
checkbox input "true"
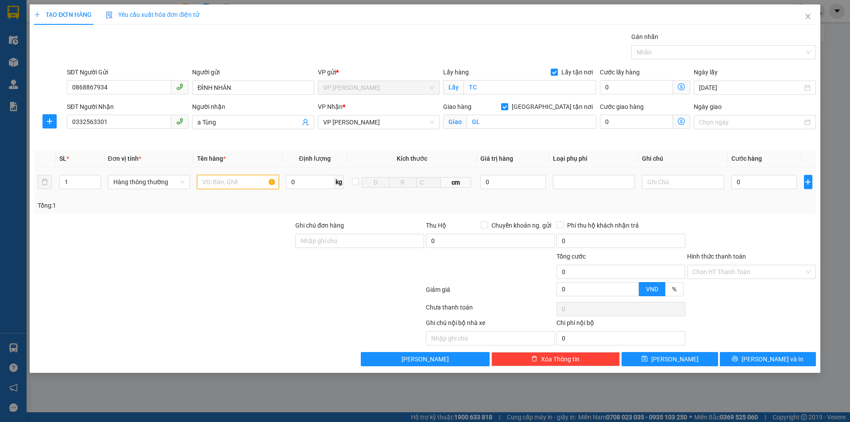
click at [244, 184] on input "text" at bounding box center [238, 182] width 82 height 14
click at [97, 177] on span "up" at bounding box center [95, 179] width 5 height 5
click at [148, 233] on div at bounding box center [163, 235] width 261 height 31
click at [747, 185] on input "0" at bounding box center [764, 182] width 66 height 14
drag, startPoint x: 741, startPoint y: 188, endPoint x: 732, endPoint y: 187, distance: 8.4
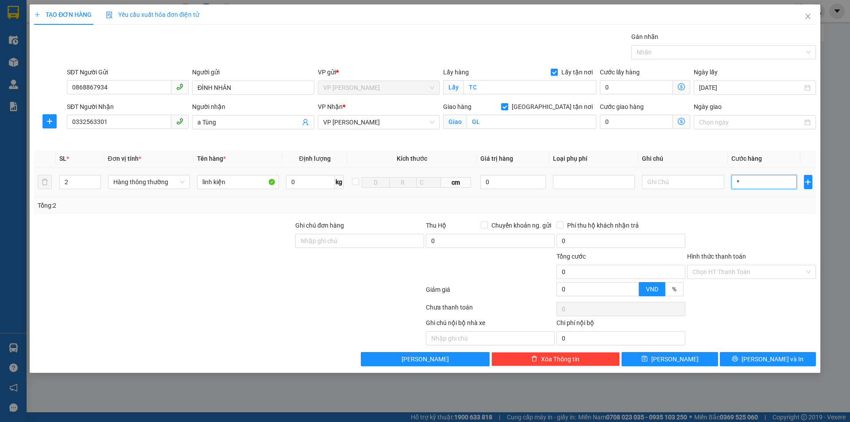
click at [732, 187] on input "*" at bounding box center [764, 182] width 66 height 14
drag, startPoint x: 750, startPoint y: 181, endPoint x: 664, endPoint y: 248, distance: 109.7
click at [731, 181] on input "0" at bounding box center [764, 182] width 66 height 14
click at [733, 361] on button "[PERSON_NAME] và In" at bounding box center [767, 359] width 96 height 14
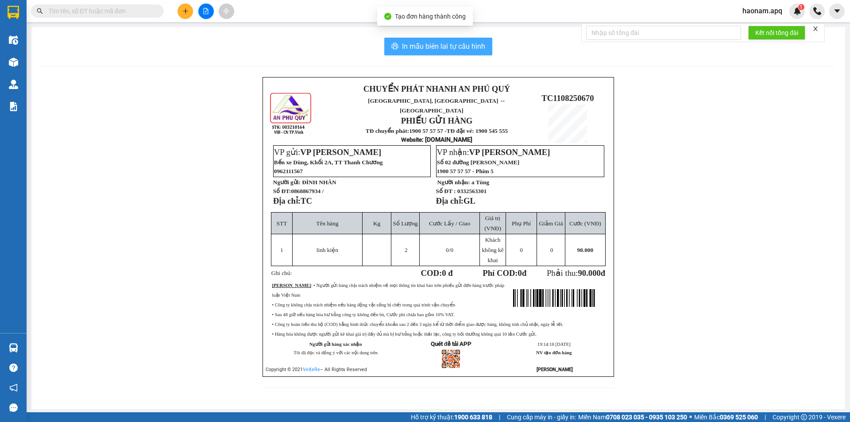
click at [463, 46] on span "In mẫu biên lai tự cấu hình" at bounding box center [443, 46] width 83 height 11
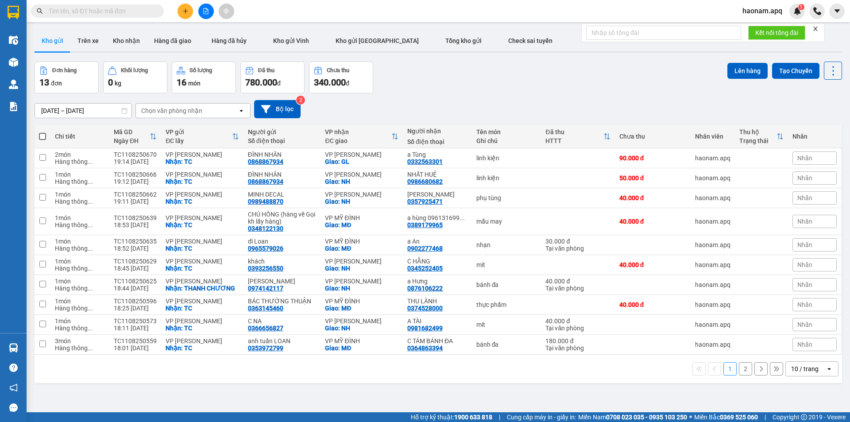
drag, startPoint x: 192, startPoint y: 7, endPoint x: 184, endPoint y: 15, distance: 12.5
click at [192, 7] on div at bounding box center [206, 11] width 66 height 15
click at [181, 17] on button at bounding box center [184, 11] width 15 height 15
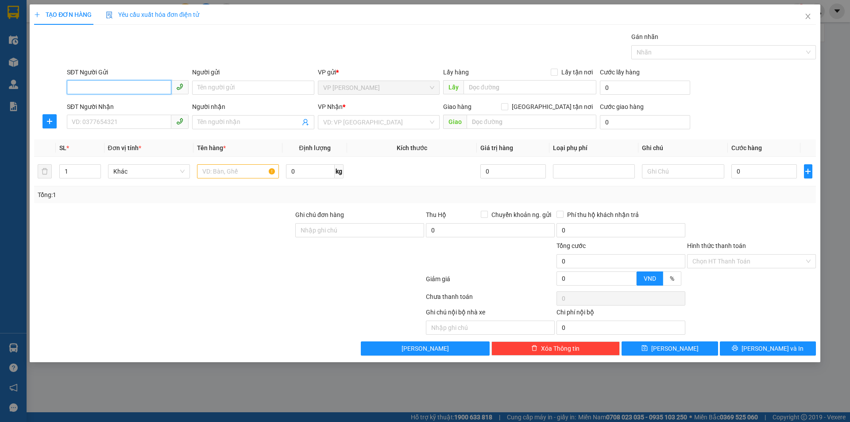
click at [129, 87] on input "SĐT Người Gửi" at bounding box center [119, 87] width 104 height 14
click at [129, 104] on div "0347715725 - [PERSON_NAME]" at bounding box center [127, 105] width 111 height 10
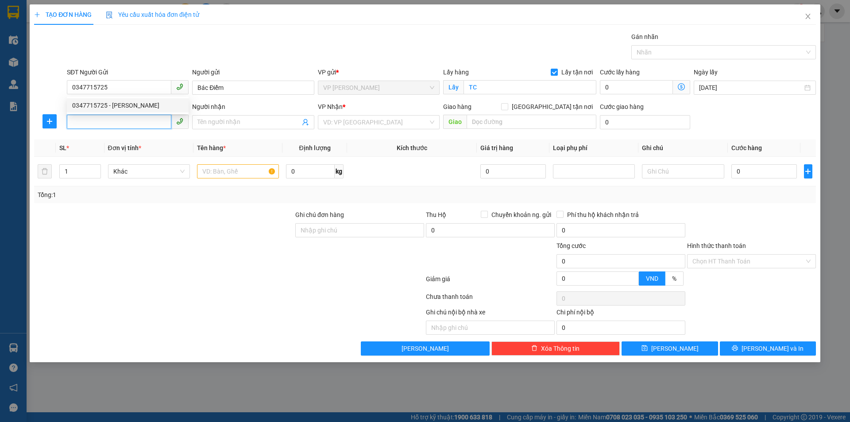
click at [126, 122] on input "SĐT Người Nhận" at bounding box center [119, 122] width 104 height 14
click at [161, 140] on div "0354224525 - CHỊ [PERSON_NAME]" at bounding box center [127, 140] width 111 height 10
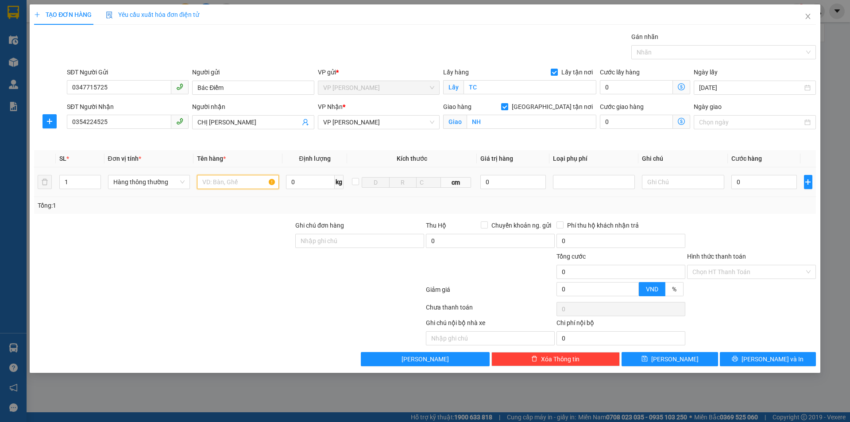
click at [236, 179] on input "text" at bounding box center [238, 182] width 82 height 14
click at [250, 185] on input "text" at bounding box center [238, 182] width 82 height 14
click at [763, 188] on input "0" at bounding box center [764, 182] width 66 height 14
click at [747, 274] on input "Hình thức thanh toán" at bounding box center [748, 271] width 112 height 13
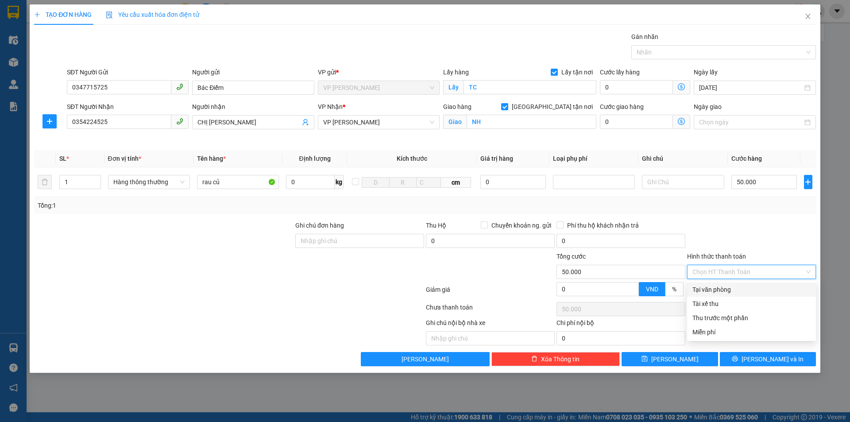
click at [746, 288] on div "Tại văn phòng" at bounding box center [751, 290] width 118 height 10
drag, startPoint x: 749, startPoint y: 285, endPoint x: 748, endPoint y: 299, distance: 14.2
click at [749, 285] on div "Tại văn phòng" at bounding box center [751, 290] width 118 height 10
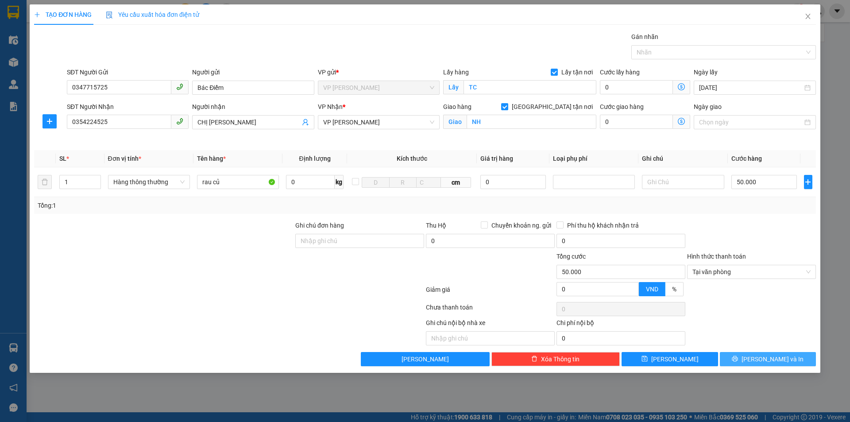
click at [757, 359] on button "[PERSON_NAME] và In" at bounding box center [767, 359] width 96 height 14
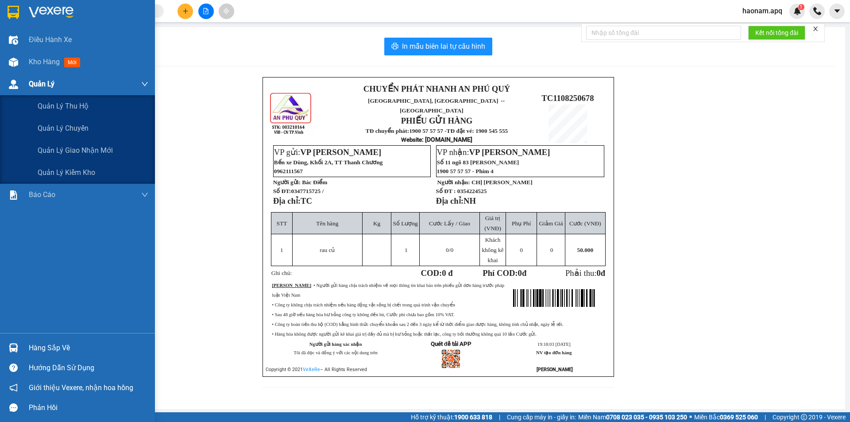
click at [29, 73] on div "Quản Lý" at bounding box center [77, 84] width 155 height 22
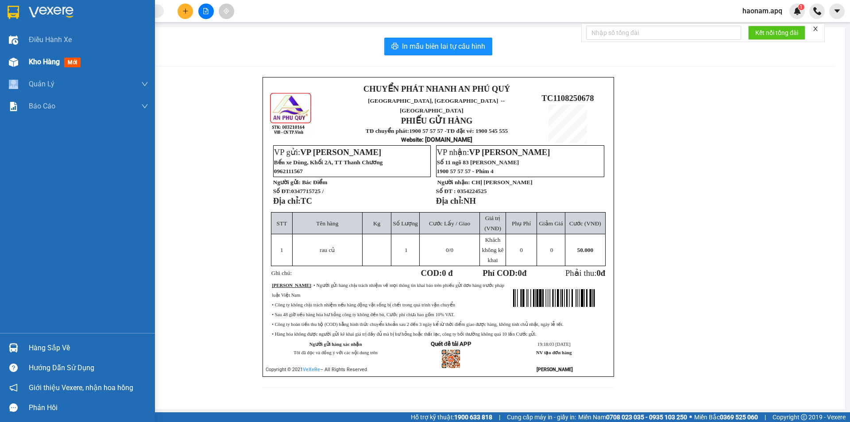
click at [57, 64] on span "Kho hàng" at bounding box center [44, 62] width 31 height 8
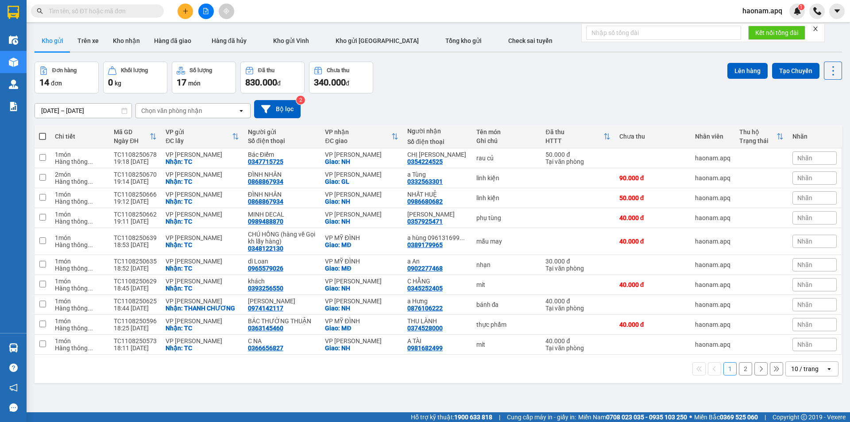
click at [515, 85] on div "Đơn hàng 14 đơn Khối lượng 0 kg Số lượng 17 món Đã thu 830.000 đ Chưa thu 340.0…" at bounding box center [438, 78] width 807 height 32
click at [182, 12] on icon "plus" at bounding box center [185, 11] width 6 height 6
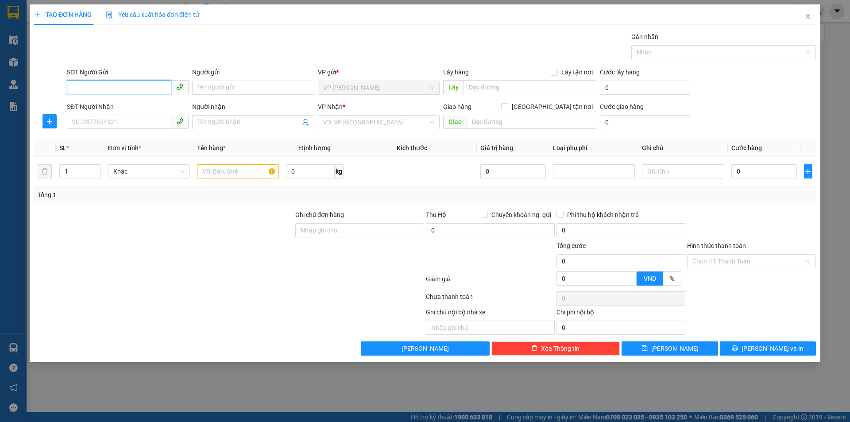
click at [132, 88] on input "SĐT Người Gửi" at bounding box center [119, 87] width 104 height 14
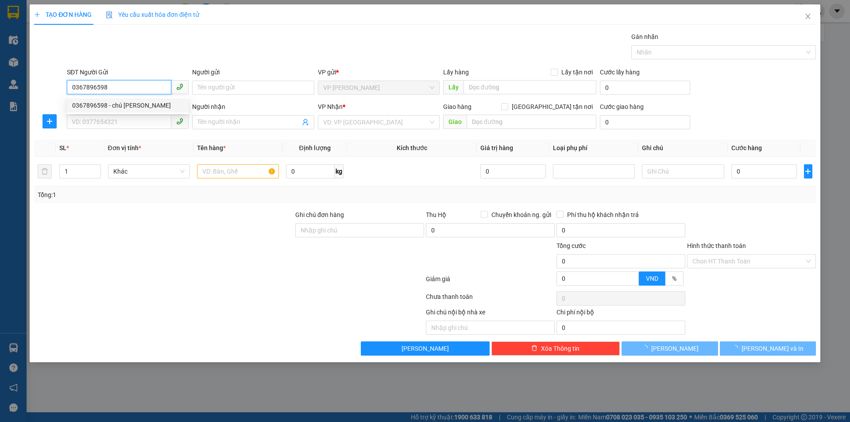
click at [159, 101] on div "0367896598 - chú [PERSON_NAME]" at bounding box center [127, 105] width 111 height 10
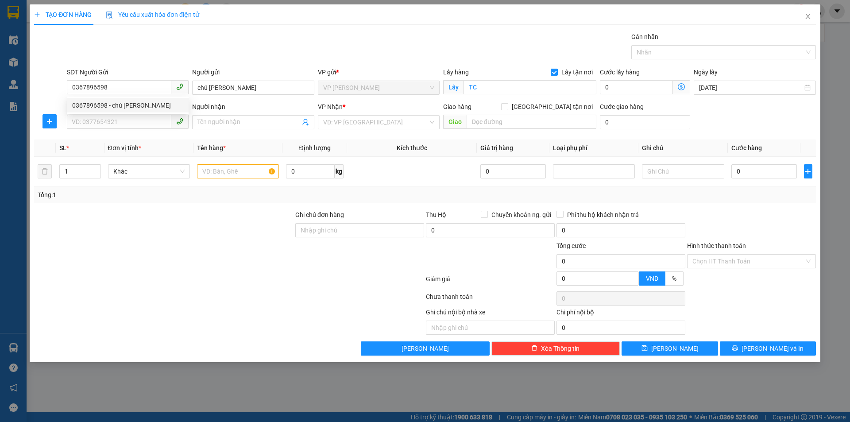
click at [136, 135] on div "Transit Pickup Surcharge Ids Transit Deliver Surcharge Ids Transit Deliver Surc…" at bounding box center [424, 193] width 781 height 323
click at [143, 123] on input "SĐT Người Nhận" at bounding box center [119, 122] width 104 height 14
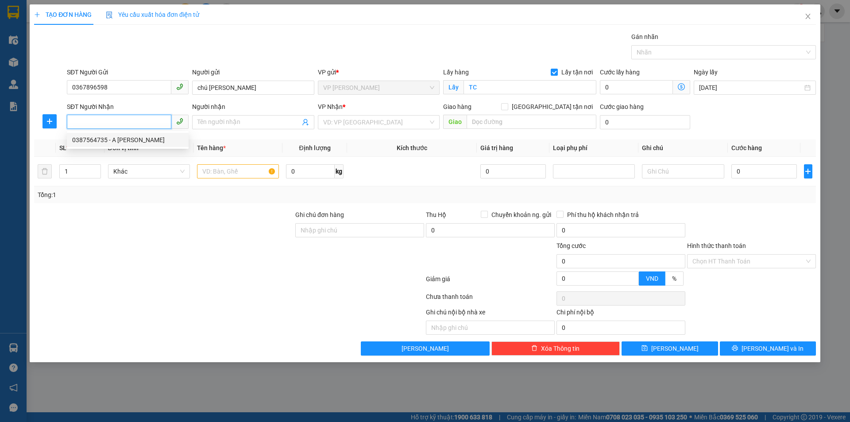
click at [119, 143] on div "0387564735 - A [PERSON_NAME]" at bounding box center [127, 140] width 111 height 10
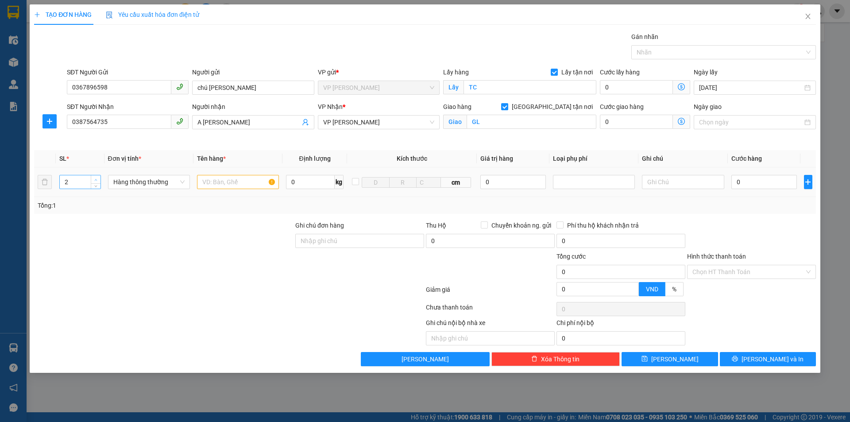
click at [96, 180] on icon "up" at bounding box center [95, 179] width 3 height 3
drag, startPoint x: 133, startPoint y: 227, endPoint x: 223, endPoint y: 177, distance: 102.2
click at [136, 226] on div at bounding box center [163, 235] width 261 height 31
click at [223, 177] on input "text" at bounding box center [238, 182] width 82 height 14
click at [759, 187] on input "0" at bounding box center [764, 182] width 66 height 14
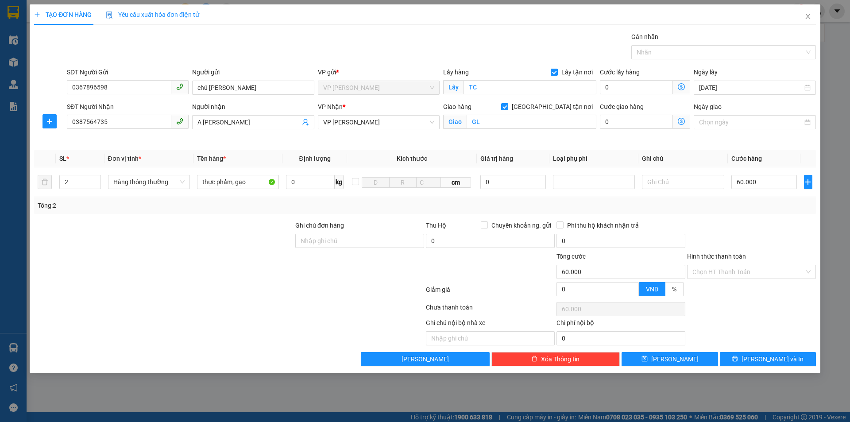
click at [741, 275] on input "Hình thức thanh toán" at bounding box center [748, 271] width 112 height 13
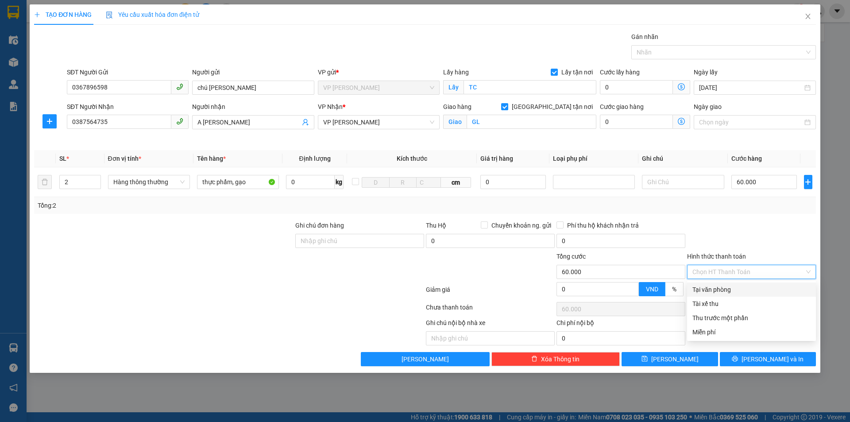
drag, startPoint x: 743, startPoint y: 288, endPoint x: 751, endPoint y: 250, distance: 39.2
click at [743, 287] on div "Tại văn phòng" at bounding box center [751, 290] width 118 height 10
drag, startPoint x: 753, startPoint y: 245, endPoint x: 761, endPoint y: 278, distance: 34.1
click at [753, 245] on div at bounding box center [751, 235] width 131 height 31
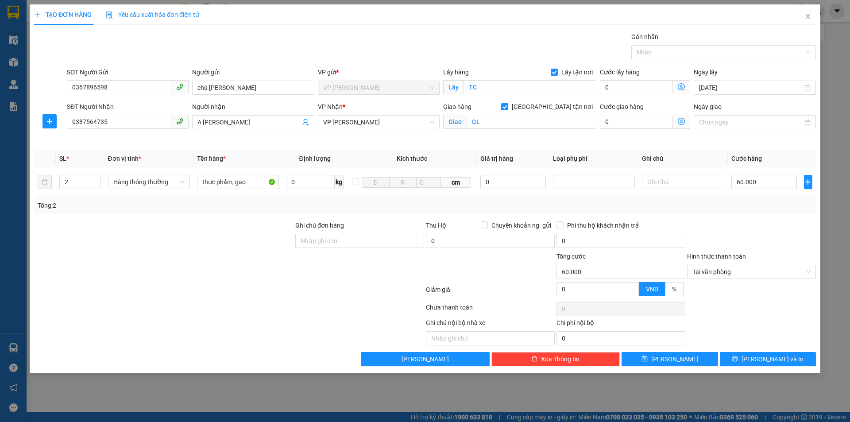
click at [759, 309] on div at bounding box center [751, 309] width 131 height 18
drag, startPoint x: 742, startPoint y: 351, endPoint x: 746, endPoint y: 356, distance: 6.9
click at [743, 353] on div "Transit Pickup Surcharge Ids Transit Deliver Surcharge Ids Transit Deliver Surc…" at bounding box center [424, 199] width 781 height 334
click at [746, 356] on button "[PERSON_NAME] và In" at bounding box center [767, 359] width 96 height 14
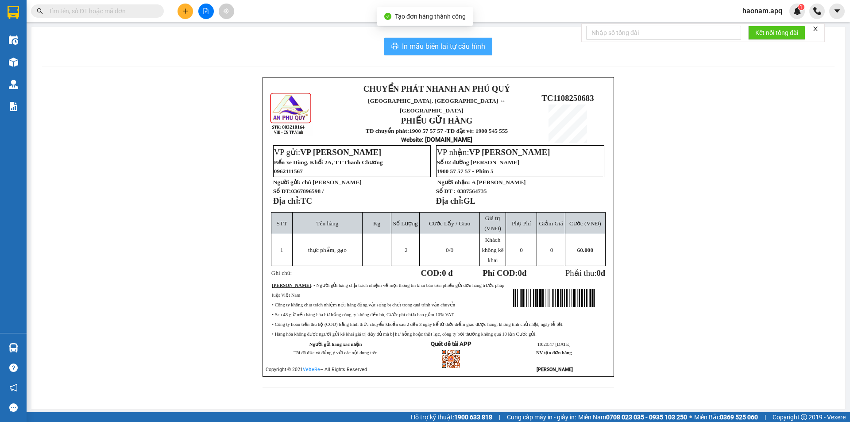
click at [446, 40] on button "In mẫu biên lai tự cấu hình" at bounding box center [438, 47] width 108 height 18
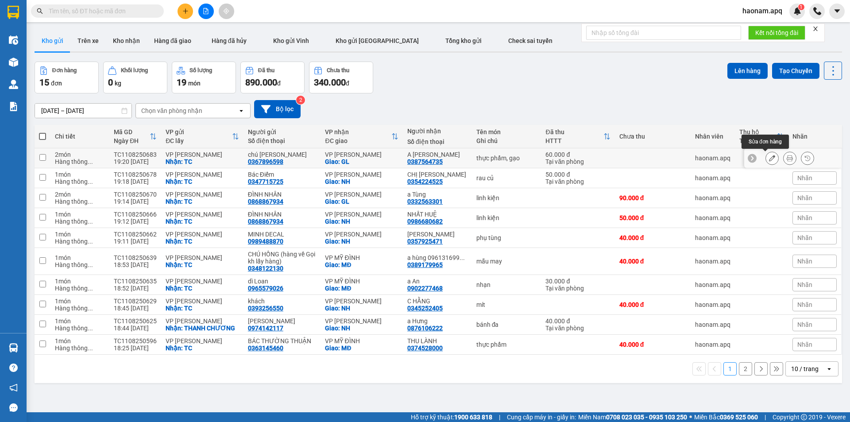
click at [769, 158] on icon at bounding box center [772, 158] width 6 height 6
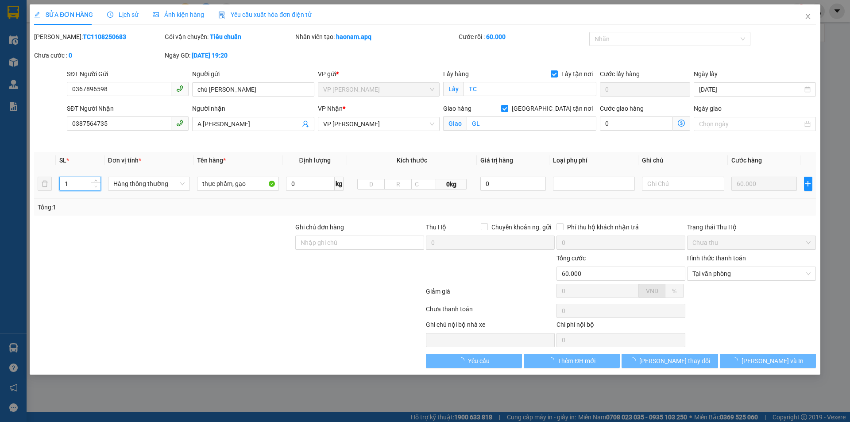
click at [92, 186] on span "Decrease Value" at bounding box center [96, 186] width 10 height 8
click at [123, 233] on div at bounding box center [163, 237] width 261 height 31
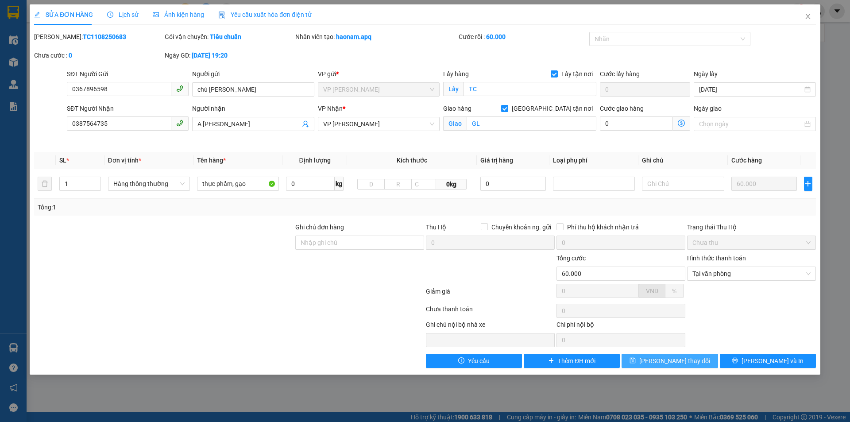
click at [683, 362] on span "[PERSON_NAME] thay đổi" at bounding box center [674, 361] width 71 height 10
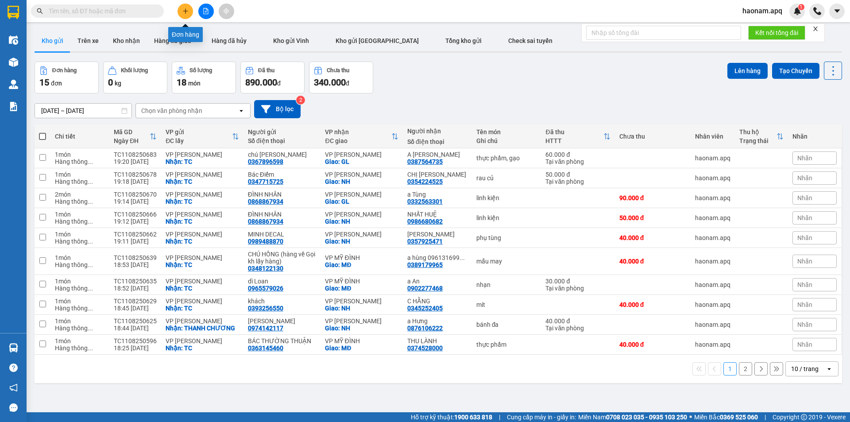
click at [190, 12] on button at bounding box center [184, 11] width 15 height 15
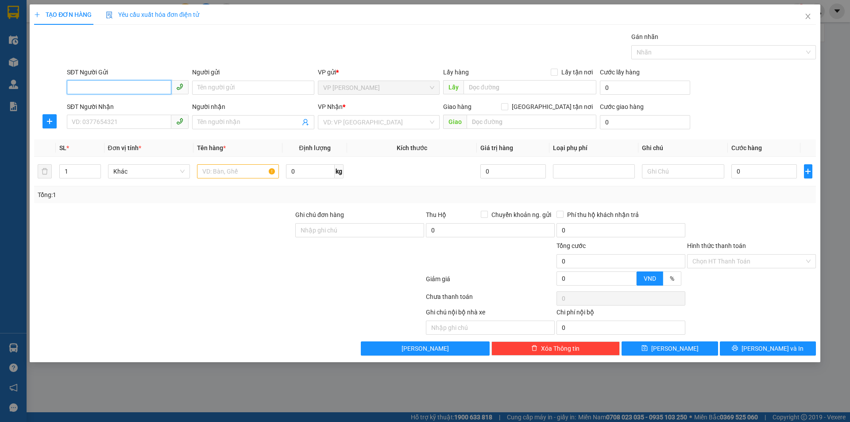
click at [144, 86] on input "SĐT Người Gửi" at bounding box center [119, 87] width 104 height 14
drag, startPoint x: 151, startPoint y: 105, endPoint x: 146, endPoint y: 122, distance: 17.1
click at [151, 106] on div "0978239333 - CHỊ NGA [PERSON_NAME]" at bounding box center [128, 105] width 113 height 10
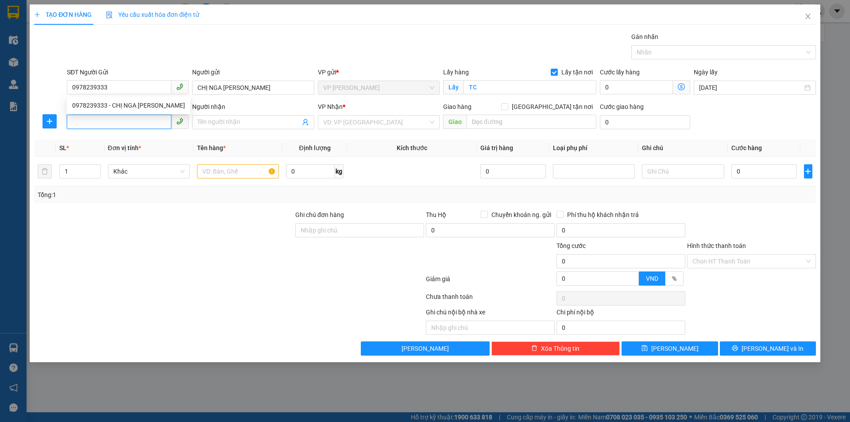
click at [146, 126] on input "SĐT Người Nhận" at bounding box center [119, 122] width 104 height 14
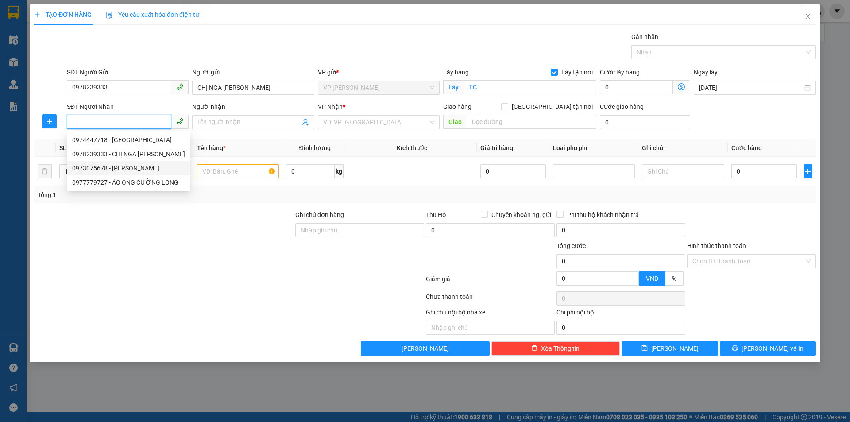
click at [159, 167] on div "0973075678 - [PERSON_NAME]" at bounding box center [128, 168] width 113 height 10
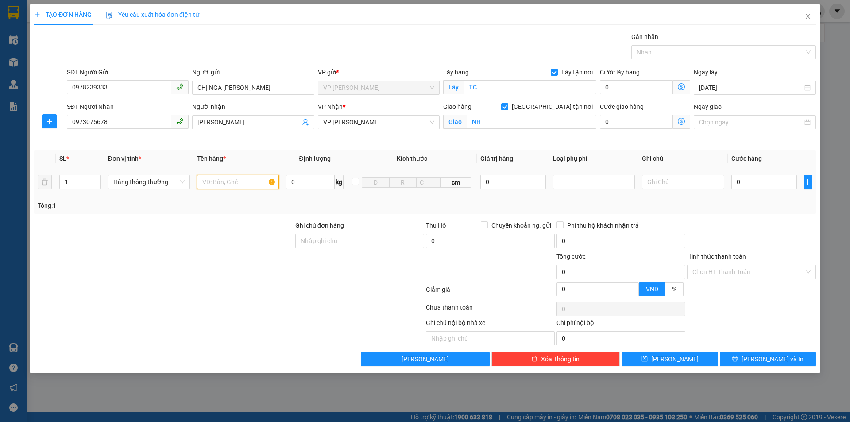
click at [237, 185] on input "text" at bounding box center [238, 182] width 82 height 14
click at [767, 181] on input "0" at bounding box center [764, 182] width 66 height 14
drag, startPoint x: 737, startPoint y: 272, endPoint x: 736, endPoint y: 282, distance: 10.2
click at [738, 273] on input "Hình thức thanh toán" at bounding box center [748, 271] width 112 height 13
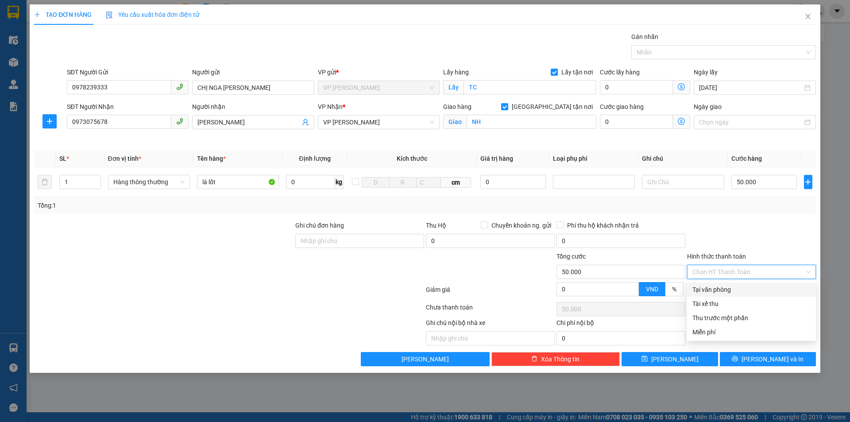
click at [734, 287] on div "Tại văn phòng" at bounding box center [751, 290] width 118 height 10
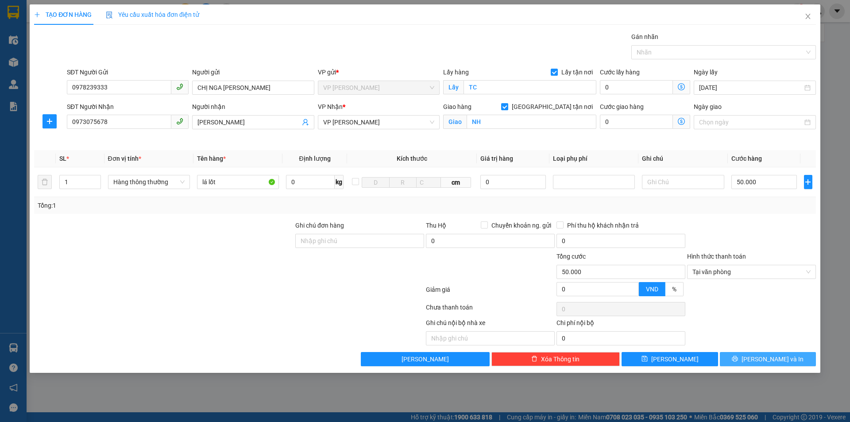
click at [750, 356] on button "[PERSON_NAME] và In" at bounding box center [767, 359] width 96 height 14
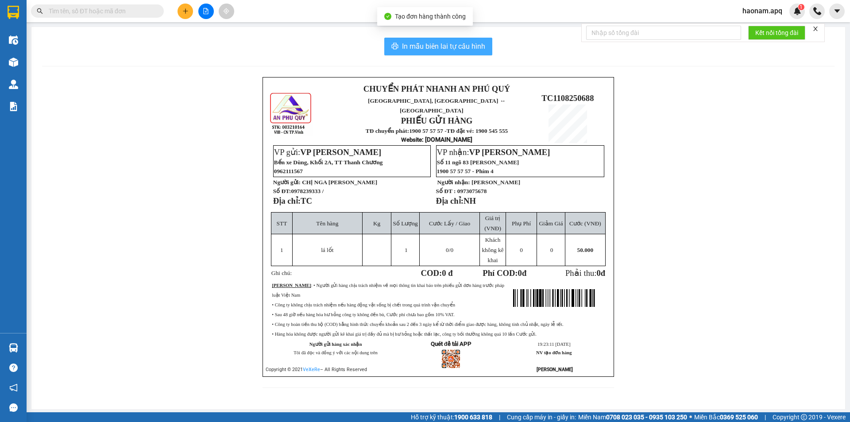
click at [461, 49] on span "In mẫu biên lai tự cấu hình" at bounding box center [443, 46] width 83 height 11
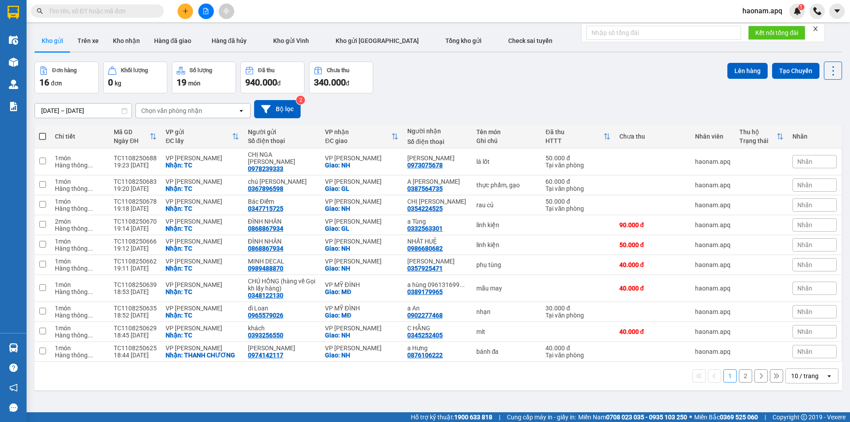
click at [807, 371] on div "10 / trang" at bounding box center [804, 375] width 27 height 9
click at [796, 353] on span "100 / trang" at bounding box center [801, 349] width 32 height 9
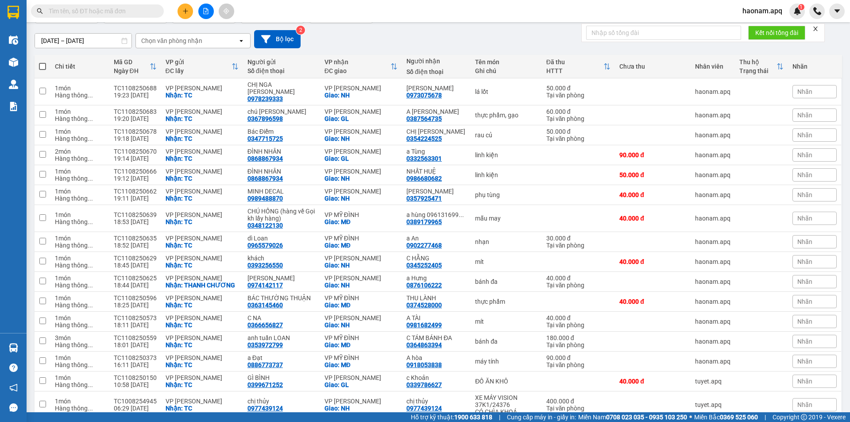
scroll to position [54, 0]
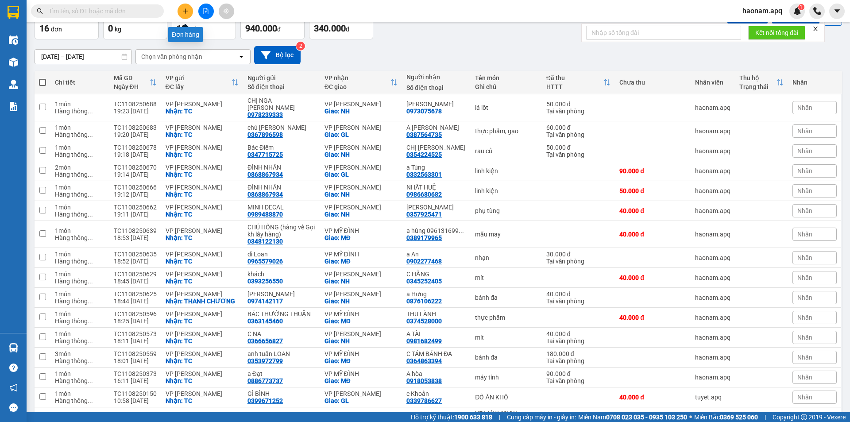
click at [190, 8] on button at bounding box center [184, 11] width 15 height 15
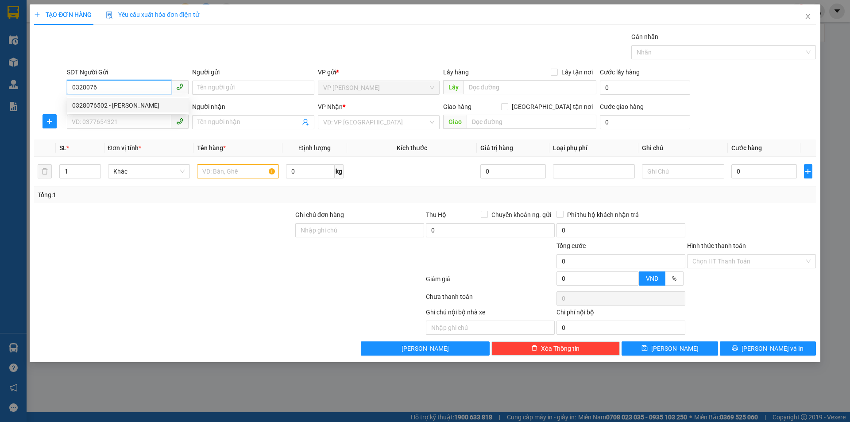
click at [150, 102] on div "0328076502 - [PERSON_NAME]" at bounding box center [127, 105] width 111 height 10
click at [140, 125] on input "SĐT Người Nhận" at bounding box center [119, 122] width 104 height 14
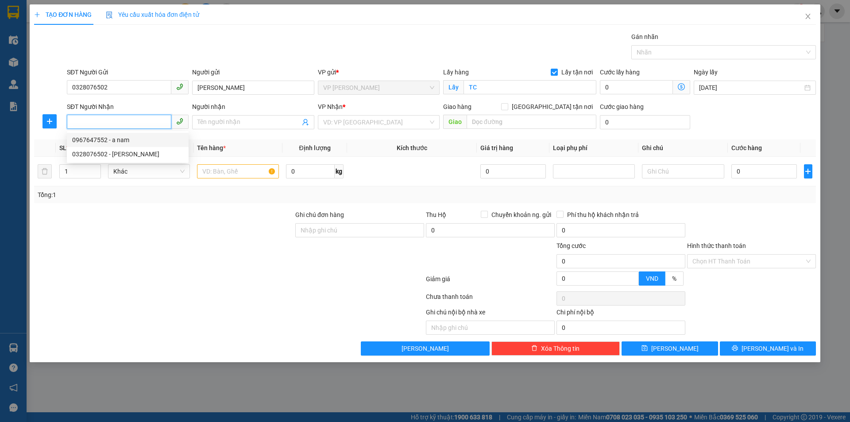
click at [156, 136] on div "0967647552 - a nam" at bounding box center [127, 140] width 111 height 10
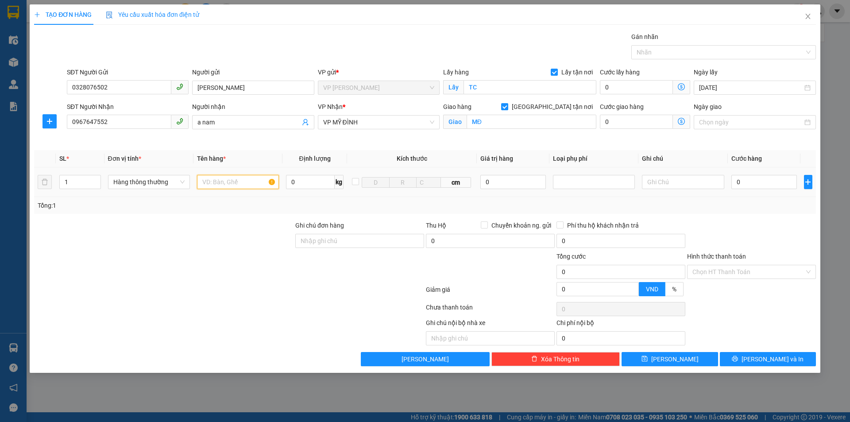
click at [224, 184] on input "text" at bounding box center [238, 182] width 82 height 14
drag, startPoint x: 223, startPoint y: 183, endPoint x: 208, endPoint y: 185, distance: 16.1
click at [208, 185] on input "re1fm" at bounding box center [238, 182] width 82 height 14
click at [749, 182] on input "0" at bounding box center [764, 182] width 66 height 14
click at [735, 274] on input "Hình thức thanh toán" at bounding box center [748, 271] width 112 height 13
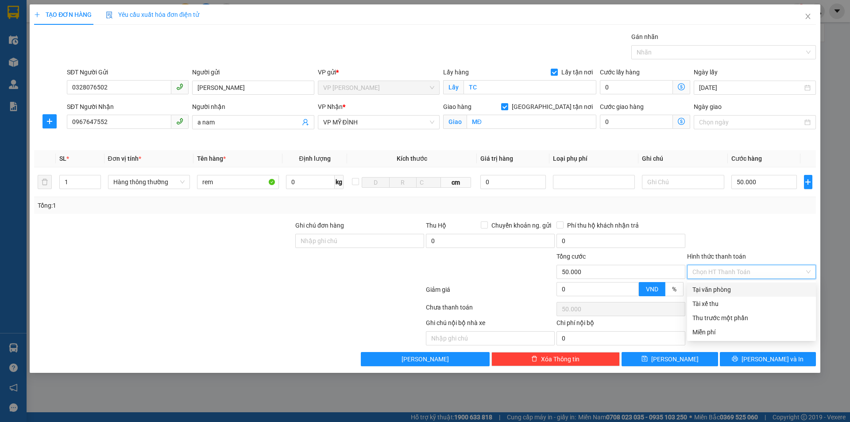
click at [742, 287] on div "Tại văn phòng" at bounding box center [751, 290] width 118 height 10
click at [740, 286] on div "Tại văn phòng" at bounding box center [751, 290] width 118 height 10
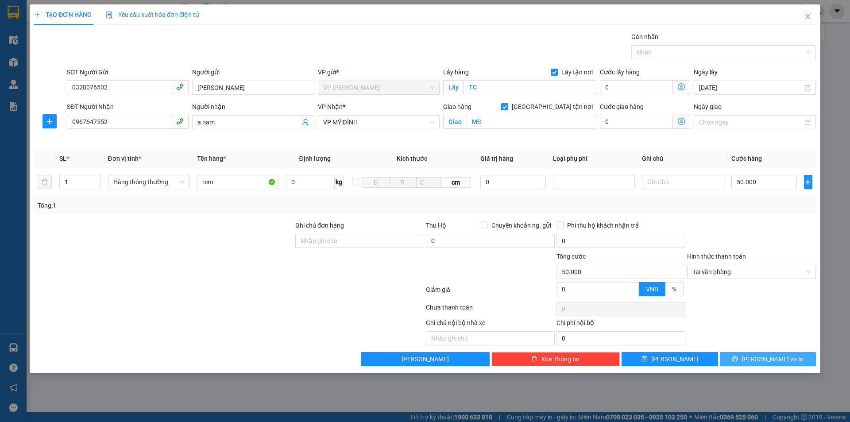
drag, startPoint x: 761, startPoint y: 360, endPoint x: 740, endPoint y: 329, distance: 36.7
click at [760, 360] on span "[PERSON_NAME] và In" at bounding box center [772, 359] width 62 height 10
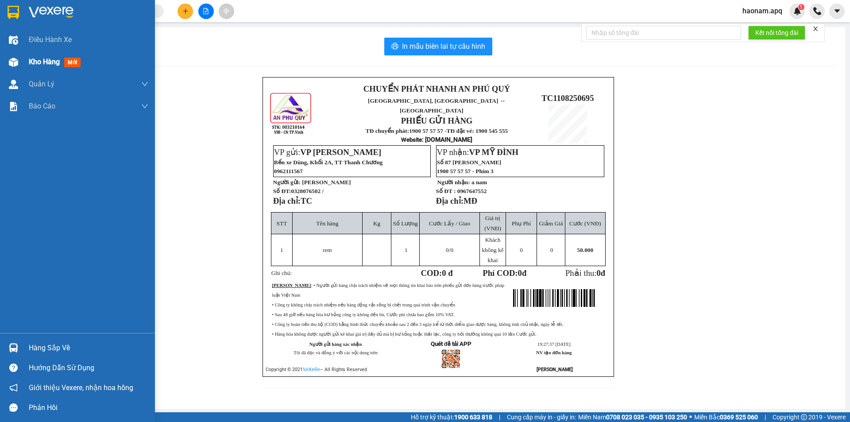
click at [40, 69] on div "Kho hàng mới" at bounding box center [88, 62] width 119 height 22
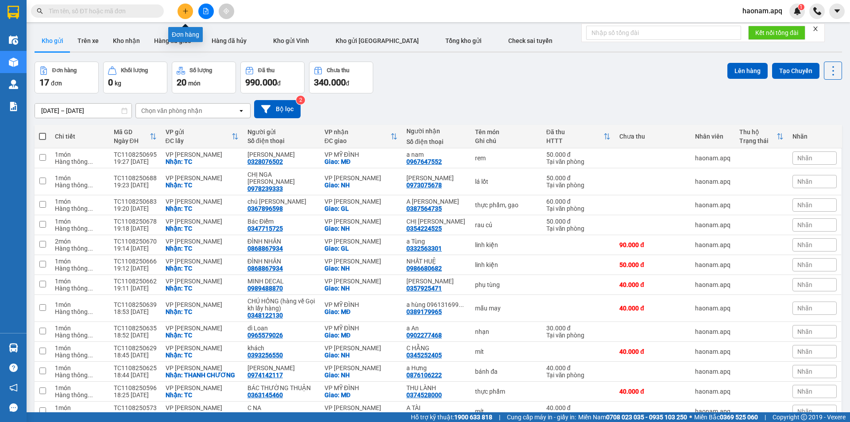
click at [190, 12] on button at bounding box center [184, 11] width 15 height 15
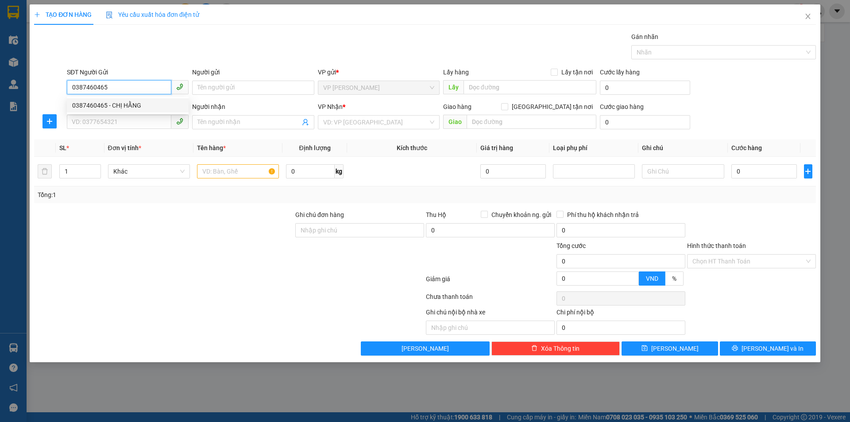
click at [141, 107] on div "0387460465 - CHỊ HẰNG" at bounding box center [127, 105] width 111 height 10
click at [137, 131] on div "SĐT Người Nhận VD: 0377654321" at bounding box center [128, 117] width 122 height 31
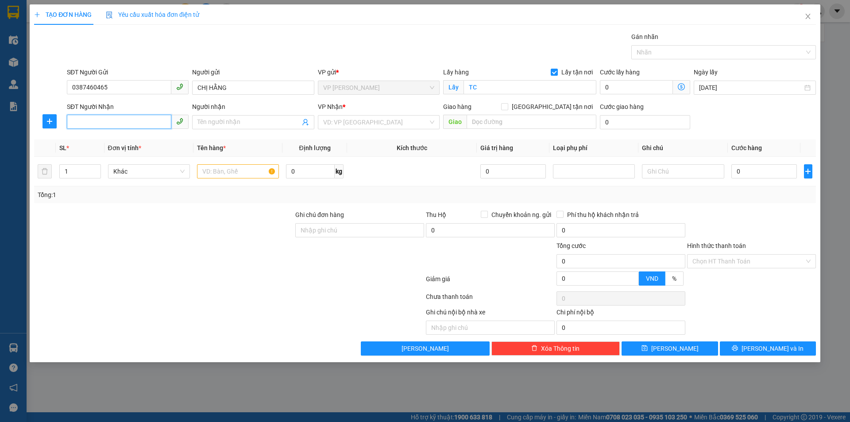
click at [143, 127] on input "SĐT Người Nhận" at bounding box center [119, 122] width 104 height 14
click at [147, 142] on div "0399675385 - ANH TÌNH" at bounding box center [127, 140] width 111 height 10
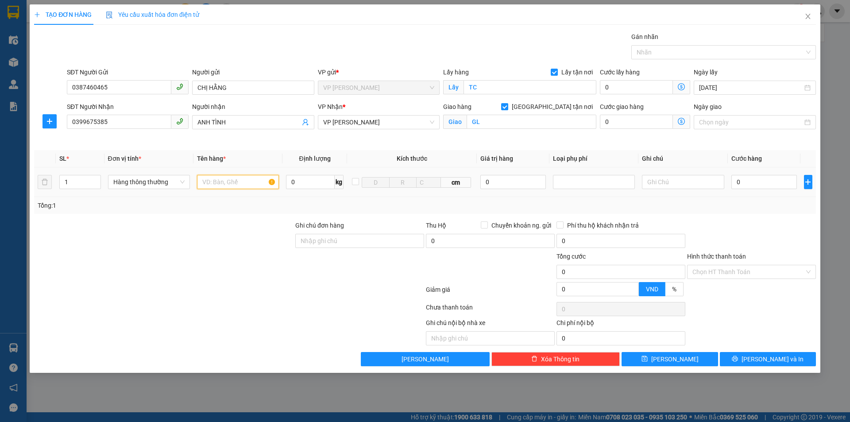
click at [242, 180] on input "text" at bounding box center [238, 182] width 82 height 14
click at [755, 181] on input "0" at bounding box center [764, 182] width 66 height 14
click at [741, 271] on input "Hình thức thanh toán" at bounding box center [748, 271] width 112 height 13
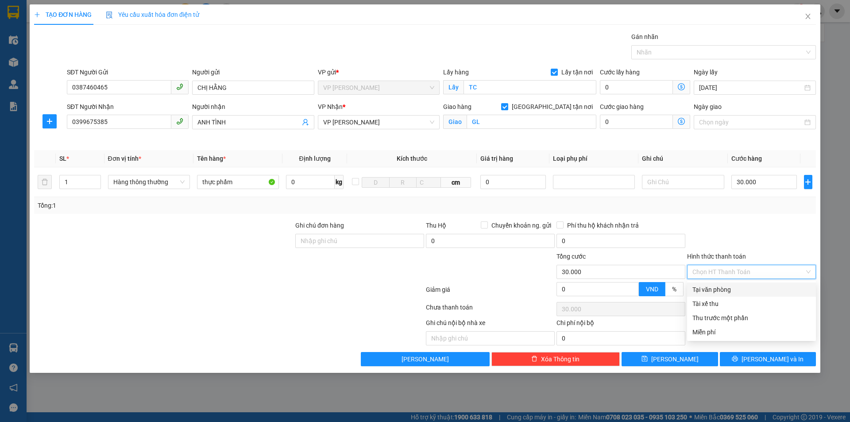
click at [735, 288] on div "Tại văn phòng" at bounding box center [751, 290] width 118 height 10
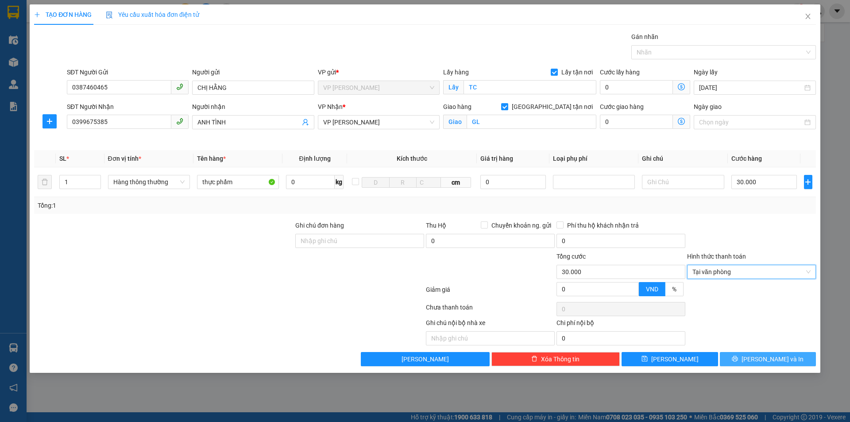
click at [776, 357] on span "[PERSON_NAME] và In" at bounding box center [772, 359] width 62 height 10
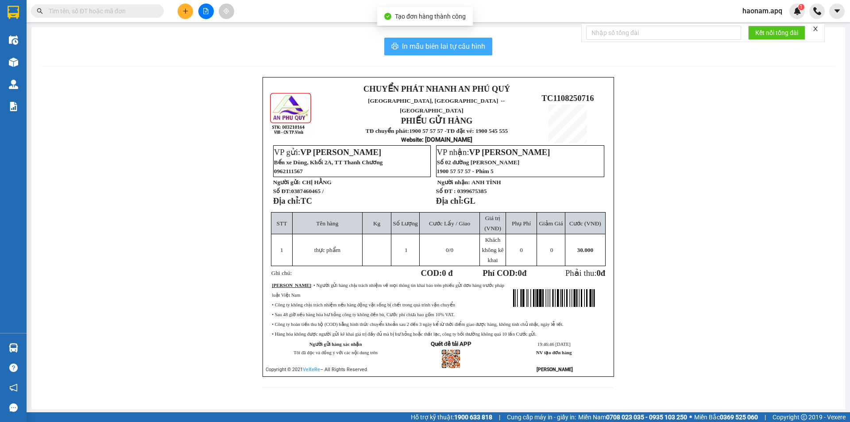
click at [446, 47] on span "In mẫu biên lai tự cấu hình" at bounding box center [443, 46] width 83 height 11
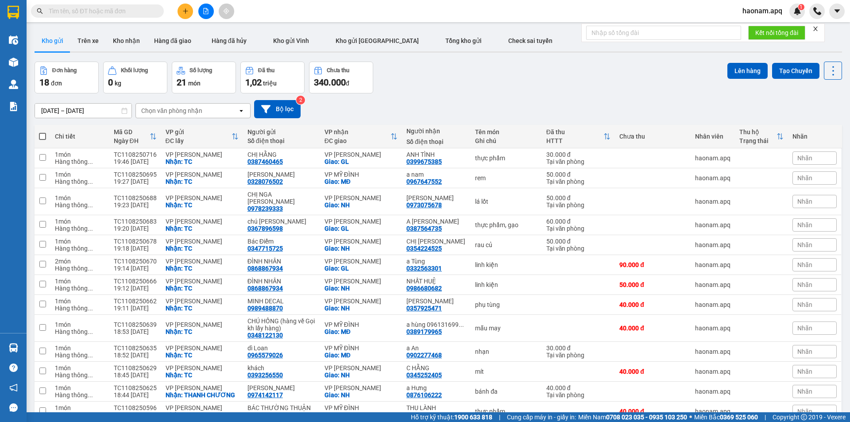
click at [142, 10] on input "text" at bounding box center [101, 11] width 104 height 10
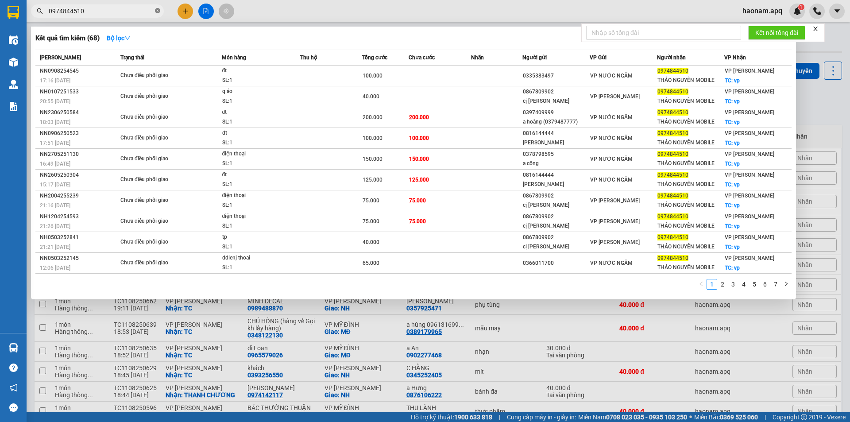
click at [158, 10] on icon "close-circle" at bounding box center [157, 10] width 5 height 5
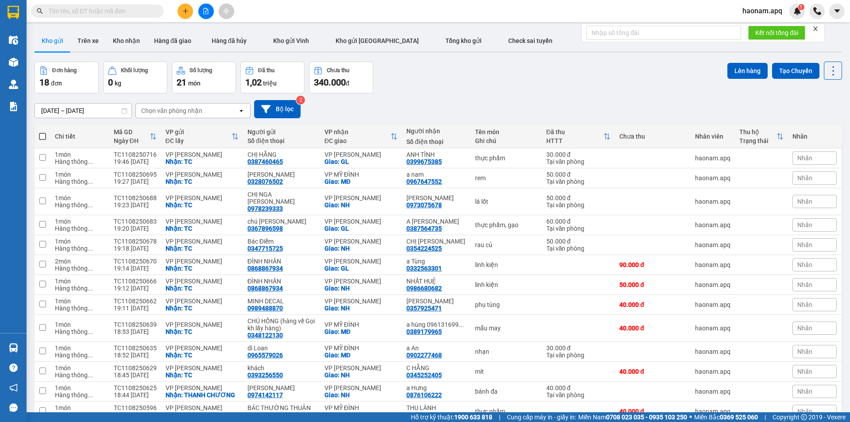
click at [132, 14] on input "text" at bounding box center [101, 11] width 104 height 10
click at [144, 6] on input "text" at bounding box center [101, 11] width 104 height 10
drag, startPoint x: 134, startPoint y: 40, endPoint x: 134, endPoint y: 35, distance: 5.8
click at [134, 40] on button "Kho nhận" at bounding box center [126, 40] width 41 height 21
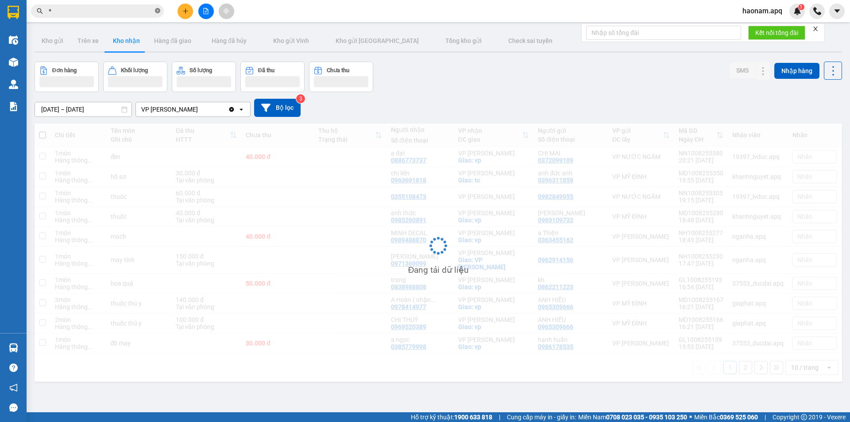
click at [156, 10] on icon "close-circle" at bounding box center [157, 10] width 5 height 5
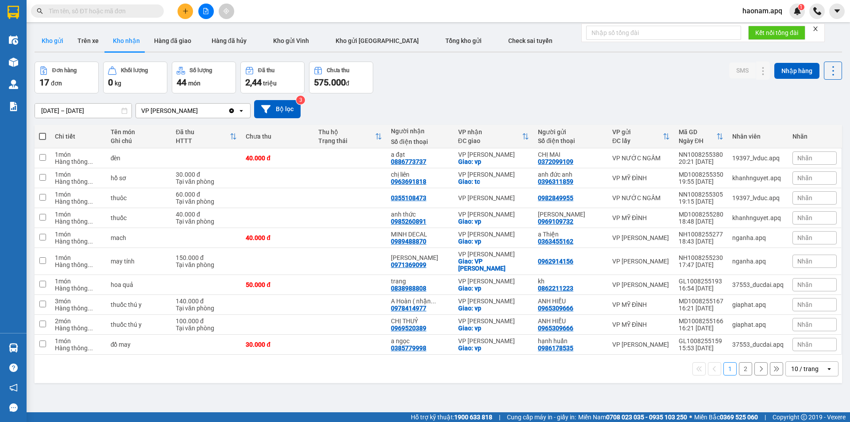
click at [57, 43] on button "Kho gửi" at bounding box center [53, 40] width 36 height 21
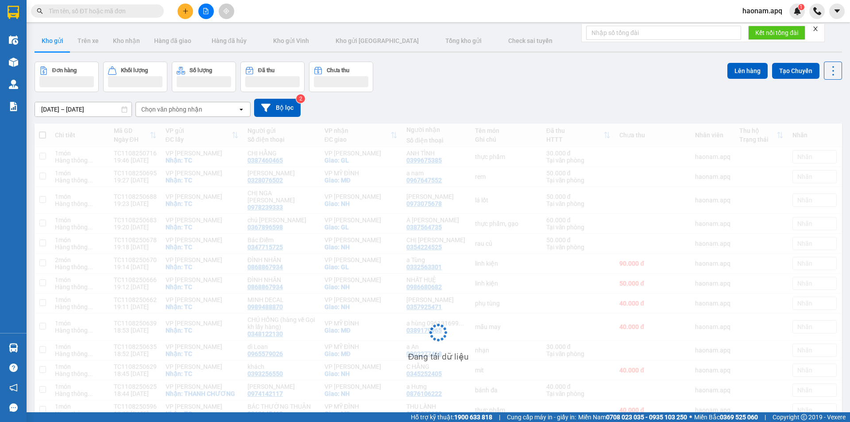
click at [205, 109] on div "Chọn văn phòng nhận" at bounding box center [187, 109] width 102 height 14
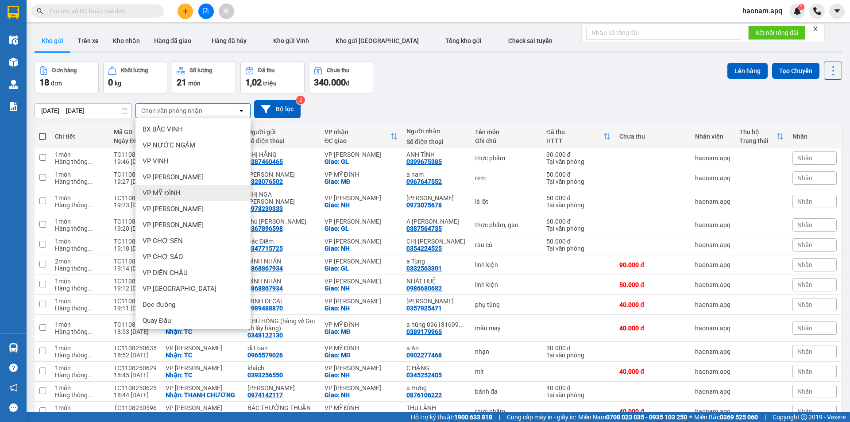
click at [191, 190] on div "VP MỸ ĐÌNH" at bounding box center [192, 193] width 115 height 16
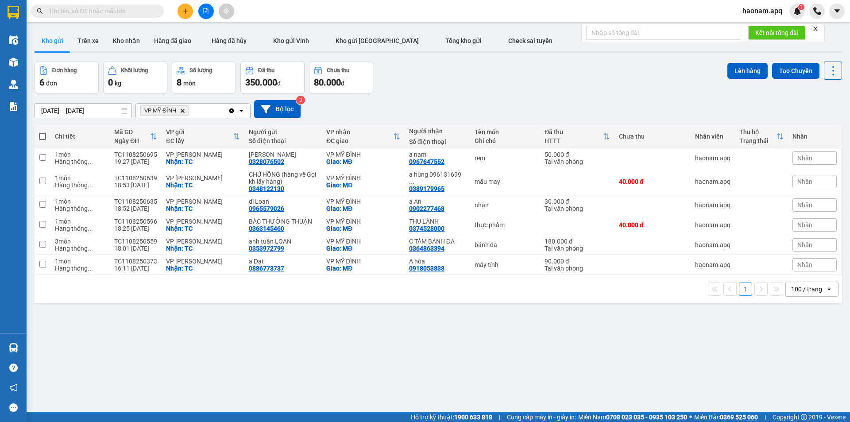
drag, startPoint x: 40, startPoint y: 135, endPoint x: 63, endPoint y: 126, distance: 24.4
click at [41, 135] on span at bounding box center [42, 136] width 7 height 7
click at [42, 132] on input "checkbox" at bounding box center [42, 132] width 0 height 0
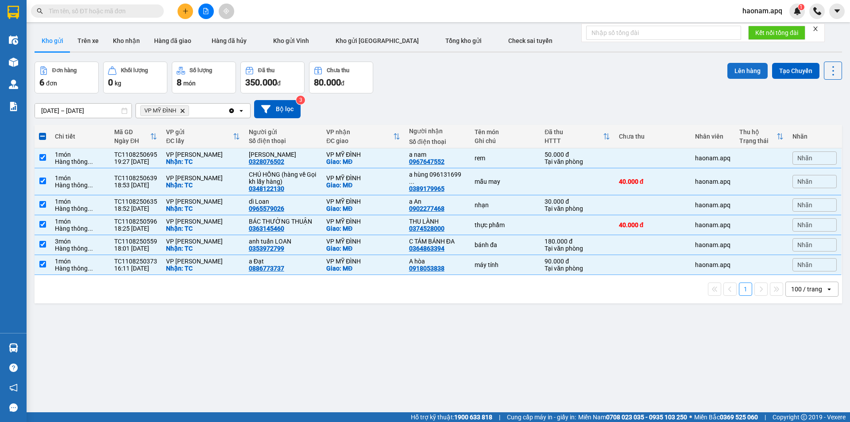
click at [748, 73] on button "Lên hàng" at bounding box center [747, 71] width 40 height 16
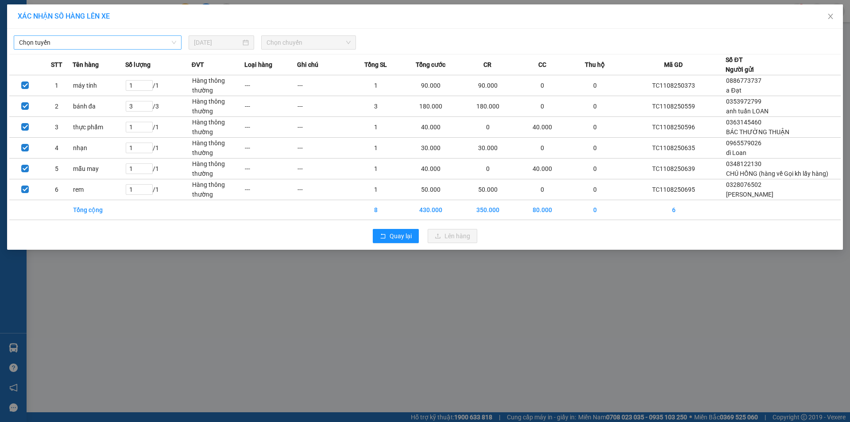
click at [154, 43] on span "Chọn tuyến" at bounding box center [97, 42] width 157 height 13
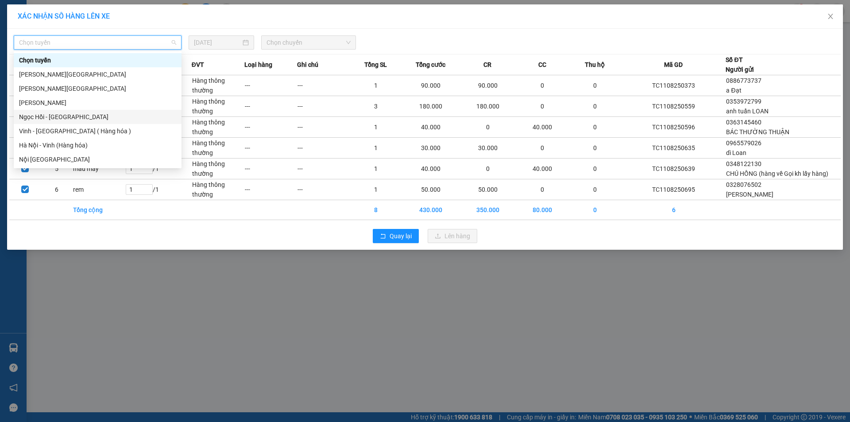
click at [111, 123] on div "Ngọc Hồi - [GEOGRAPHIC_DATA]" at bounding box center [98, 117] width 168 height 14
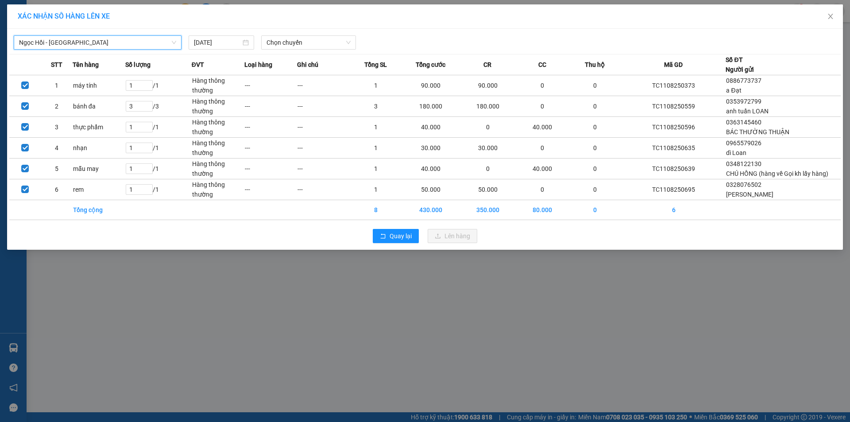
click at [134, 46] on span "Ngọc Hồi - [GEOGRAPHIC_DATA]" at bounding box center [97, 42] width 157 height 13
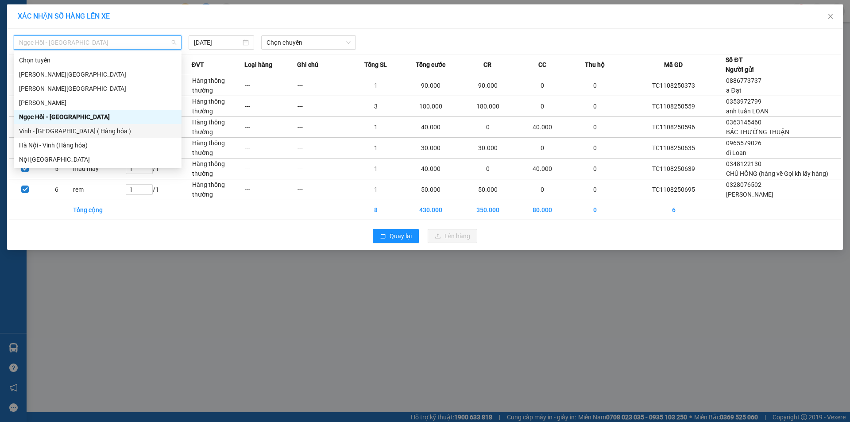
click at [95, 130] on div "Vinh - [GEOGRAPHIC_DATA] ( Hàng hóa )" at bounding box center [97, 131] width 157 height 10
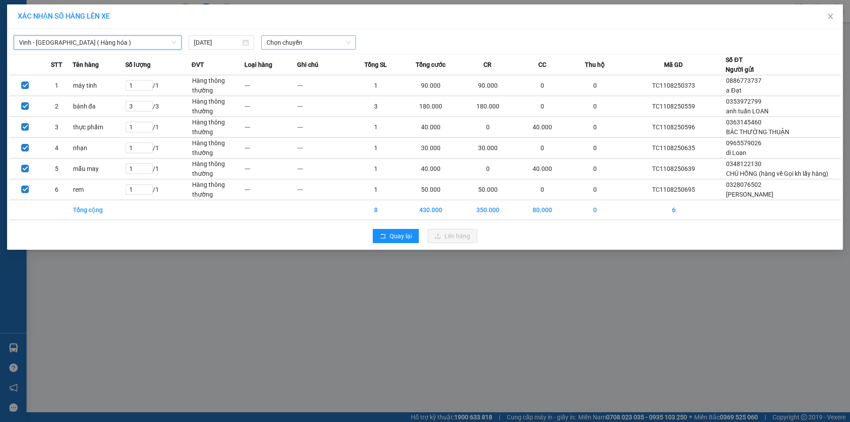
click at [318, 42] on span "Chọn chuyến" at bounding box center [308, 42] width 84 height 13
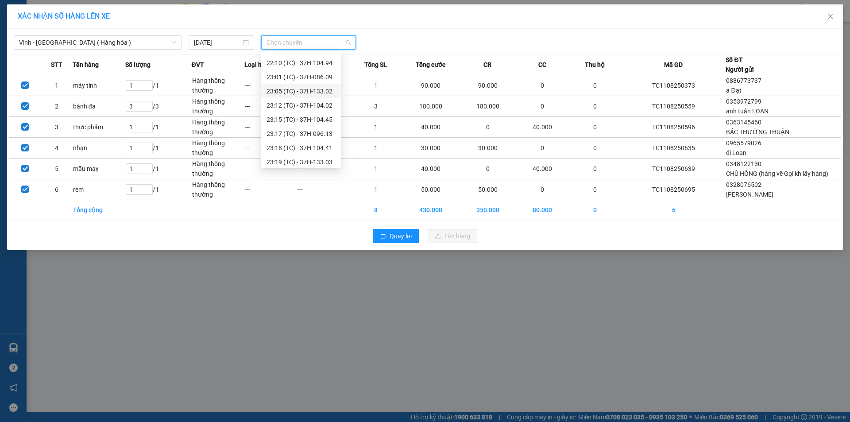
scroll to position [142, 0]
click at [313, 61] on div "22:10 (TC) - 37H-104.94" at bounding box center [300, 60] width 69 height 10
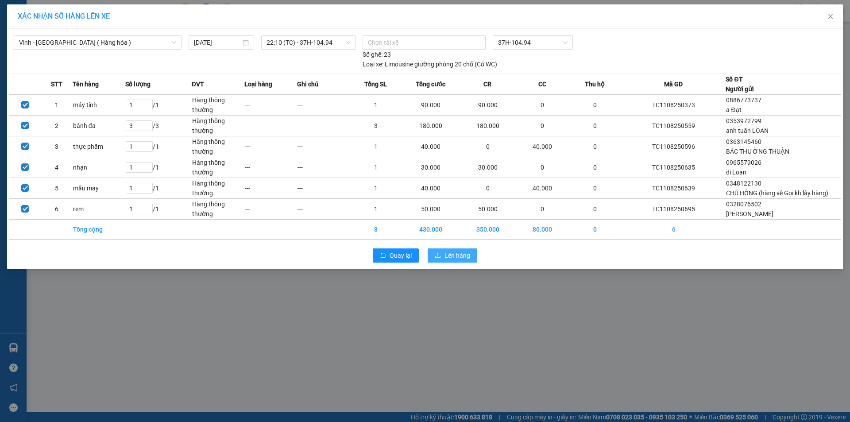
click at [465, 260] on span "Lên hàng" at bounding box center [457, 255] width 26 height 10
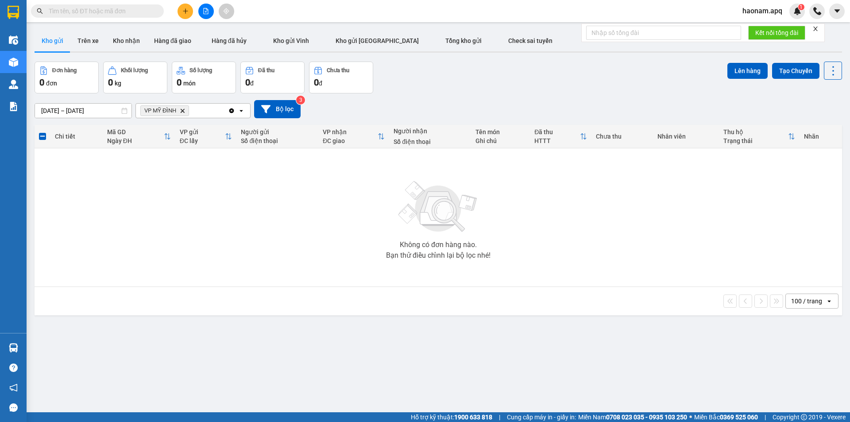
click at [185, 111] on icon "Delete" at bounding box center [182, 110] width 5 height 5
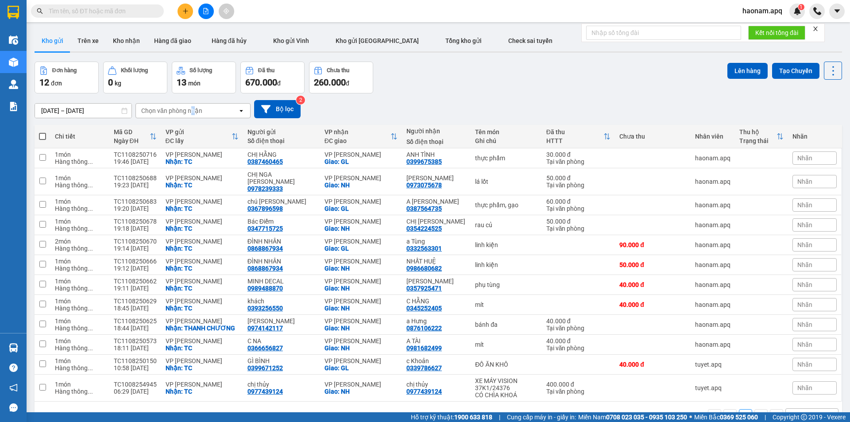
click at [192, 109] on div "Chọn văn phòng nhận" at bounding box center [171, 110] width 61 height 9
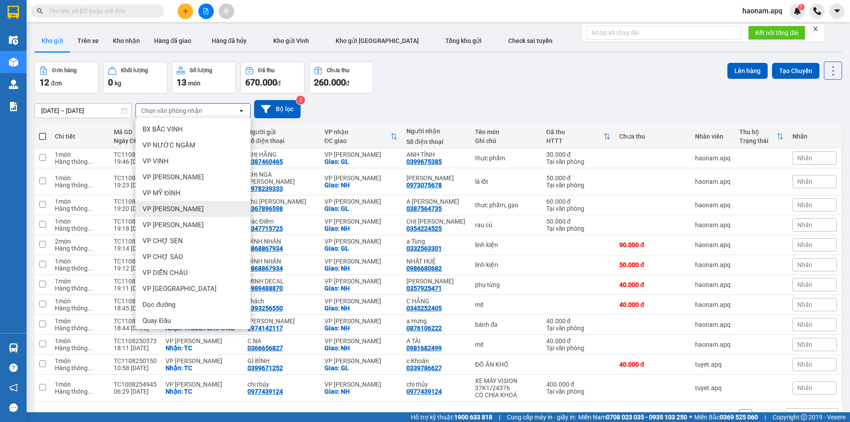
click at [192, 211] on div "VP [PERSON_NAME]" at bounding box center [192, 209] width 115 height 16
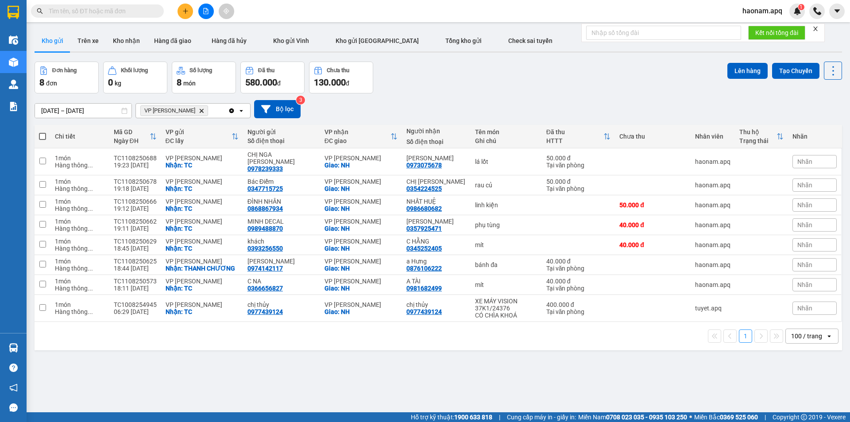
click at [200, 109] on icon "VP NGỌC HỒI, close by backspace" at bounding box center [202, 110] width 4 height 4
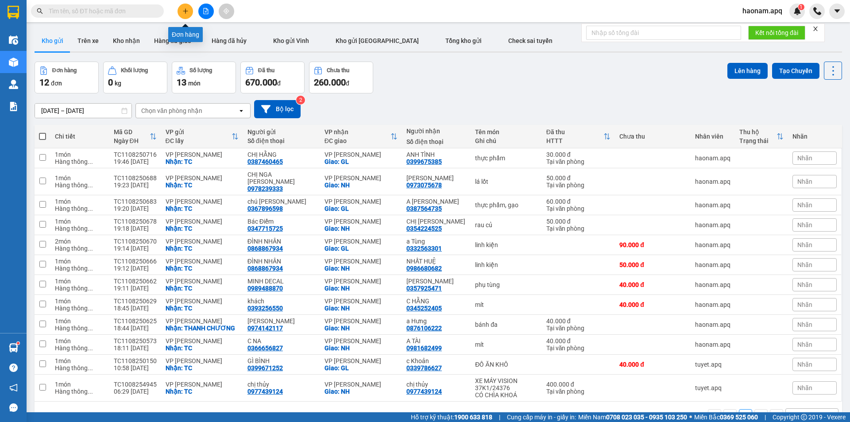
click at [192, 13] on button at bounding box center [184, 11] width 15 height 15
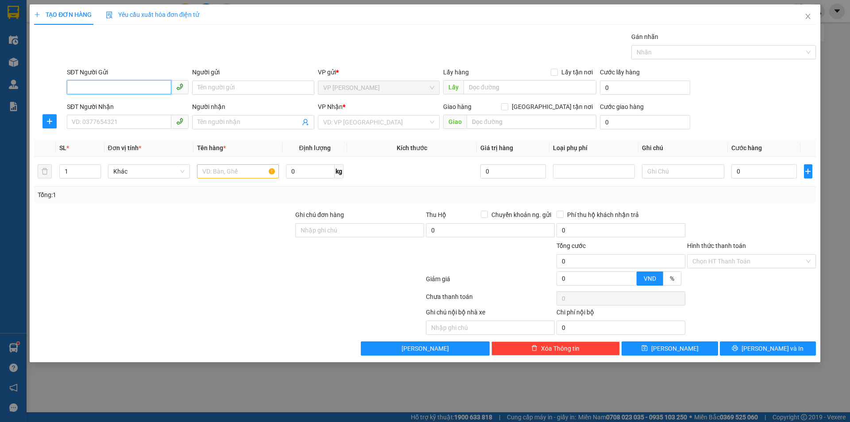
click at [131, 88] on input "SĐT Người Gửi" at bounding box center [119, 87] width 104 height 14
click at [146, 92] on input "SĐT Người Gửi" at bounding box center [119, 87] width 104 height 14
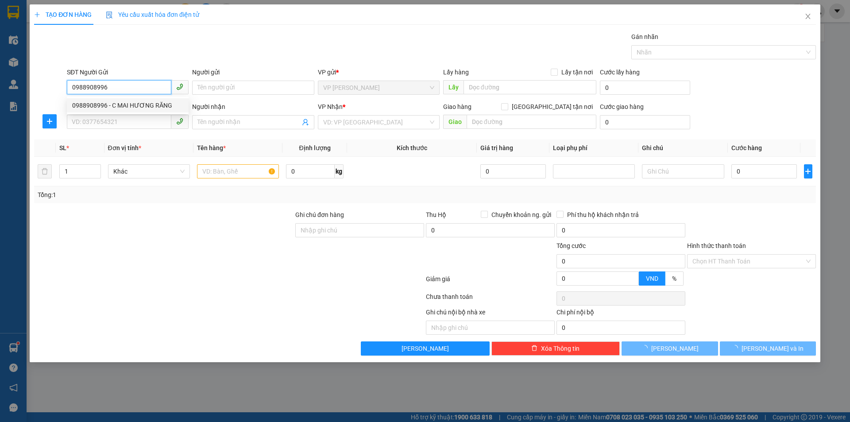
click at [153, 107] on div "0988908996 - C MAI HƯƠNG RĂNG" at bounding box center [127, 105] width 111 height 10
click at [152, 123] on input "SĐT Người Nhận" at bounding box center [119, 122] width 104 height 14
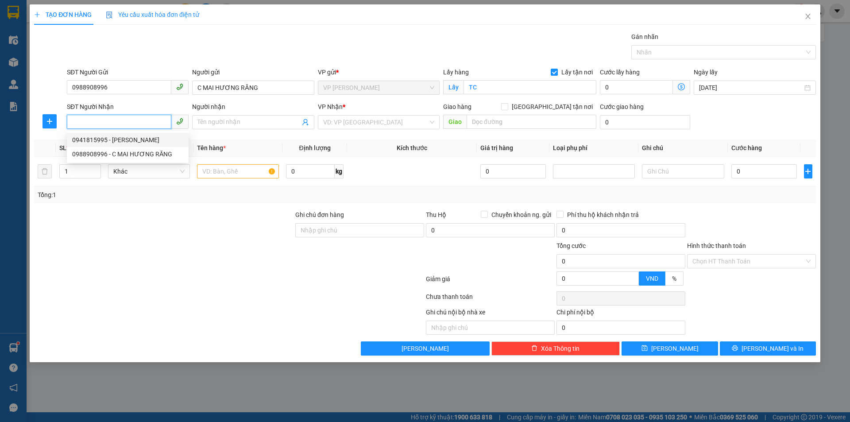
click at [154, 141] on div "0941815995 - [PERSON_NAME]" at bounding box center [127, 140] width 111 height 10
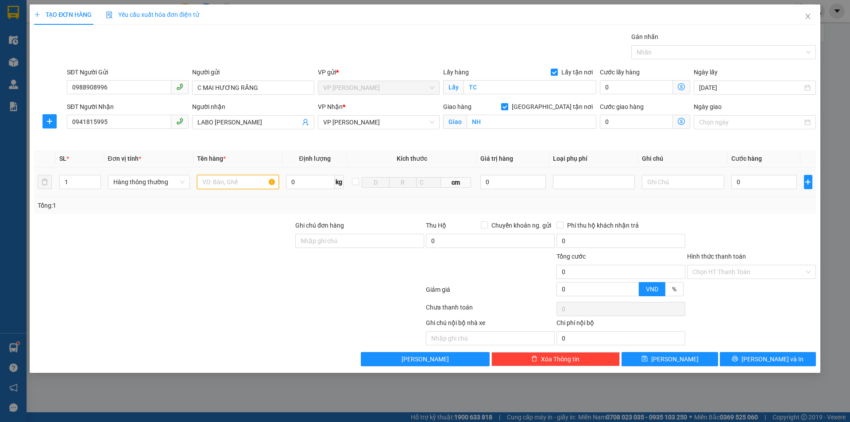
click at [250, 180] on input "text" at bounding box center [238, 182] width 82 height 14
click at [740, 177] on input "0" at bounding box center [764, 182] width 66 height 14
drag, startPoint x: 733, startPoint y: 273, endPoint x: 733, endPoint y: 281, distance: 7.5
click at [733, 273] on input "Hình thức thanh toán" at bounding box center [748, 271] width 112 height 13
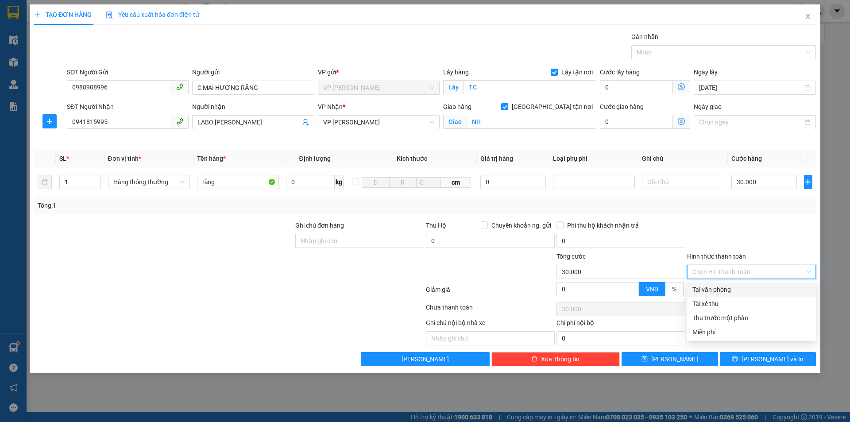
click at [733, 285] on div "Tại văn phòng" at bounding box center [751, 290] width 118 height 10
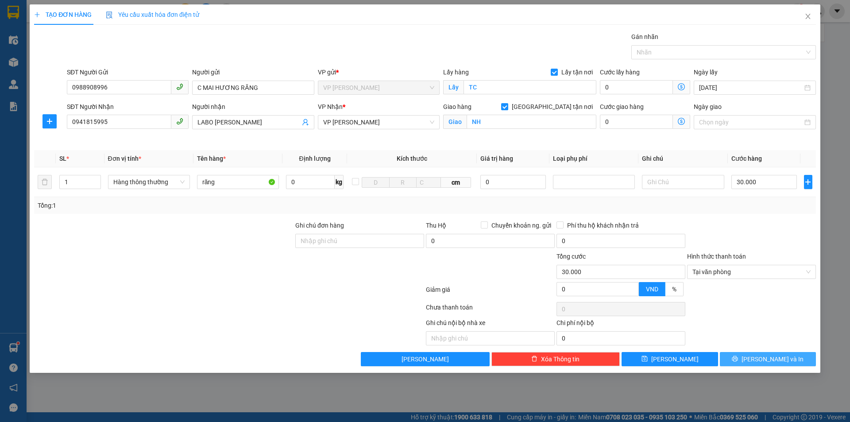
click at [758, 358] on button "[PERSON_NAME] và In" at bounding box center [767, 359] width 96 height 14
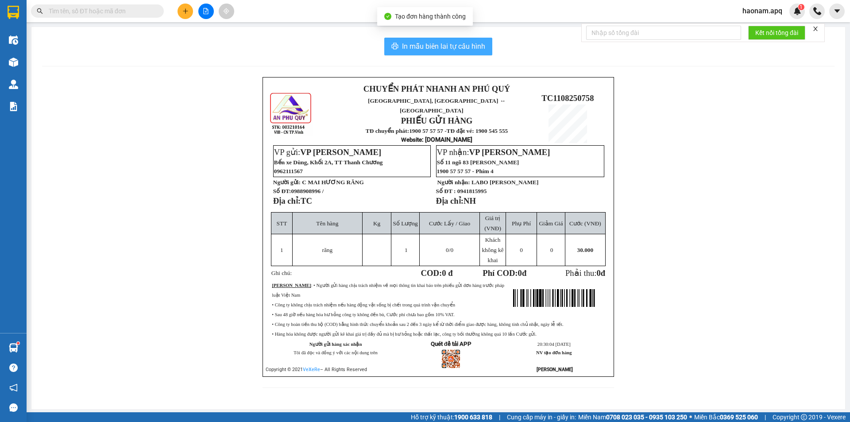
click at [444, 50] on span "In mẫu biên lai tự cấu hình" at bounding box center [443, 46] width 83 height 11
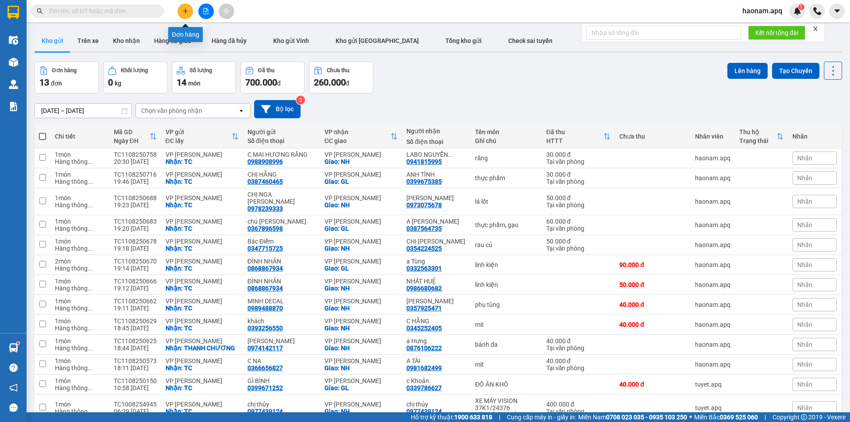
click at [182, 12] on icon "plus" at bounding box center [185, 11] width 6 height 6
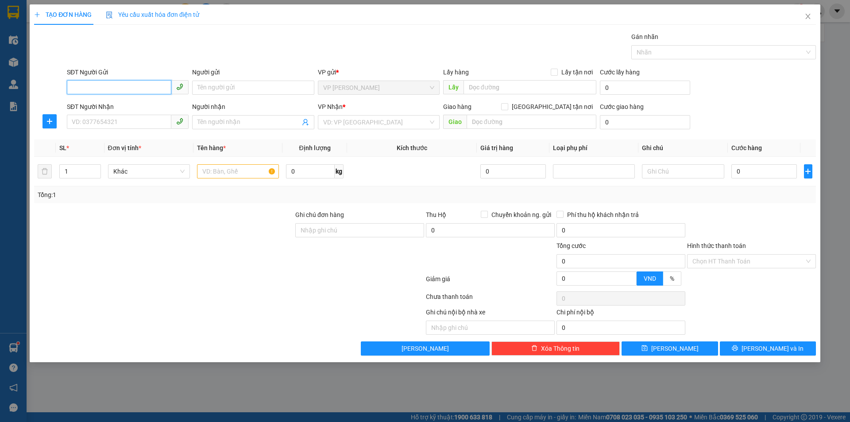
click at [153, 85] on input "SĐT Người Gửi" at bounding box center [119, 87] width 104 height 14
click at [136, 122] on input "SĐT Người Nhận" at bounding box center [119, 122] width 104 height 14
click at [120, 84] on input "SĐT Người Gửi" at bounding box center [119, 87] width 104 height 14
click at [120, 117] on input "SĐT Người Nhận" at bounding box center [119, 122] width 104 height 14
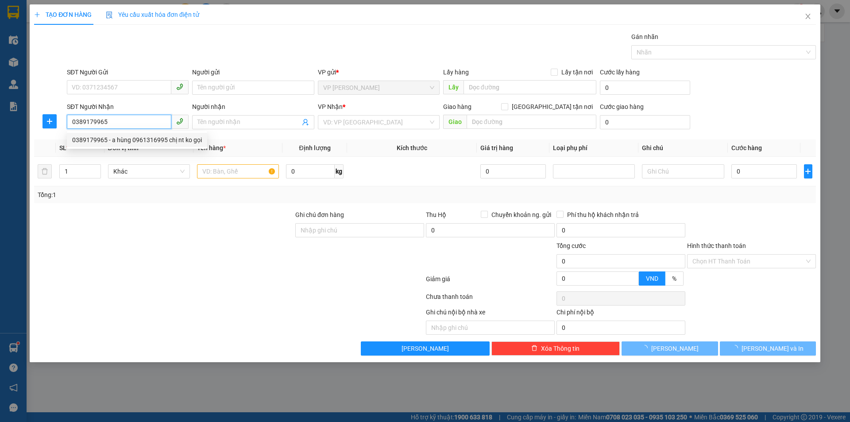
click at [142, 137] on div "0389179965 - a hùng 0961316995 chị nt ko gọi" at bounding box center [137, 140] width 130 height 10
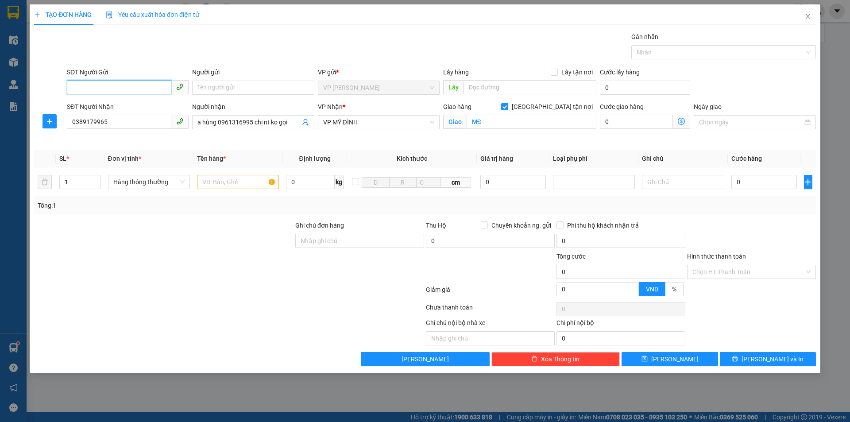
click at [146, 85] on input "SĐT Người Gửi" at bounding box center [119, 87] width 104 height 14
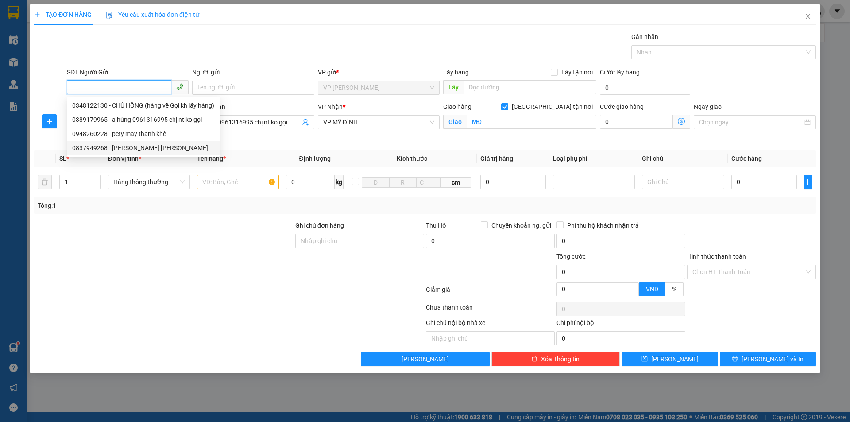
click at [163, 147] on div "0837949268 - [PERSON_NAME] [PERSON_NAME]" at bounding box center [143, 148] width 142 height 10
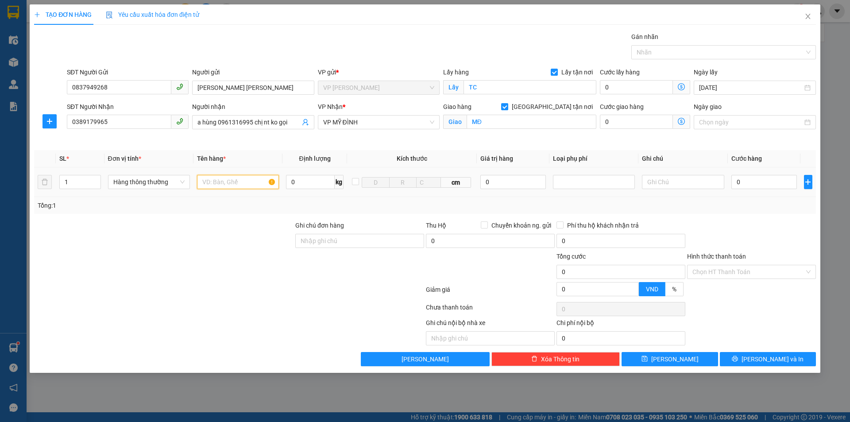
click at [233, 181] on input "text" at bounding box center [238, 182] width 82 height 14
click at [97, 180] on icon "up" at bounding box center [95, 179] width 3 height 3
click at [98, 240] on div at bounding box center [163, 235] width 261 height 31
drag, startPoint x: 238, startPoint y: 173, endPoint x: 237, endPoint y: 182, distance: 9.9
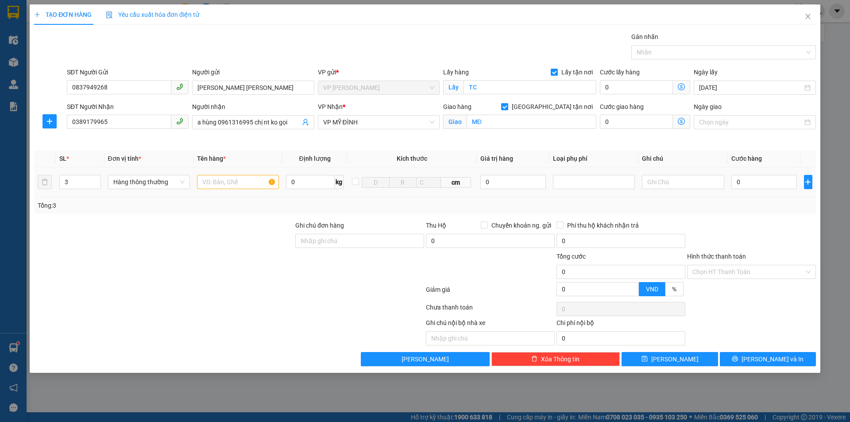
click at [238, 175] on td at bounding box center [237, 182] width 89 height 30
click at [237, 182] on input "text" at bounding box center [238, 182] width 82 height 14
click at [755, 187] on input "0" at bounding box center [764, 182] width 66 height 14
click at [783, 308] on div "Chọn HT Thanh Toán" at bounding box center [751, 309] width 131 height 18
click at [757, 354] on button "[PERSON_NAME] và In" at bounding box center [767, 359] width 96 height 14
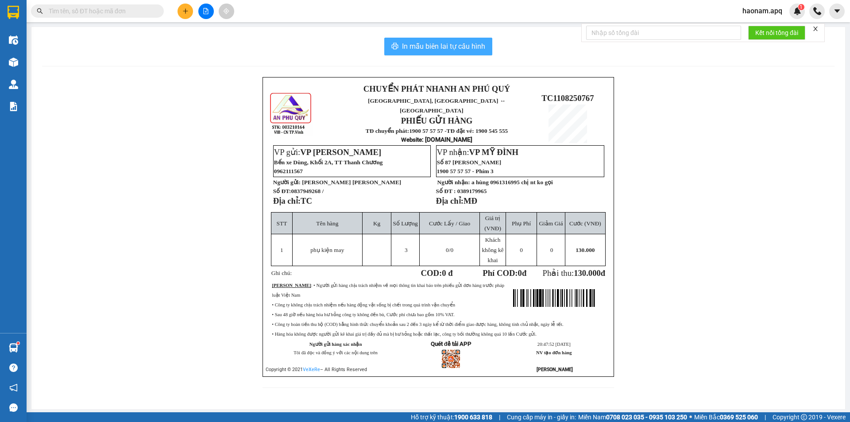
click at [458, 49] on span "In mẫu biên lai tự cấu hình" at bounding box center [443, 46] width 83 height 11
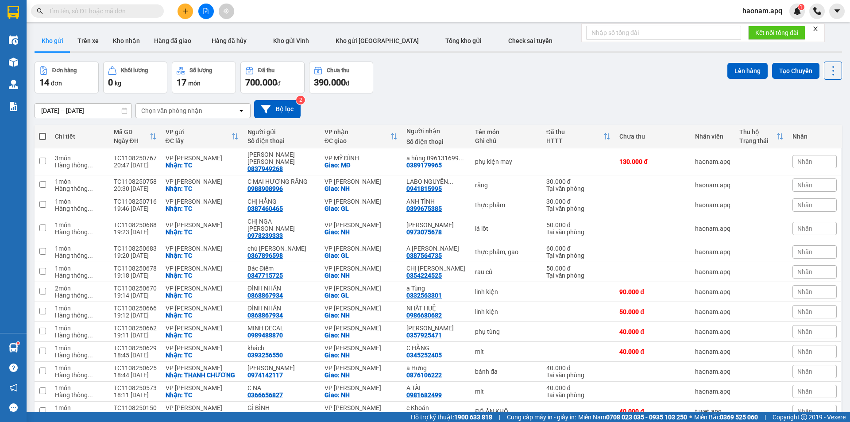
click at [192, 108] on div "Chọn văn phòng nhận" at bounding box center [171, 110] width 61 height 9
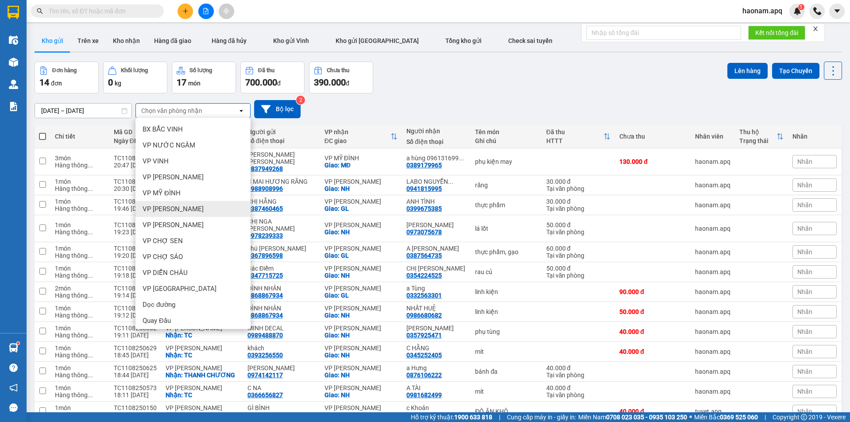
click at [198, 208] on div "VP [PERSON_NAME]" at bounding box center [192, 209] width 115 height 16
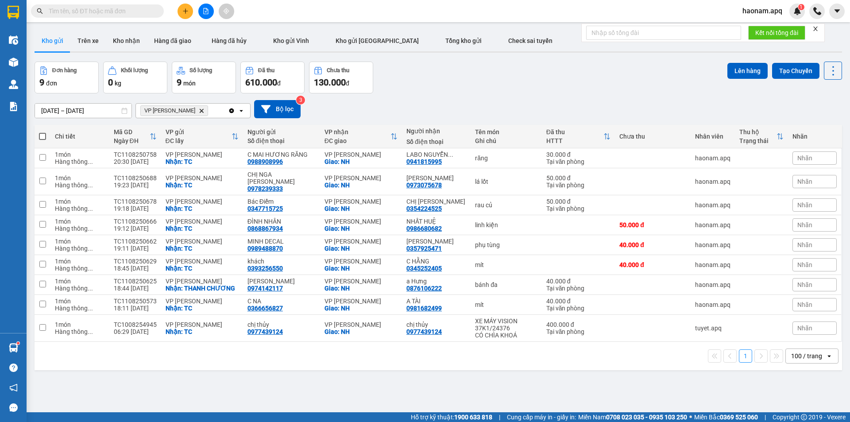
click at [45, 136] on span at bounding box center [42, 136] width 7 height 7
click at [42, 132] on input "checkbox" at bounding box center [42, 132] width 0 height 0
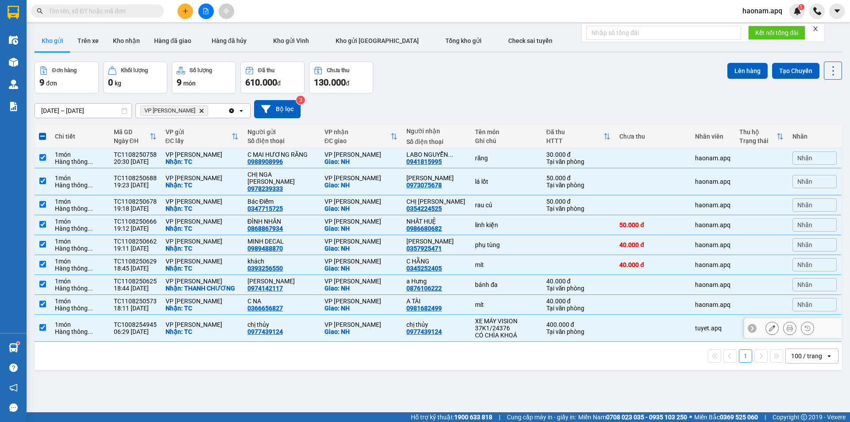
click at [384, 328] on div "Giao: NH" at bounding box center [360, 331] width 73 height 7
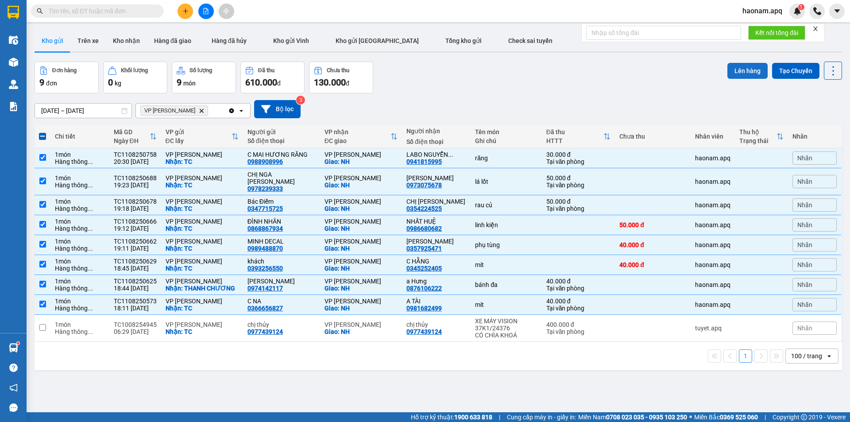
click at [734, 66] on button "Lên hàng" at bounding box center [747, 71] width 40 height 16
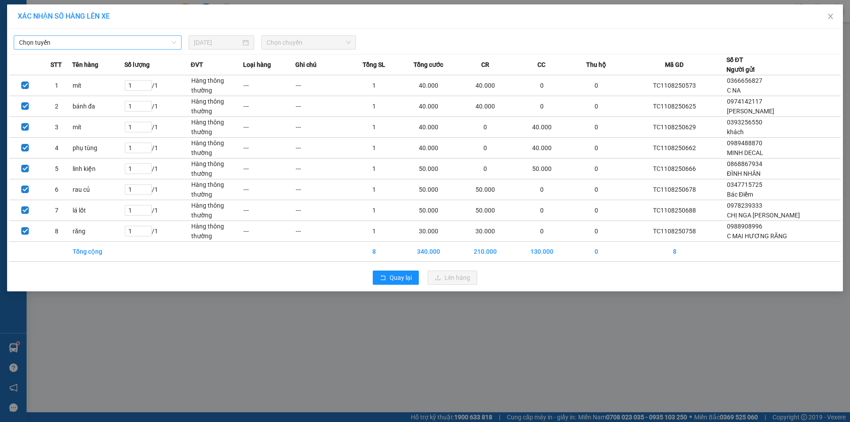
click at [137, 49] on span "Chọn tuyến" at bounding box center [97, 42] width 157 height 13
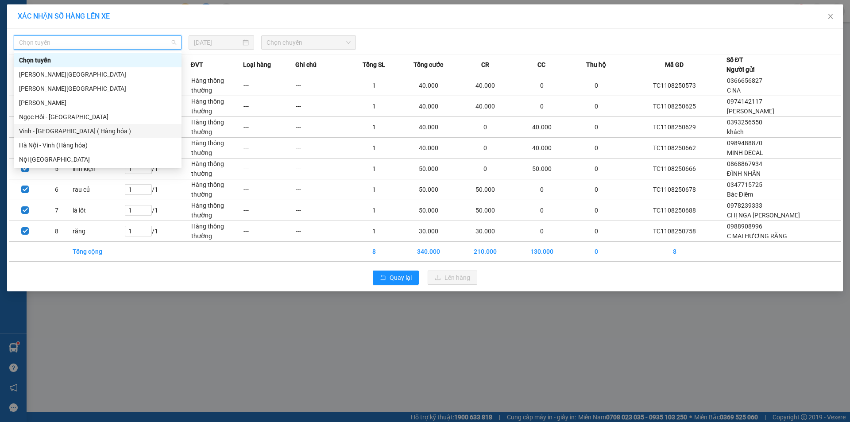
click at [101, 127] on div "Vinh - [GEOGRAPHIC_DATA] ( Hàng hóa )" at bounding box center [97, 131] width 157 height 10
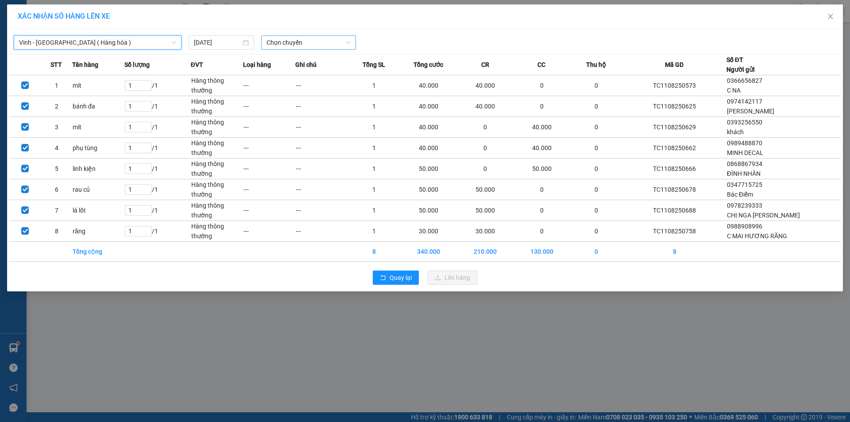
click at [319, 36] on span "Chọn chuyến" at bounding box center [308, 42] width 84 height 13
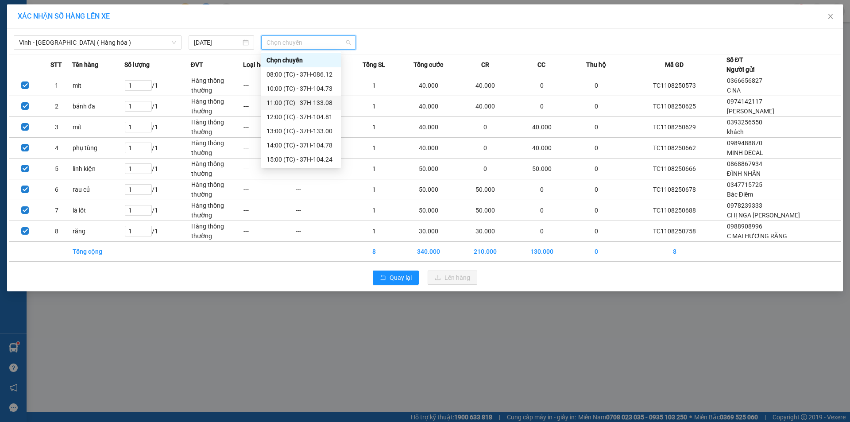
scroll to position [142, 0]
click at [320, 89] on div "23:05 (TC) - 37H-133.02" at bounding box center [300, 89] width 69 height 10
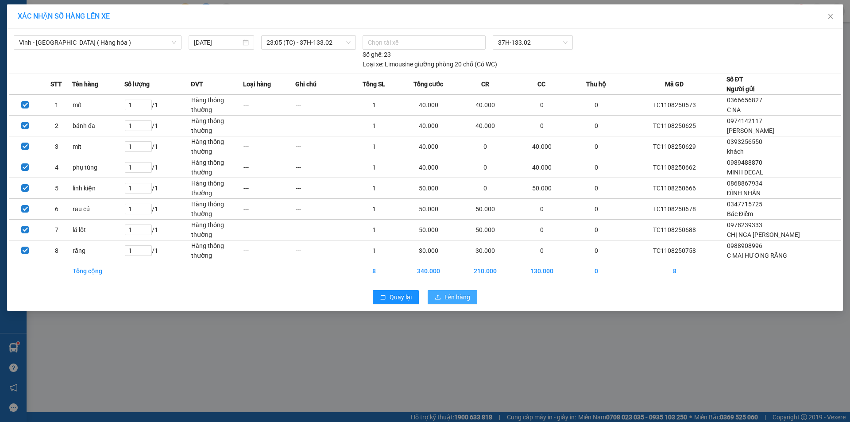
click at [453, 296] on span "Lên hàng" at bounding box center [457, 297] width 26 height 10
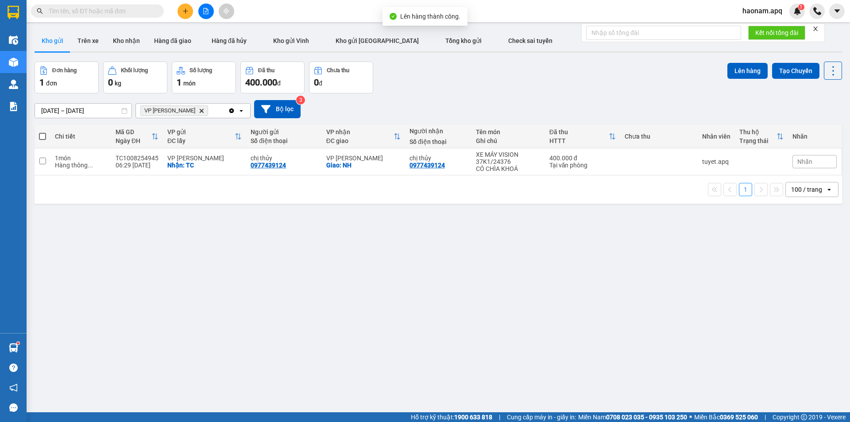
click at [199, 111] on icon "Delete" at bounding box center [201, 110] width 5 height 5
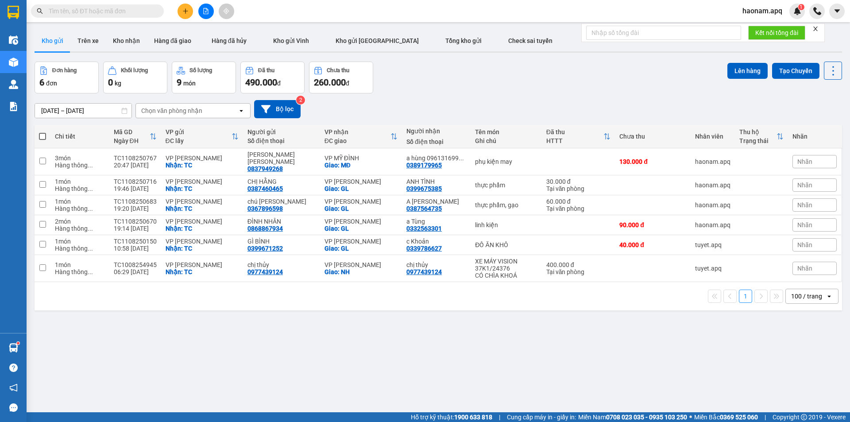
click at [197, 108] on div "Chọn văn phòng nhận" at bounding box center [171, 110] width 61 height 9
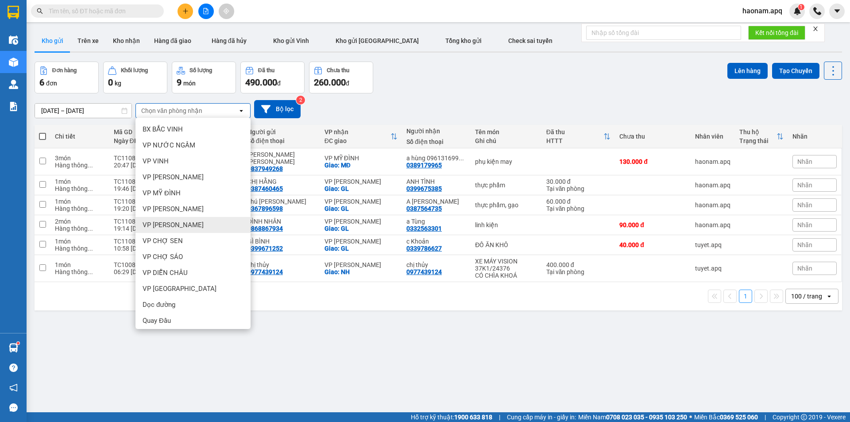
click at [182, 223] on div "VP [PERSON_NAME]" at bounding box center [192, 225] width 115 height 16
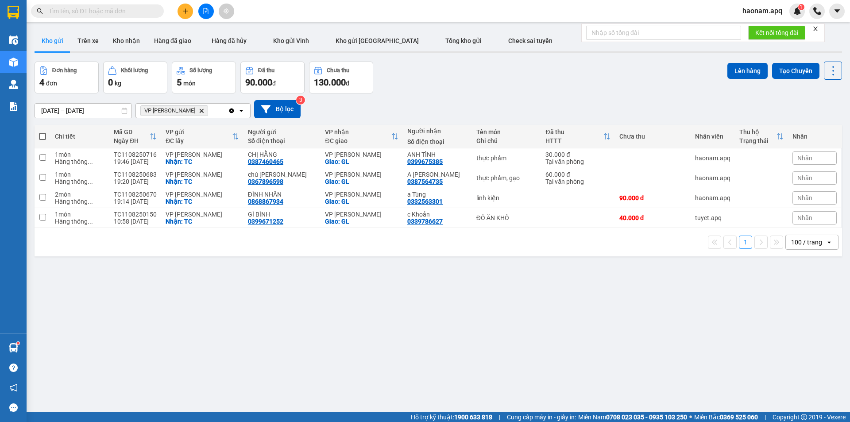
click at [45, 136] on span at bounding box center [42, 136] width 7 height 7
click at [42, 132] on input "checkbox" at bounding box center [42, 132] width 0 height 0
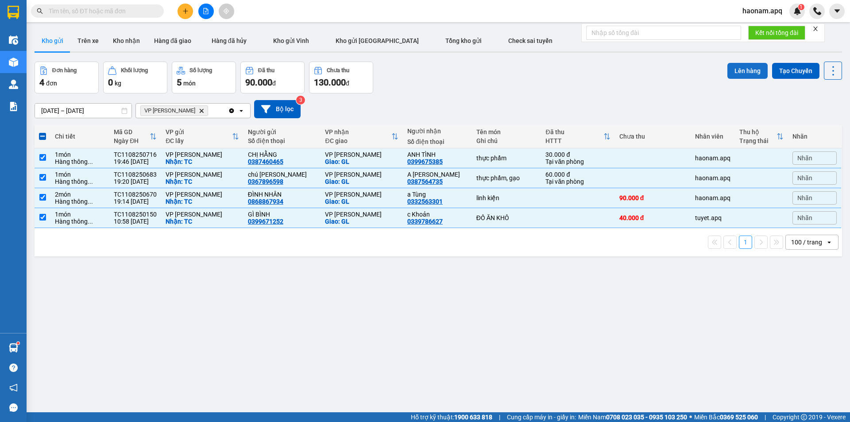
click at [734, 71] on button "Lên hàng" at bounding box center [747, 71] width 40 height 16
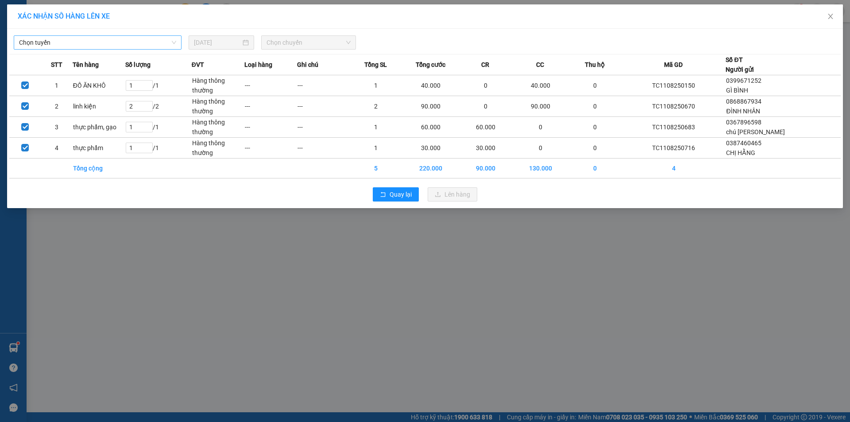
click at [155, 40] on span "Chọn tuyến" at bounding box center [97, 42] width 157 height 13
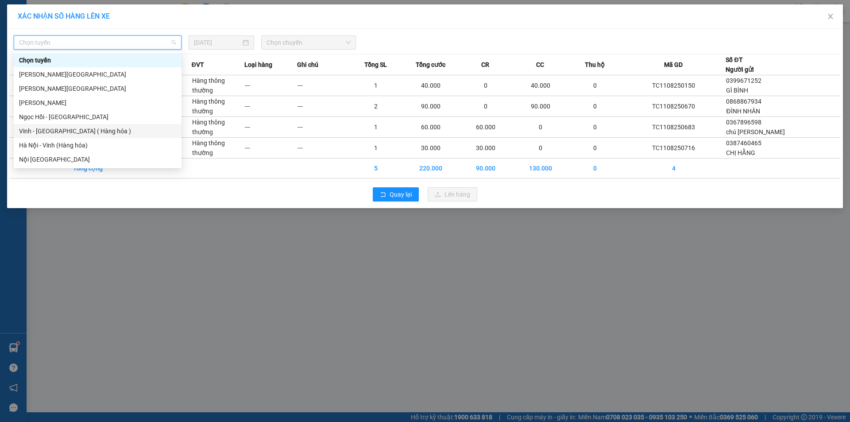
click at [116, 127] on div "Vinh - [GEOGRAPHIC_DATA] ( Hàng hóa )" at bounding box center [97, 131] width 157 height 10
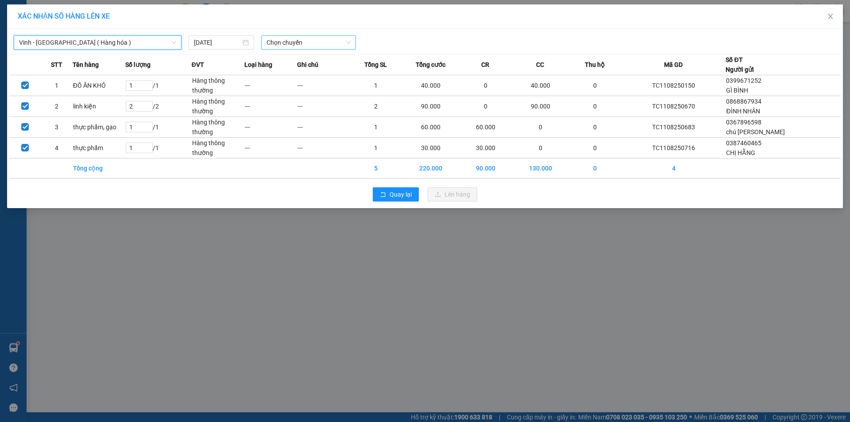
drag, startPoint x: 293, startPoint y: 38, endPoint x: 294, endPoint y: 50, distance: 12.5
click at [293, 38] on span "Chọn chuyến" at bounding box center [308, 42] width 84 height 13
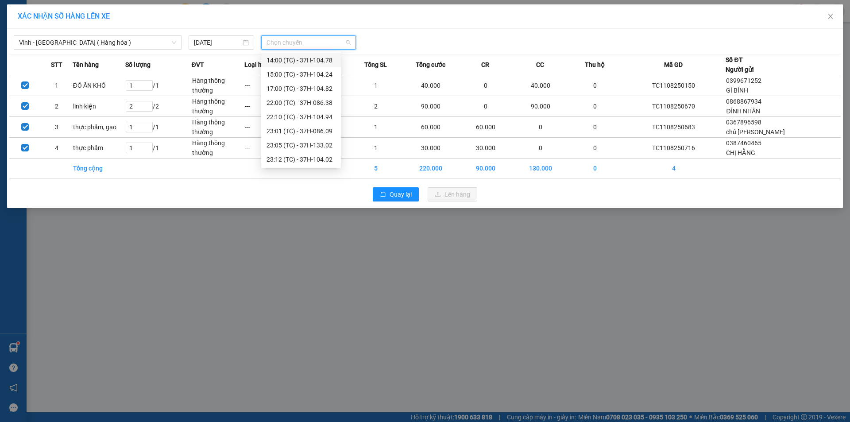
scroll to position [142, 0]
click at [322, 144] on div "23:18 (TC) - 37H-104.41" at bounding box center [300, 145] width 69 height 10
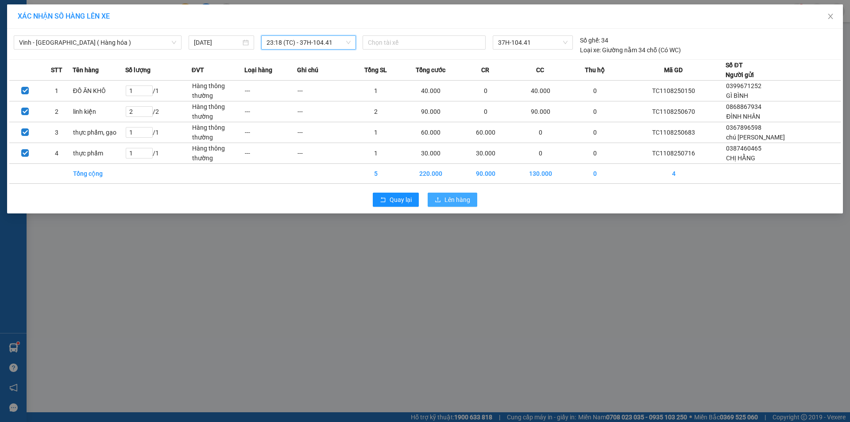
click at [449, 206] on button "Lên hàng" at bounding box center [452, 199] width 50 height 14
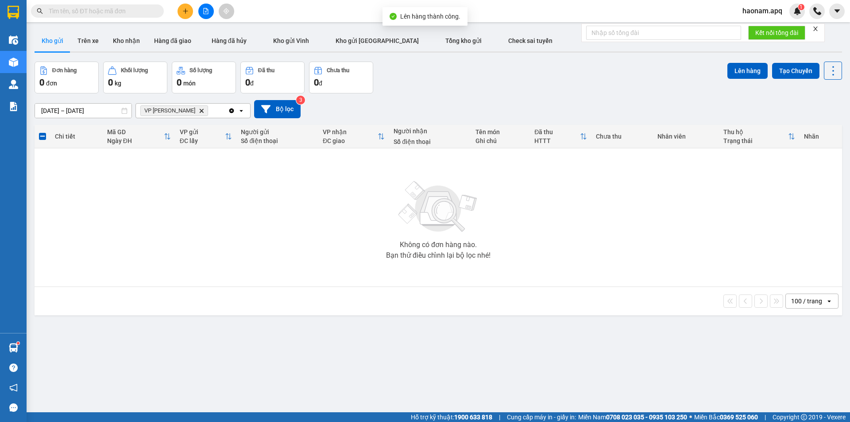
click at [199, 110] on icon "Delete" at bounding box center [201, 110] width 5 height 5
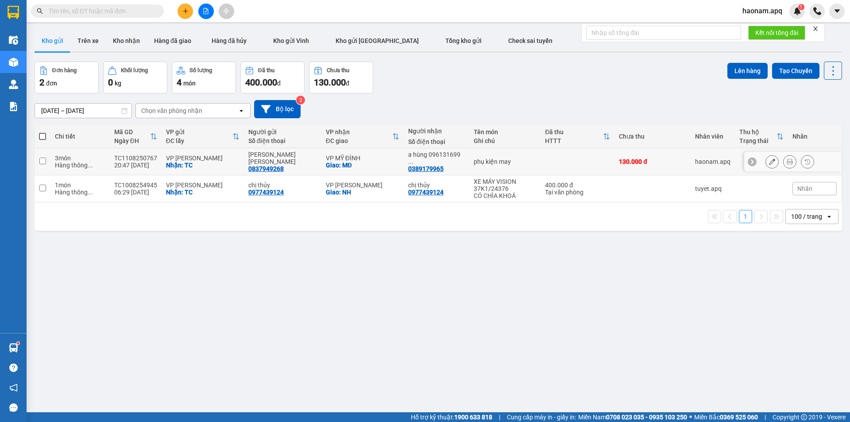
click at [786, 161] on icon at bounding box center [789, 161] width 6 height 6
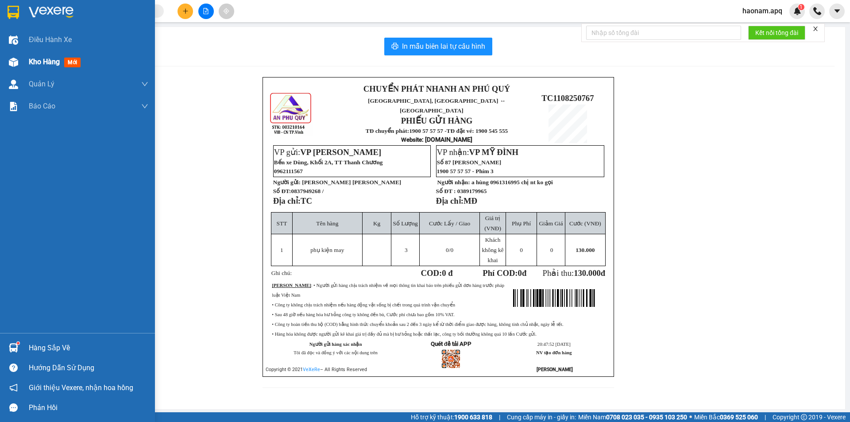
click at [45, 62] on span "Kho hàng" at bounding box center [44, 62] width 31 height 8
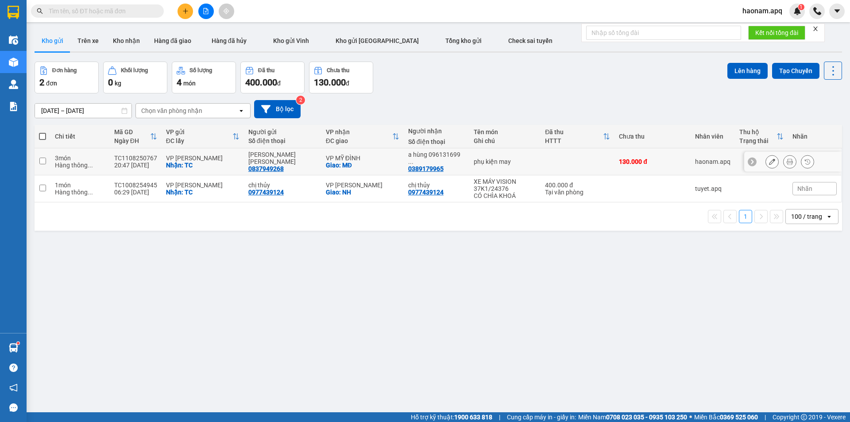
click at [155, 157] on td "TC1108250767 20:47 11/08" at bounding box center [136, 161] width 52 height 27
checkbox input "true"
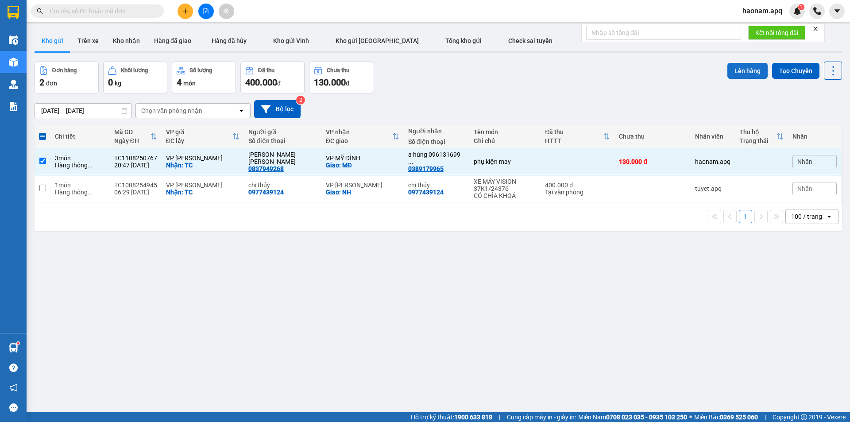
click at [729, 72] on button "Lên hàng" at bounding box center [747, 71] width 40 height 16
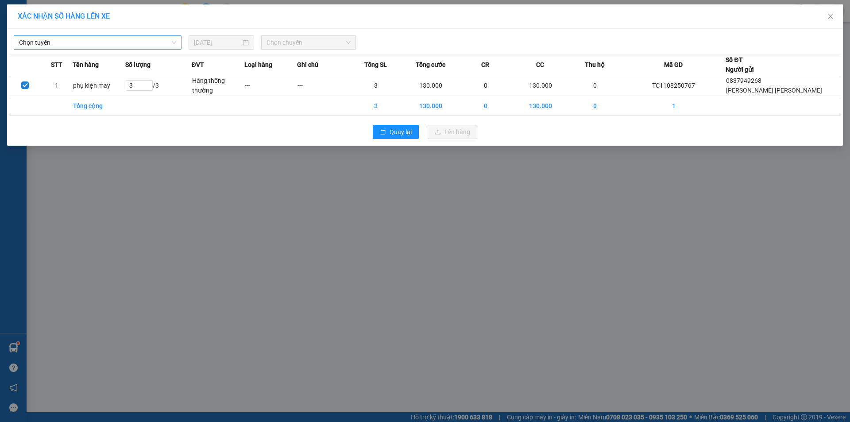
click at [174, 41] on span "Chọn tuyến" at bounding box center [97, 42] width 157 height 13
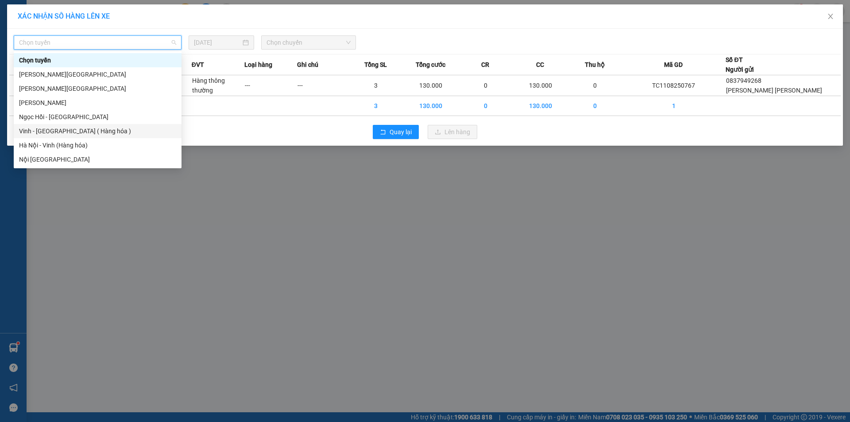
click at [80, 137] on div "Vinh - [GEOGRAPHIC_DATA] ( Hàng hóa )" at bounding box center [98, 131] width 168 height 14
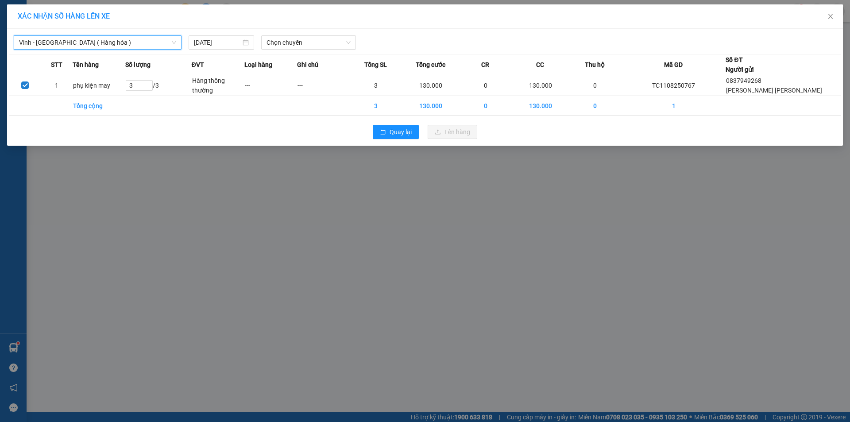
drag, startPoint x: 294, startPoint y: 40, endPoint x: 301, endPoint y: 51, distance: 12.5
click at [295, 40] on span "Chọn chuyến" at bounding box center [308, 42] width 84 height 13
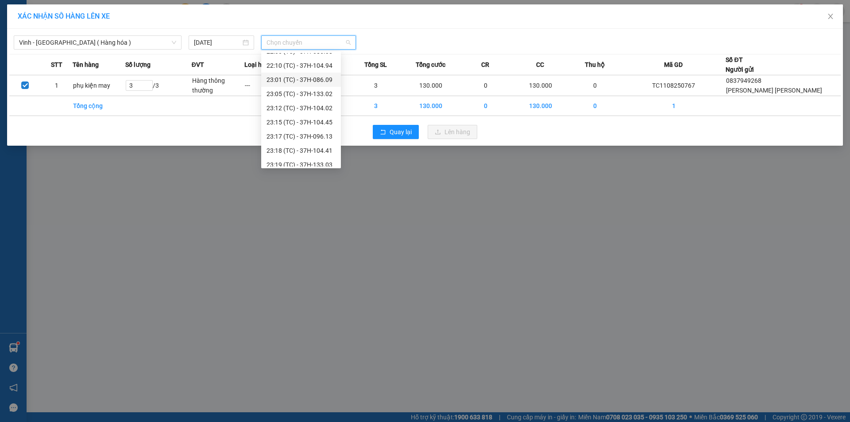
scroll to position [142, 0]
click at [316, 144] on div "23:18 (TC) - 37H-104.41" at bounding box center [300, 145] width 69 height 10
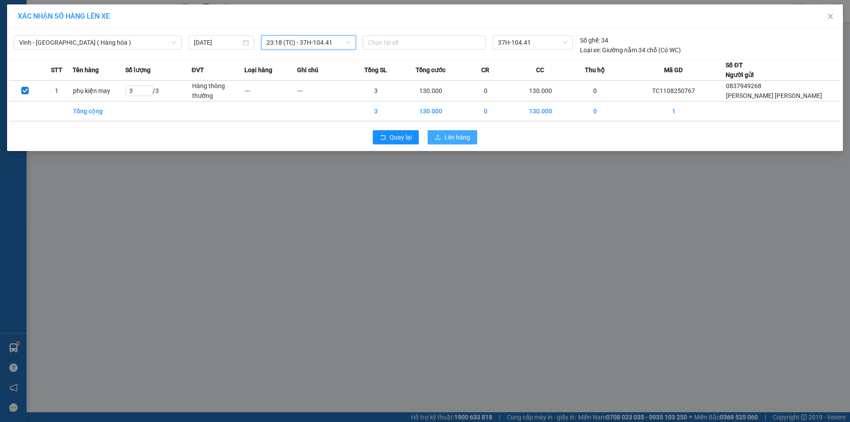
click at [457, 137] on span "Lên hàng" at bounding box center [457, 137] width 26 height 10
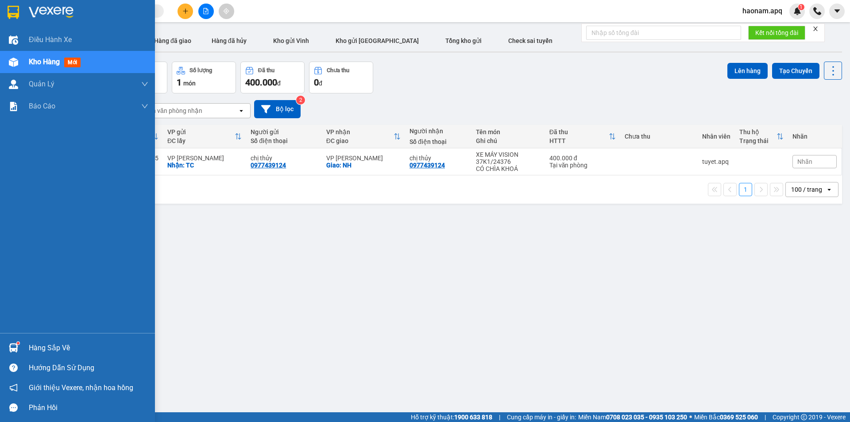
drag, startPoint x: 31, startPoint y: 344, endPoint x: 52, endPoint y: 349, distance: 21.4
click at [35, 346] on div "Hàng sắp về" at bounding box center [88, 347] width 119 height 13
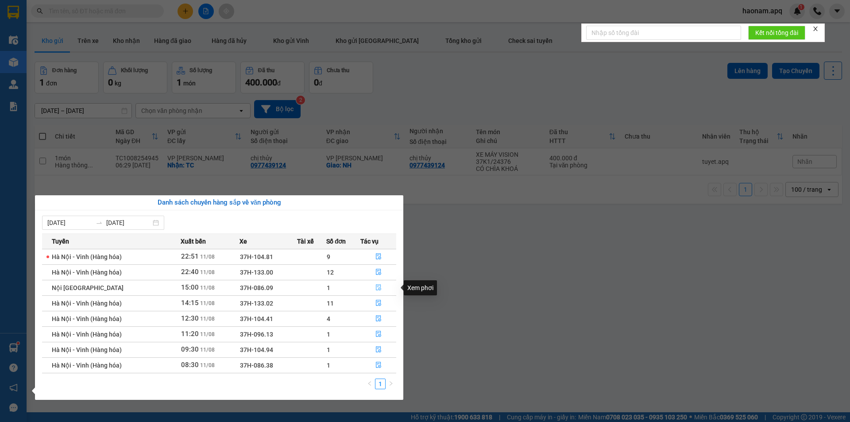
click at [365, 288] on button "button" at bounding box center [378, 288] width 35 height 14
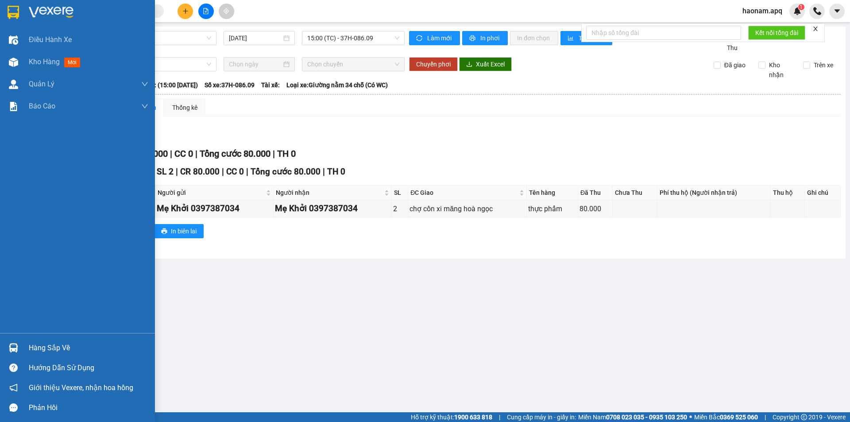
click at [50, 353] on div "Hàng sắp về" at bounding box center [88, 347] width 119 height 13
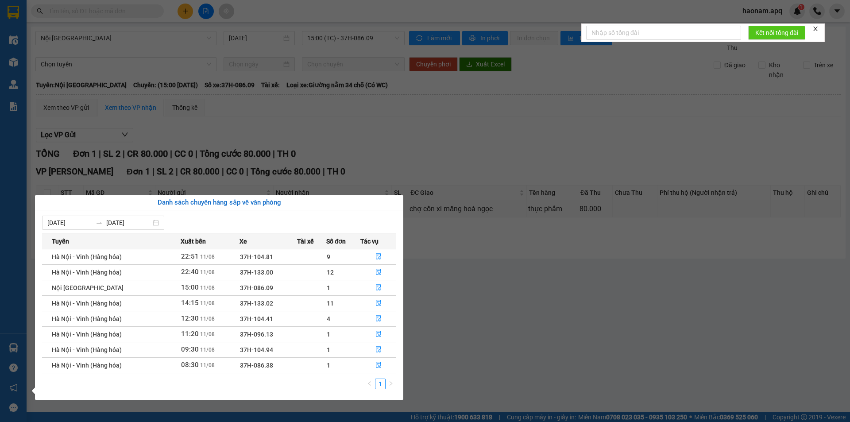
click at [360, 272] on td at bounding box center [378, 271] width 36 height 15
click at [365, 276] on button "button" at bounding box center [378, 272] width 35 height 14
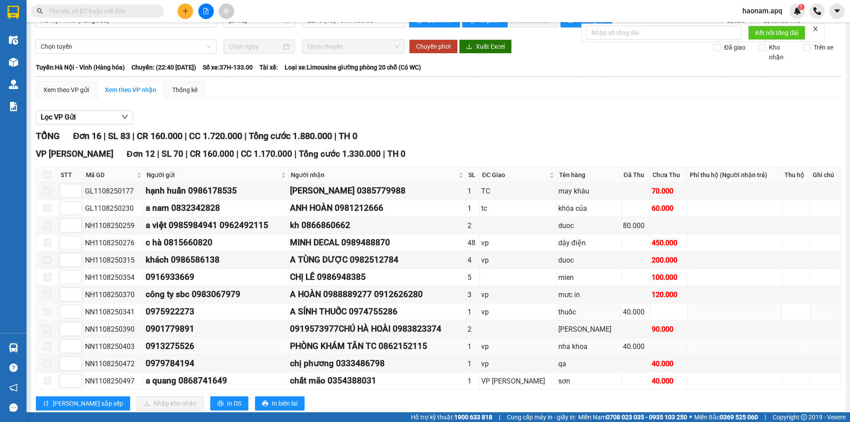
scroll to position [44, 0]
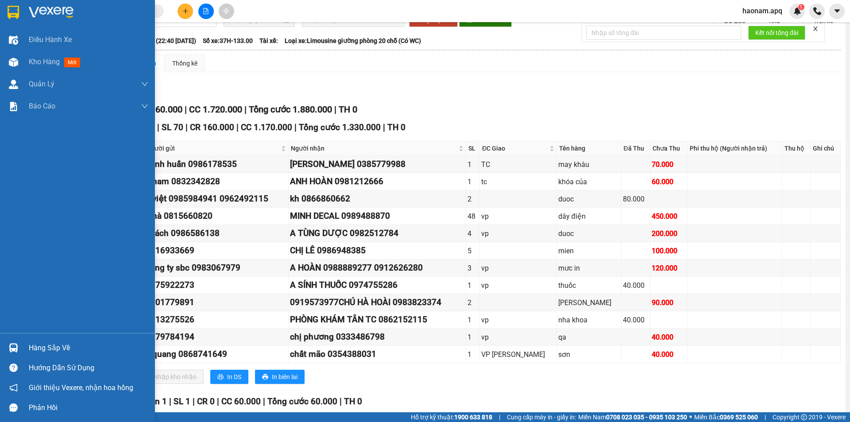
click at [46, 355] on div "Hàng sắp về" at bounding box center [77, 348] width 155 height 20
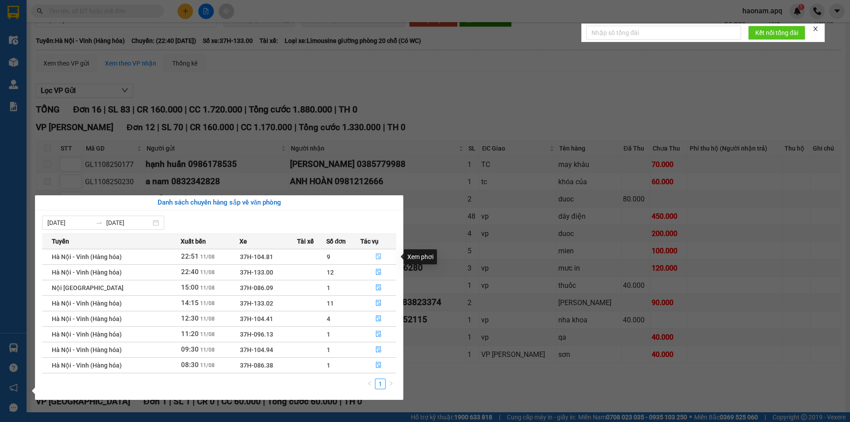
click at [366, 256] on button "button" at bounding box center [378, 257] width 35 height 14
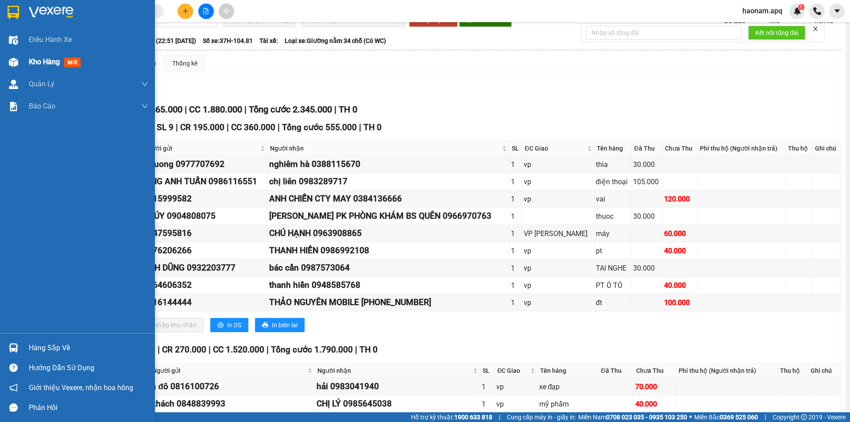
click at [28, 63] on div "Kho hàng mới" at bounding box center [77, 62] width 155 height 22
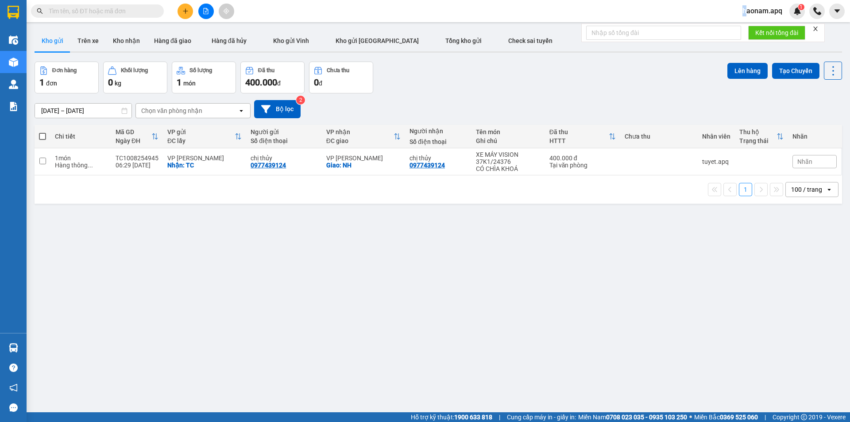
click at [744, 9] on span "haonam.apq" at bounding box center [762, 10] width 54 height 11
click at [750, 27] on span "Đăng xuất" at bounding box center [767, 28] width 37 height 10
